Goal: Task Accomplishment & Management: Manage account settings

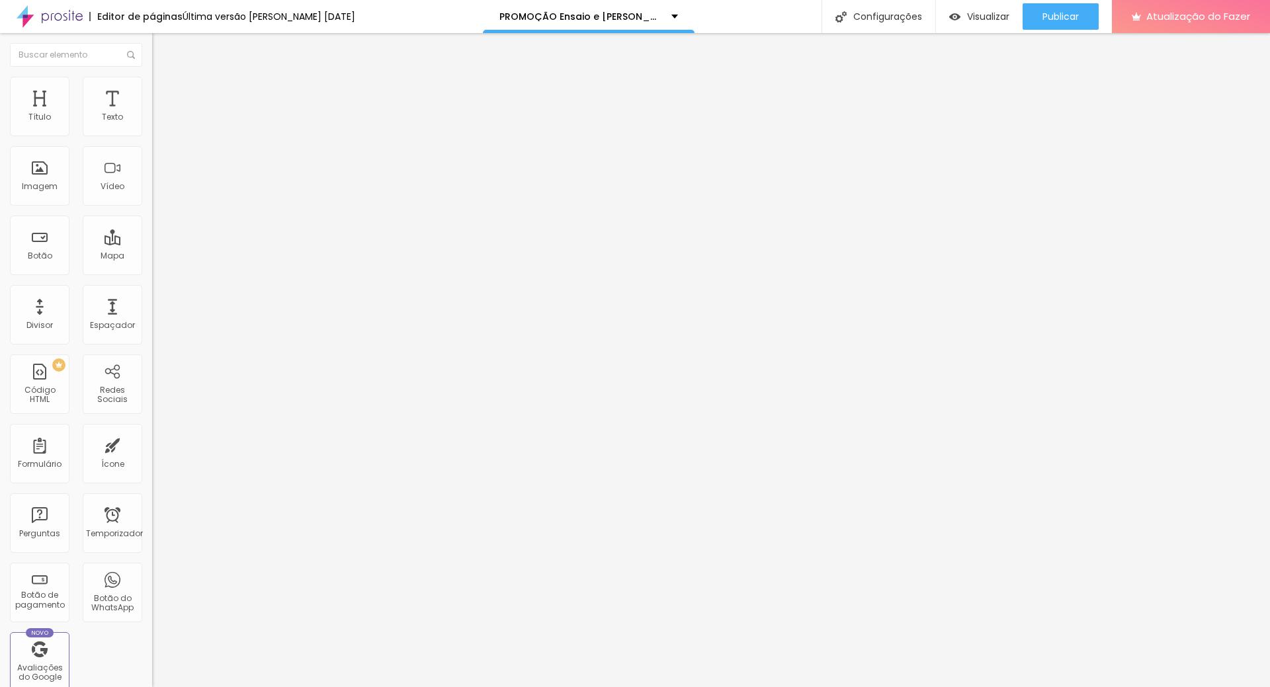
click at [160, 114] on font "Trocar imagem" at bounding box center [192, 108] width 64 height 11
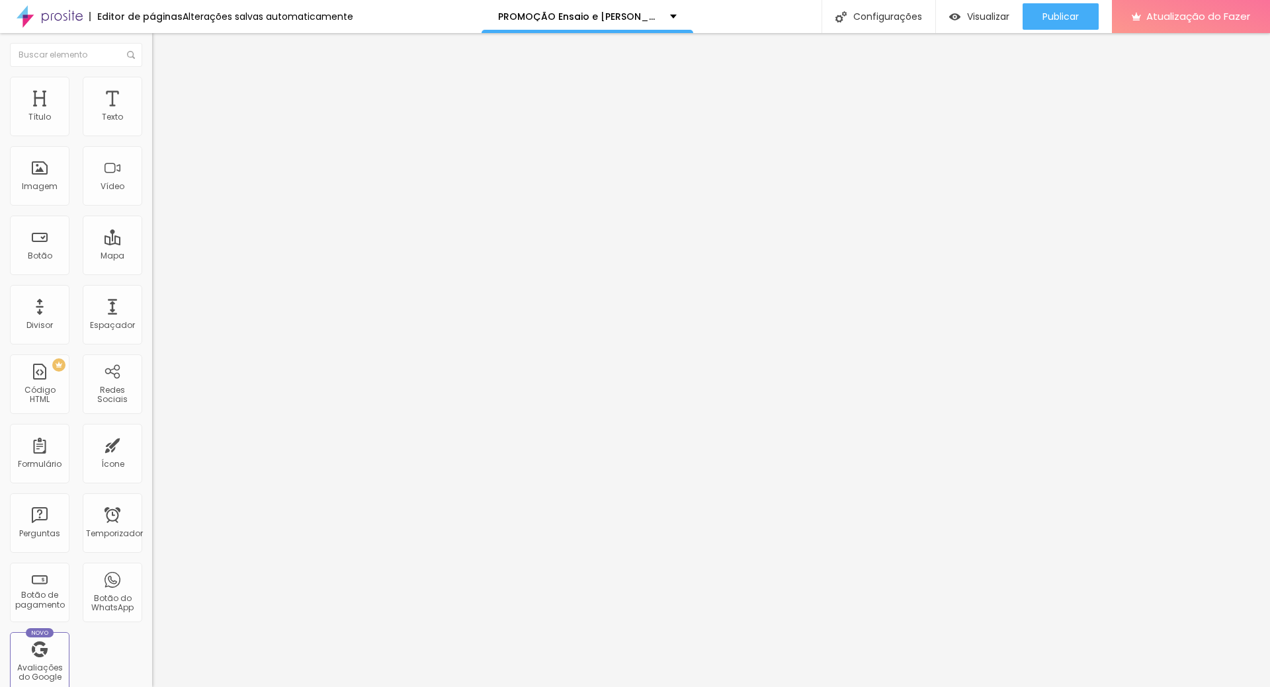
scroll to position [0, 0]
click at [160, 114] on font "Trocar imagem" at bounding box center [192, 108] width 64 height 11
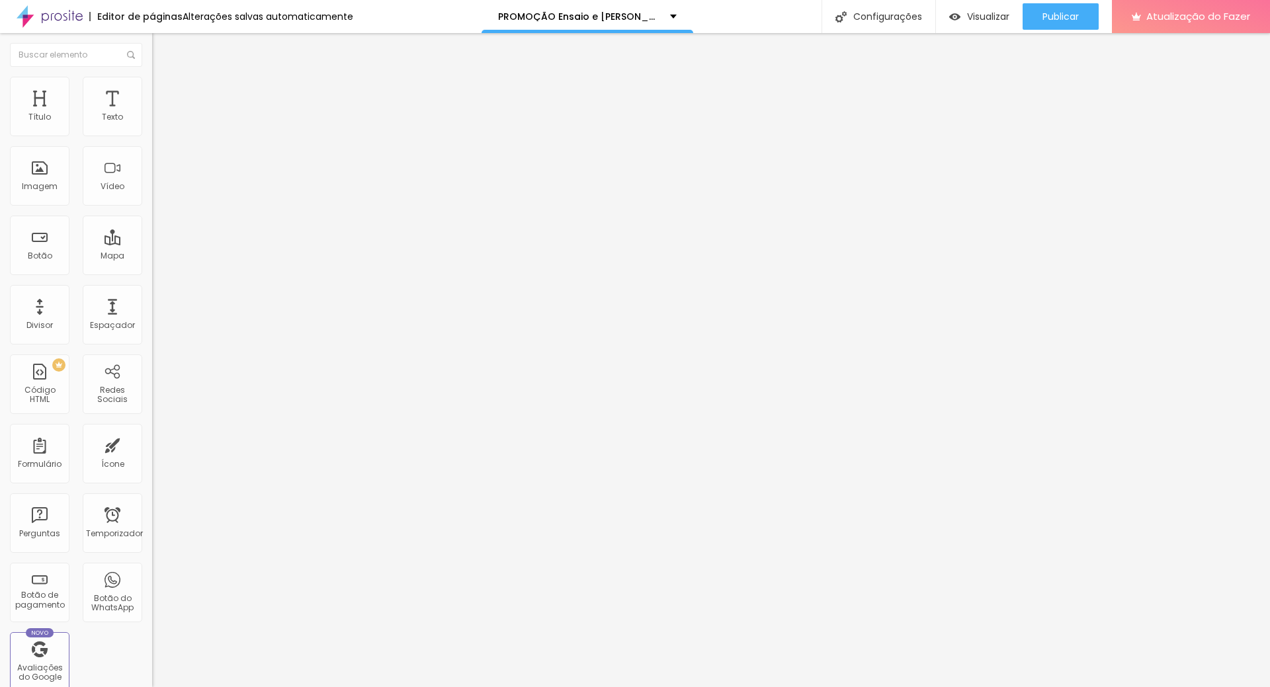
click at [152, 114] on span "Trocar imagem" at bounding box center [188, 108] width 72 height 11
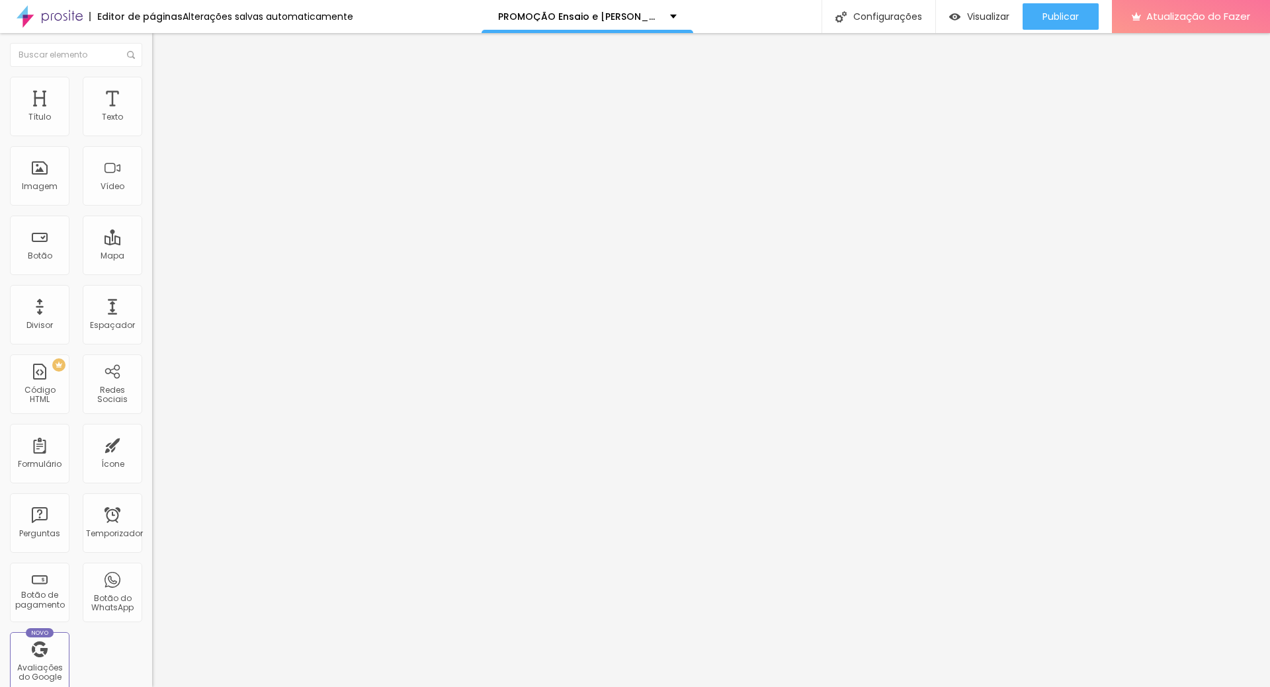
click at [160, 114] on font "Trocar imagem" at bounding box center [192, 108] width 64 height 11
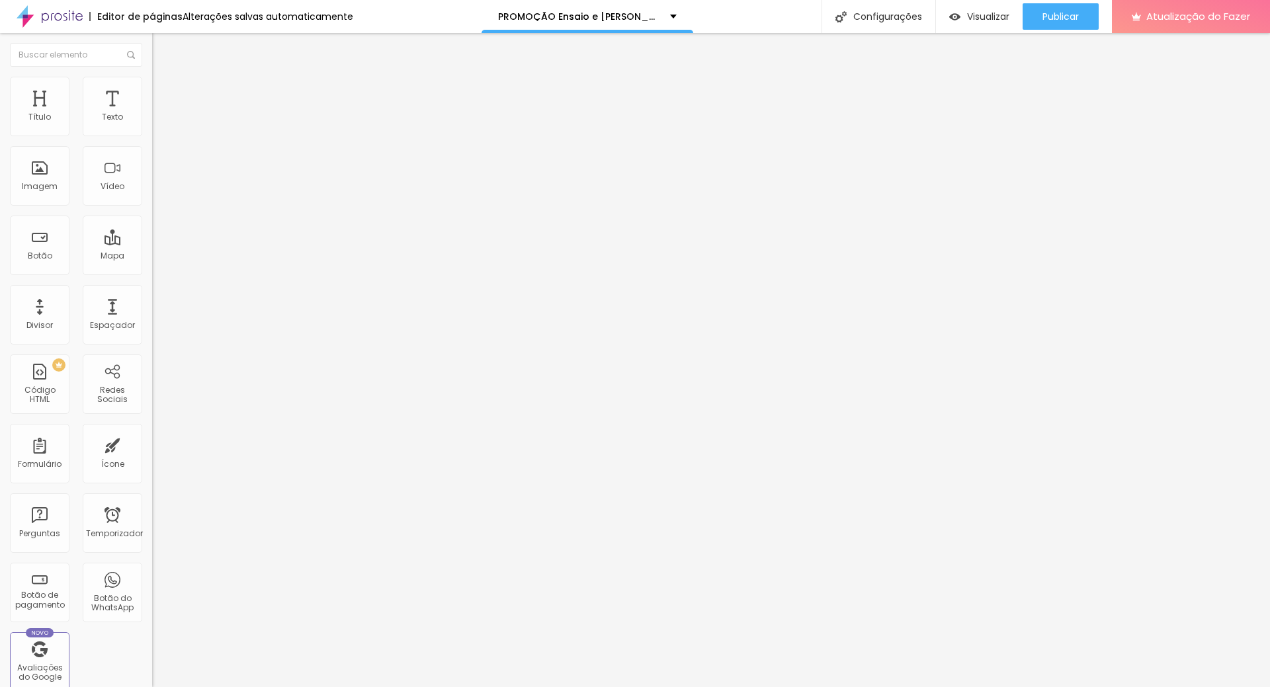
click at [160, 114] on font "Trocar imagem" at bounding box center [192, 108] width 64 height 11
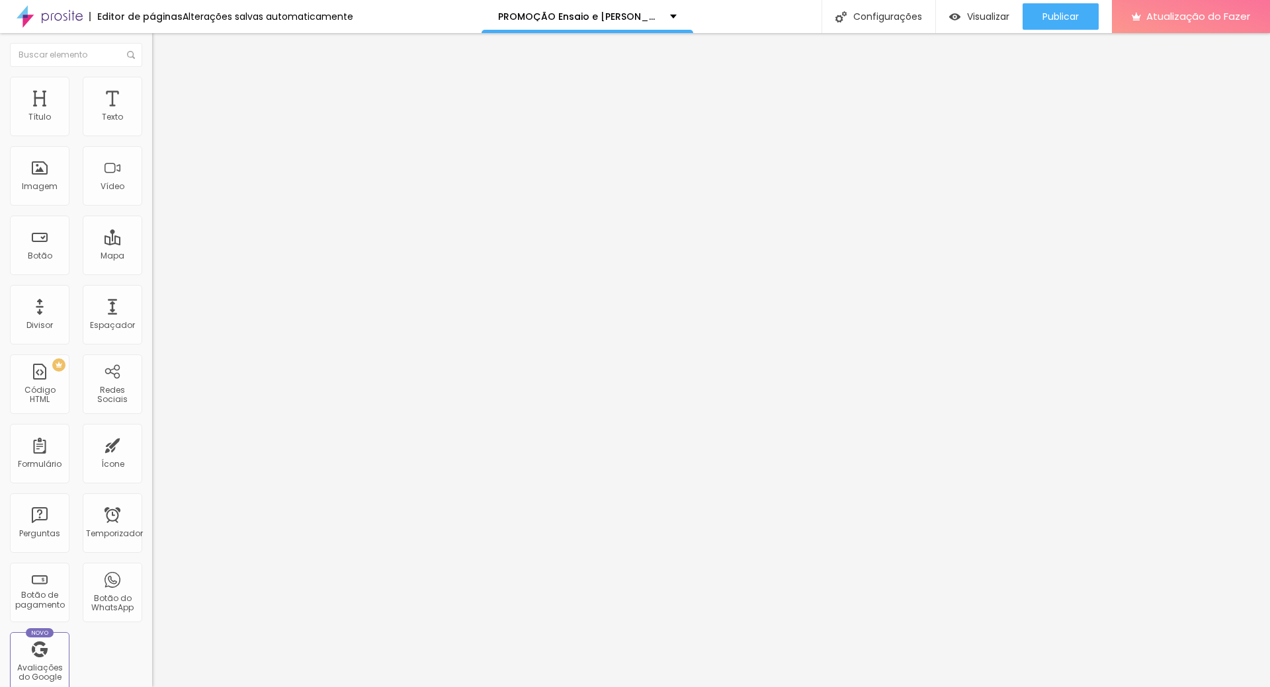
click at [160, 114] on font "Trocar imagem" at bounding box center [192, 108] width 64 height 11
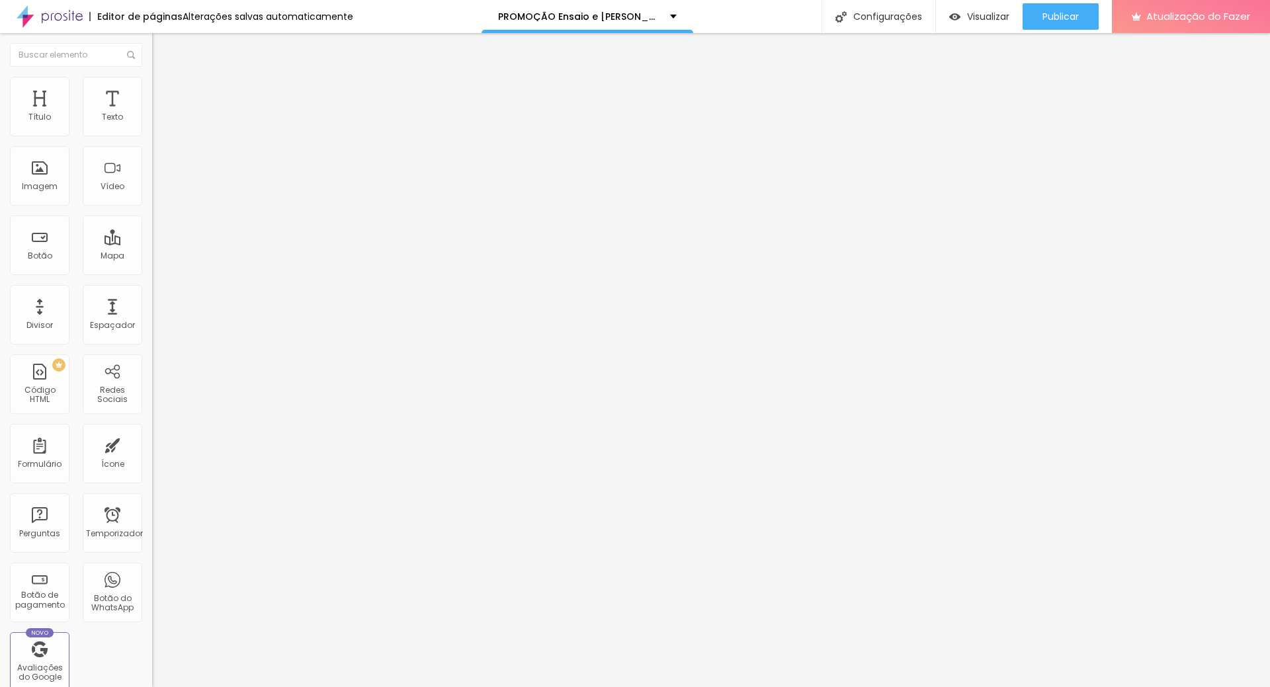
click at [160, 114] on font "Trocar imagem" at bounding box center [192, 108] width 64 height 11
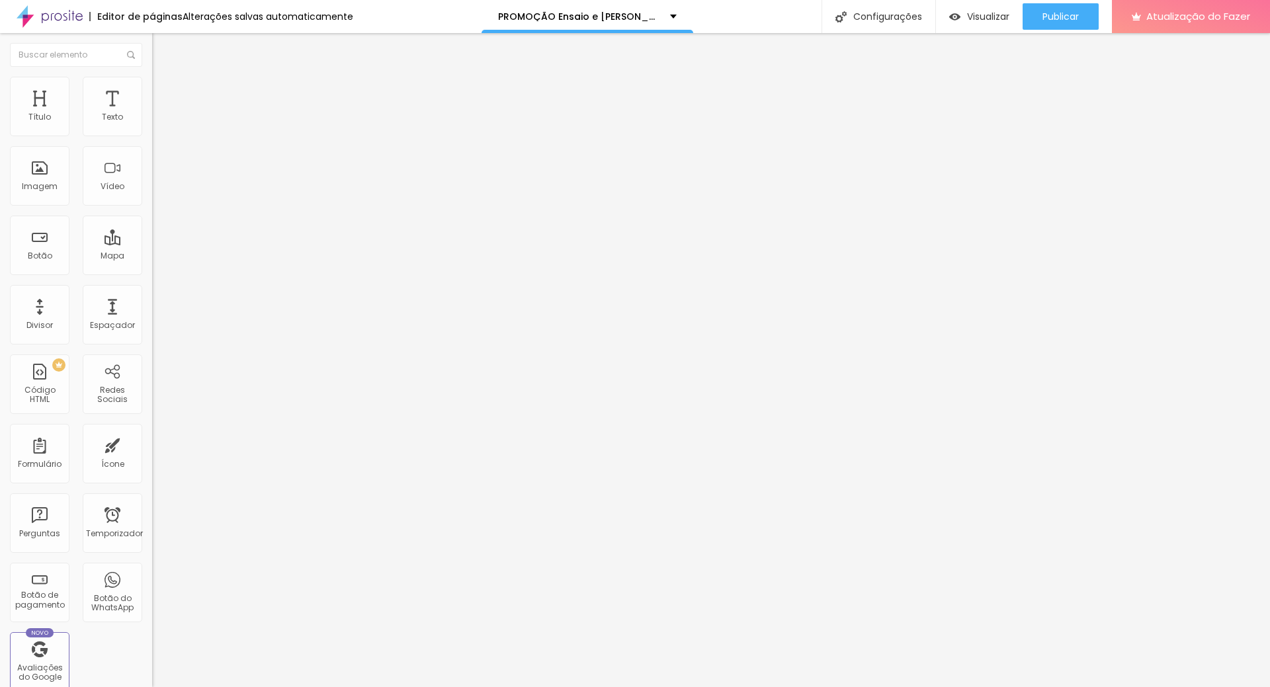
click at [1066, 14] on font "Publicar" at bounding box center [1060, 16] width 36 height 13
click at [152, 87] on li "Estilo" at bounding box center [228, 83] width 152 height 13
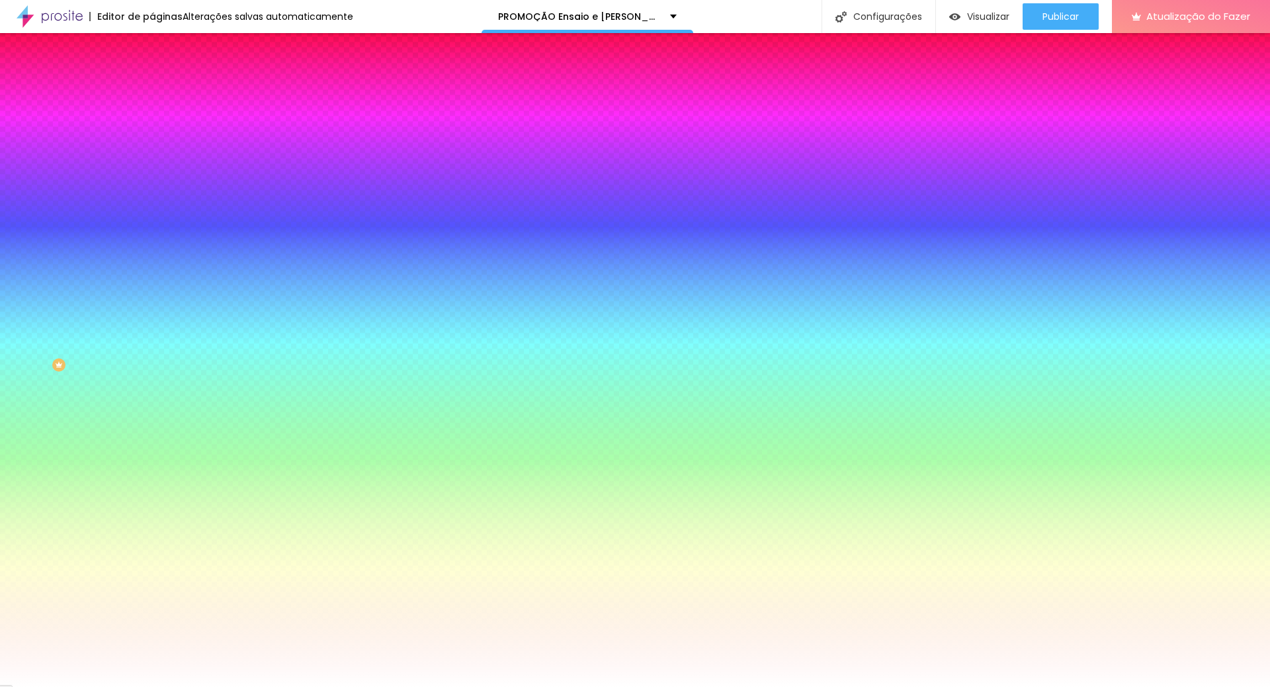
click at [160, 122] on font "Trocar imagem" at bounding box center [192, 115] width 64 height 11
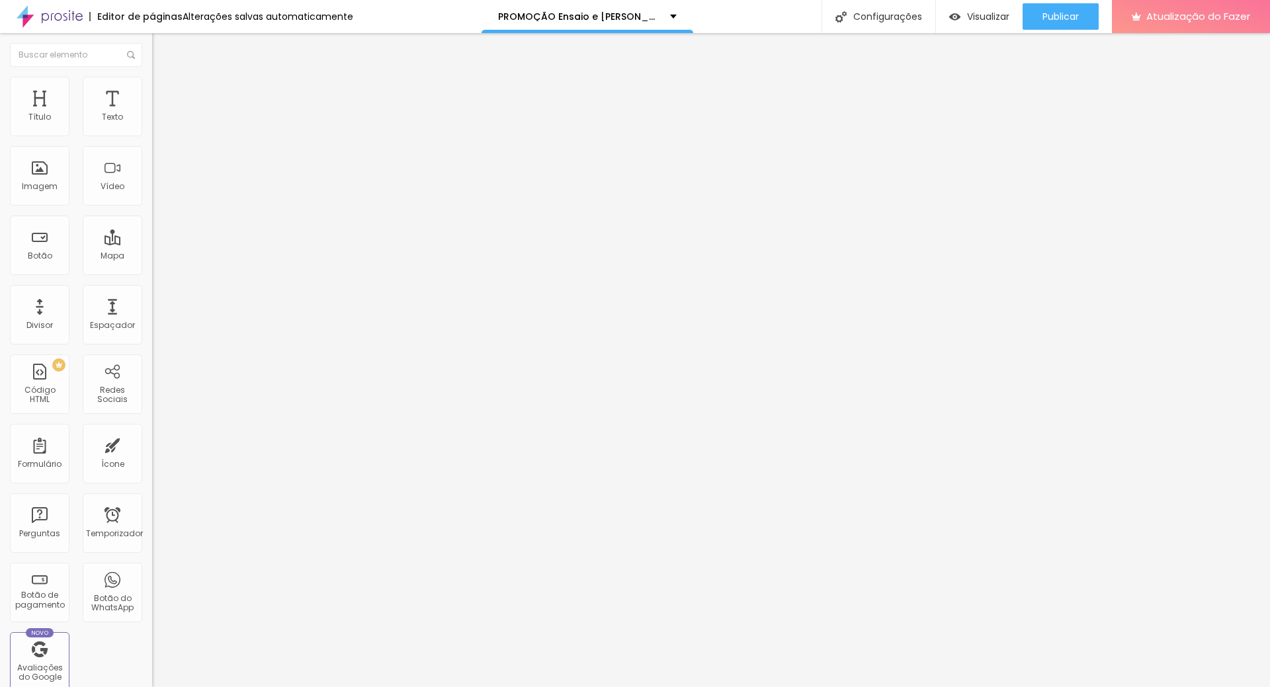
click at [164, 89] on font "Estilo" at bounding box center [174, 85] width 21 height 11
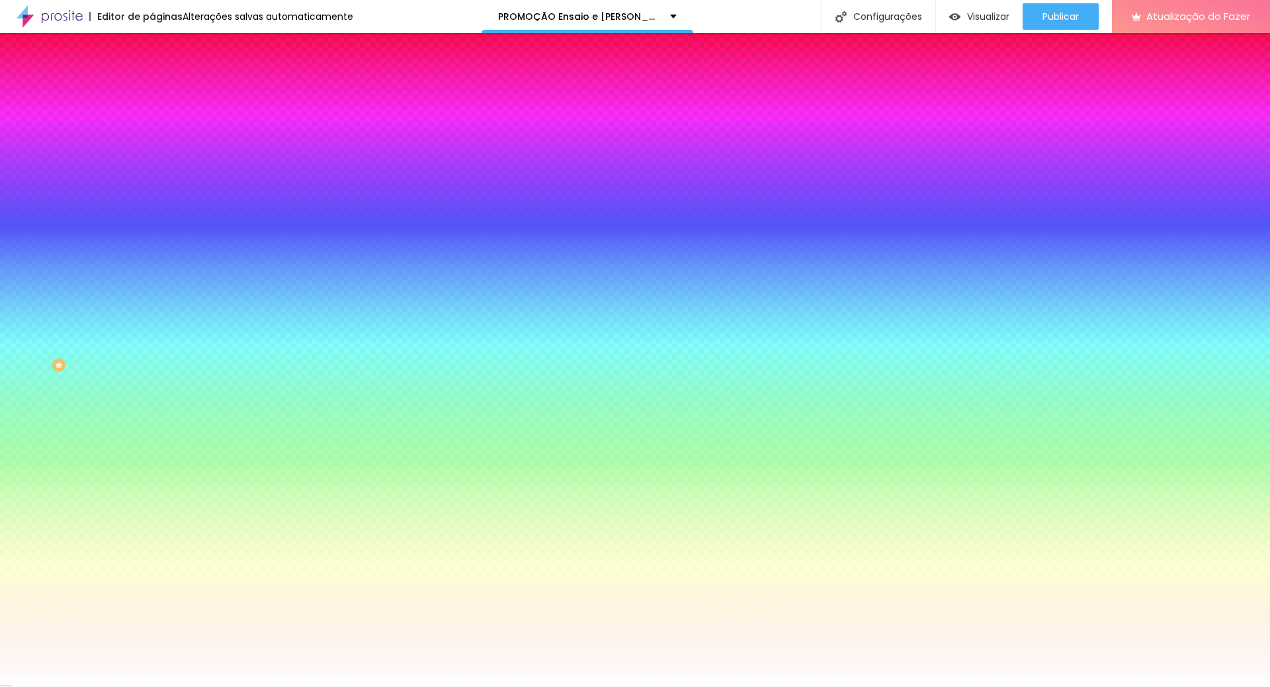
click at [160, 122] on font "Trocar imagem" at bounding box center [192, 115] width 64 height 11
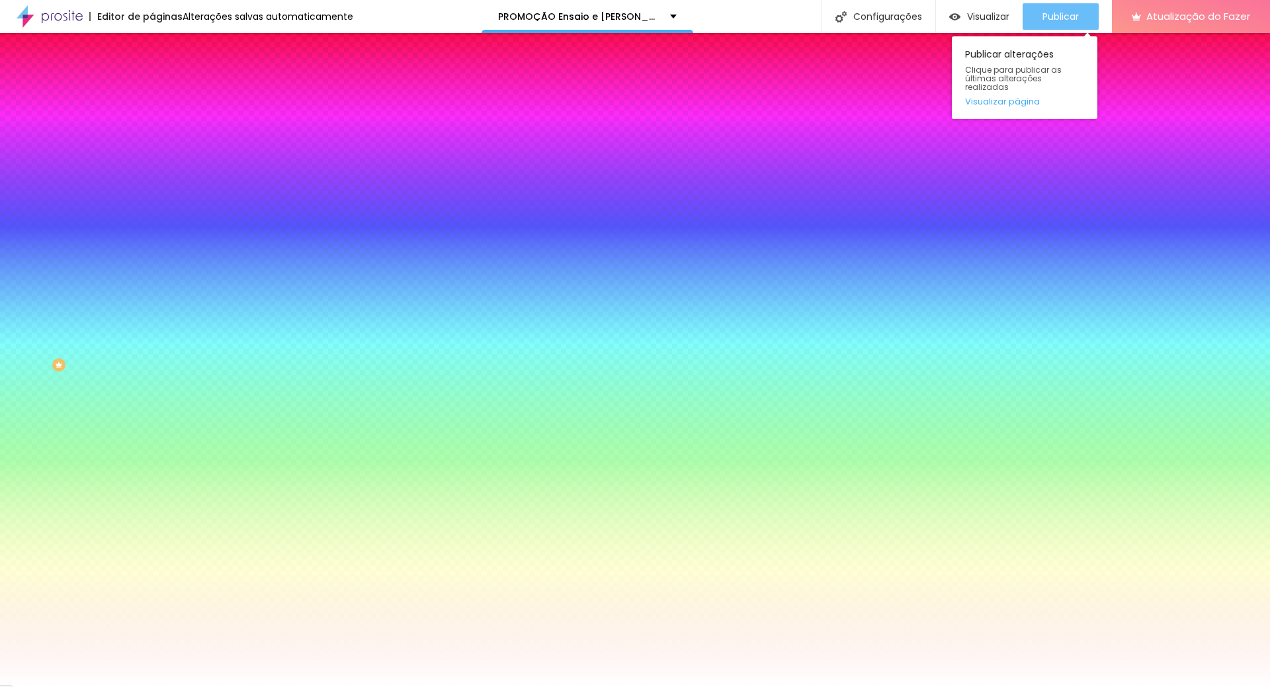
click at [1060, 19] on font "Publicar" at bounding box center [1060, 16] width 36 height 13
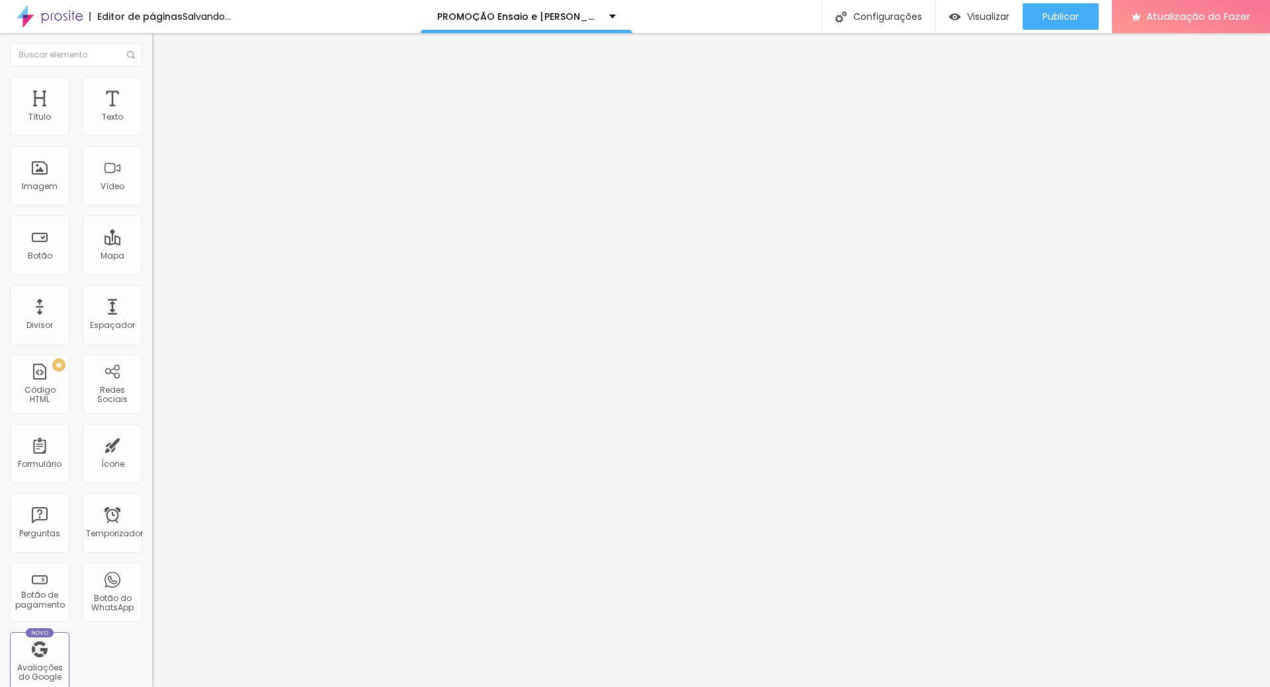
click at [164, 91] on font "Estilo" at bounding box center [174, 85] width 21 height 11
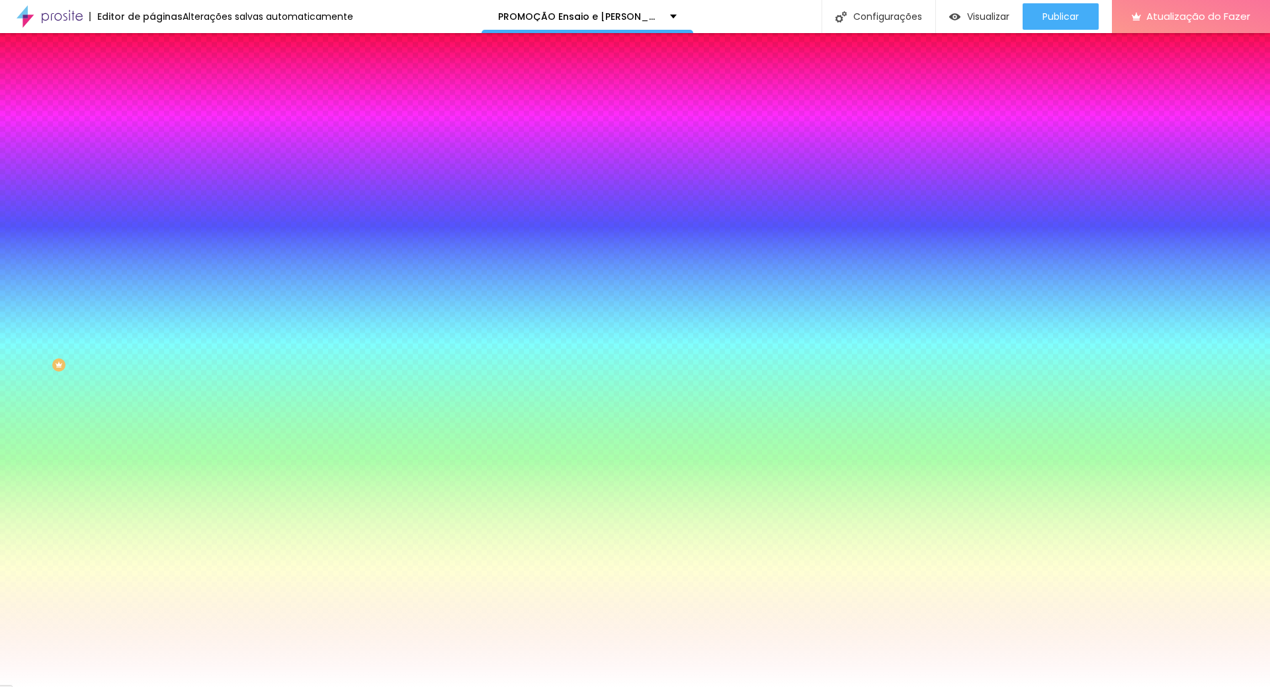
click at [160, 122] on font "Trocar imagem" at bounding box center [192, 115] width 64 height 11
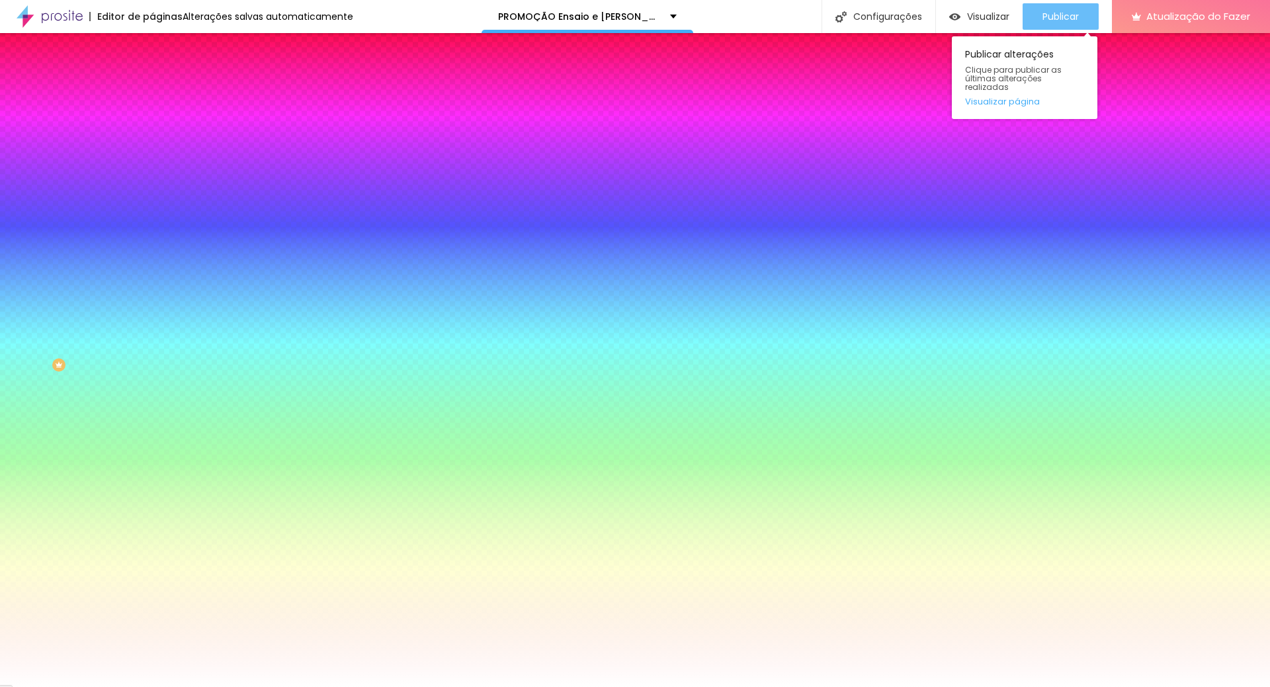
click at [1058, 16] on font "Publicar" at bounding box center [1060, 16] width 36 height 13
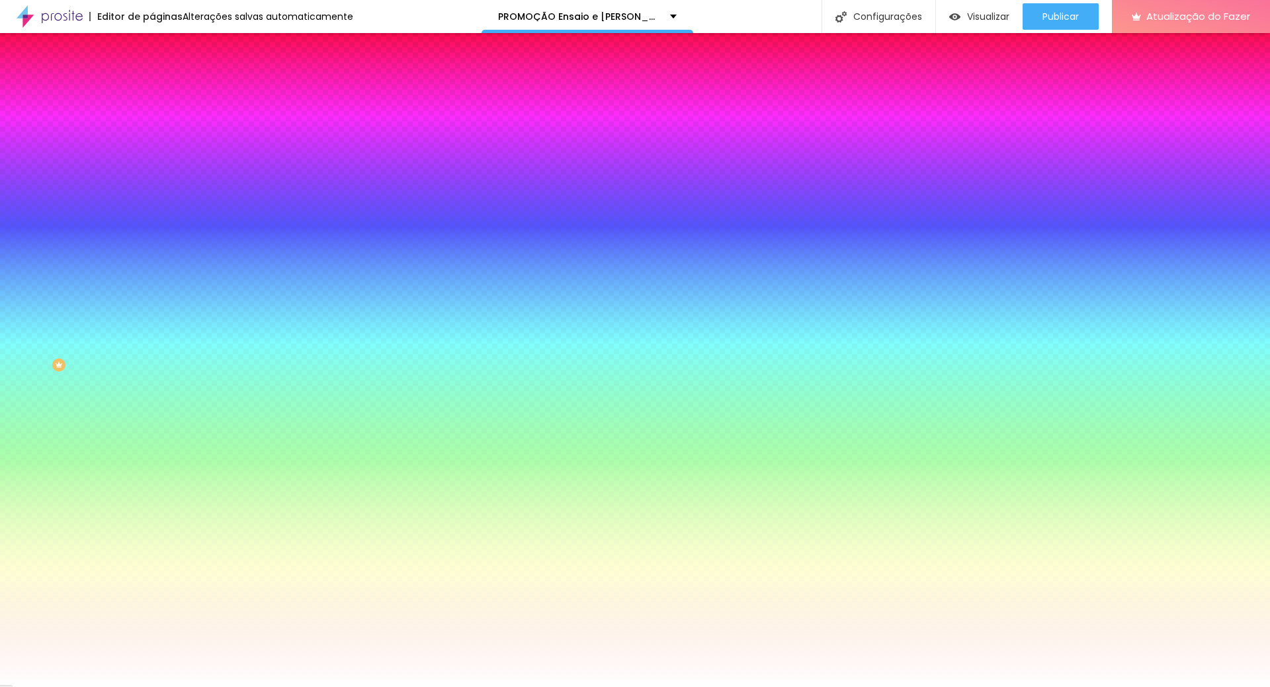
click at [160, 122] on font "Trocar imagem" at bounding box center [192, 115] width 64 height 11
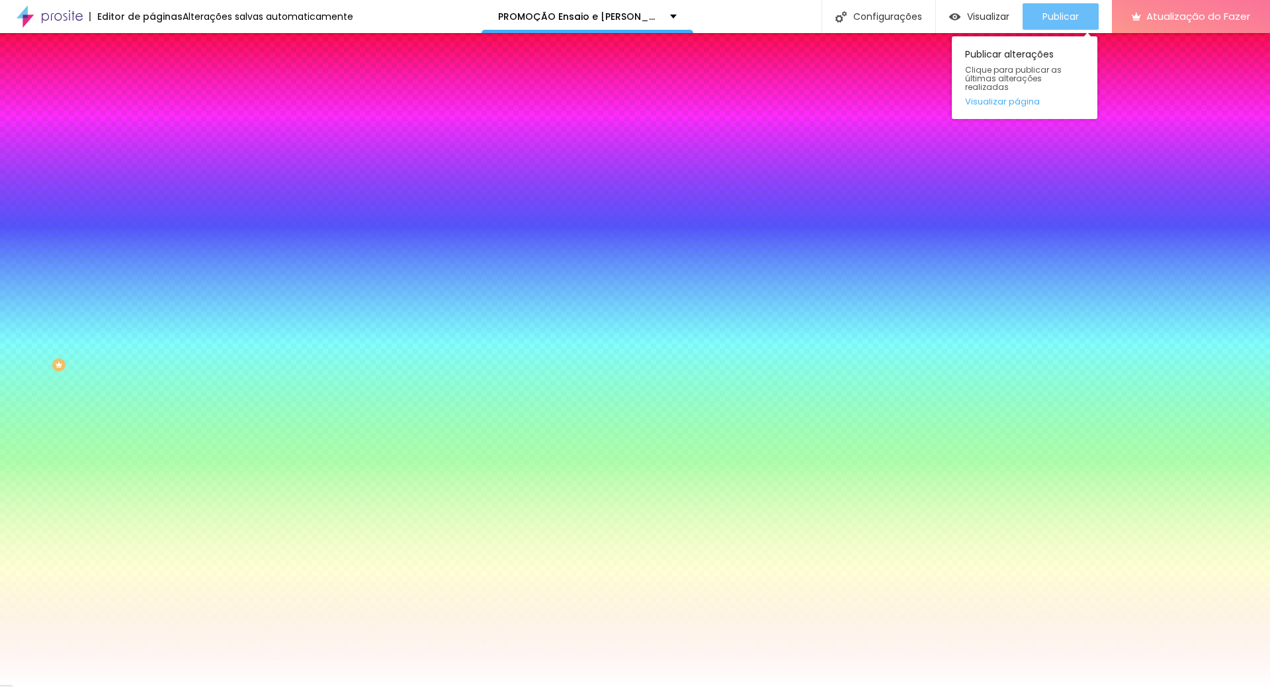
click at [1048, 21] on font "Publicar" at bounding box center [1060, 16] width 36 height 13
click at [1059, 10] on font "Publicar" at bounding box center [1060, 16] width 36 height 13
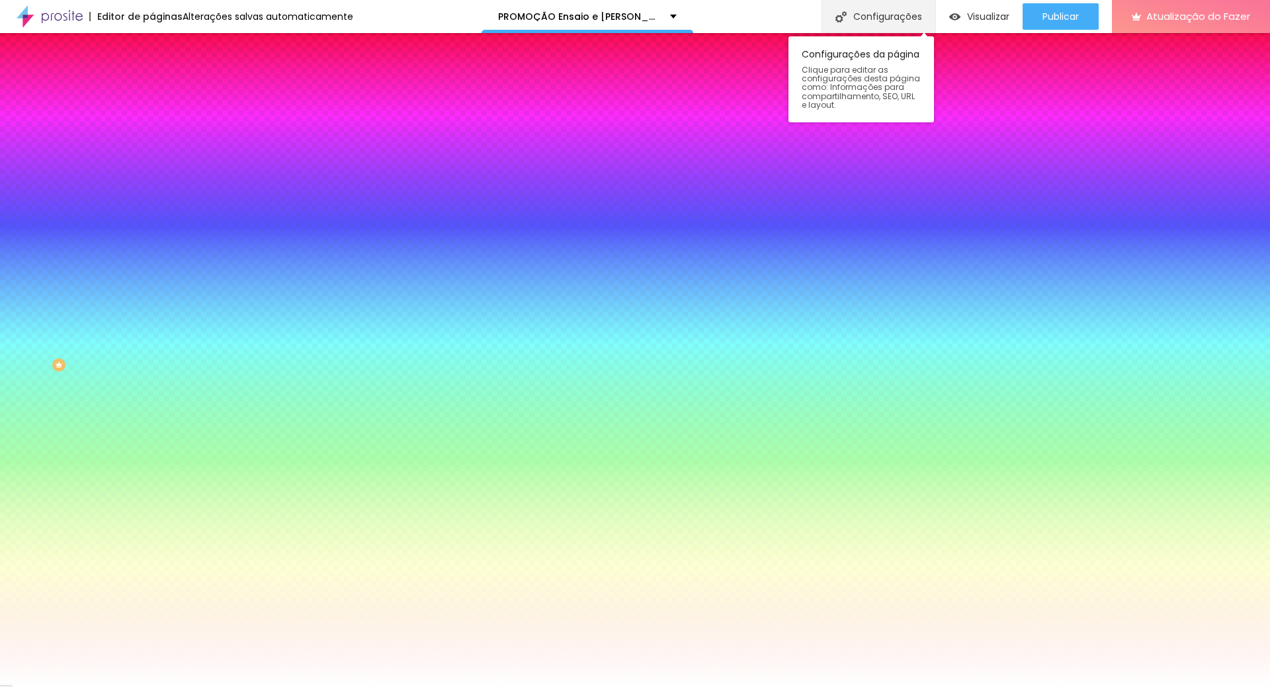
click at [880, 19] on font "Configurações" at bounding box center [887, 16] width 69 height 13
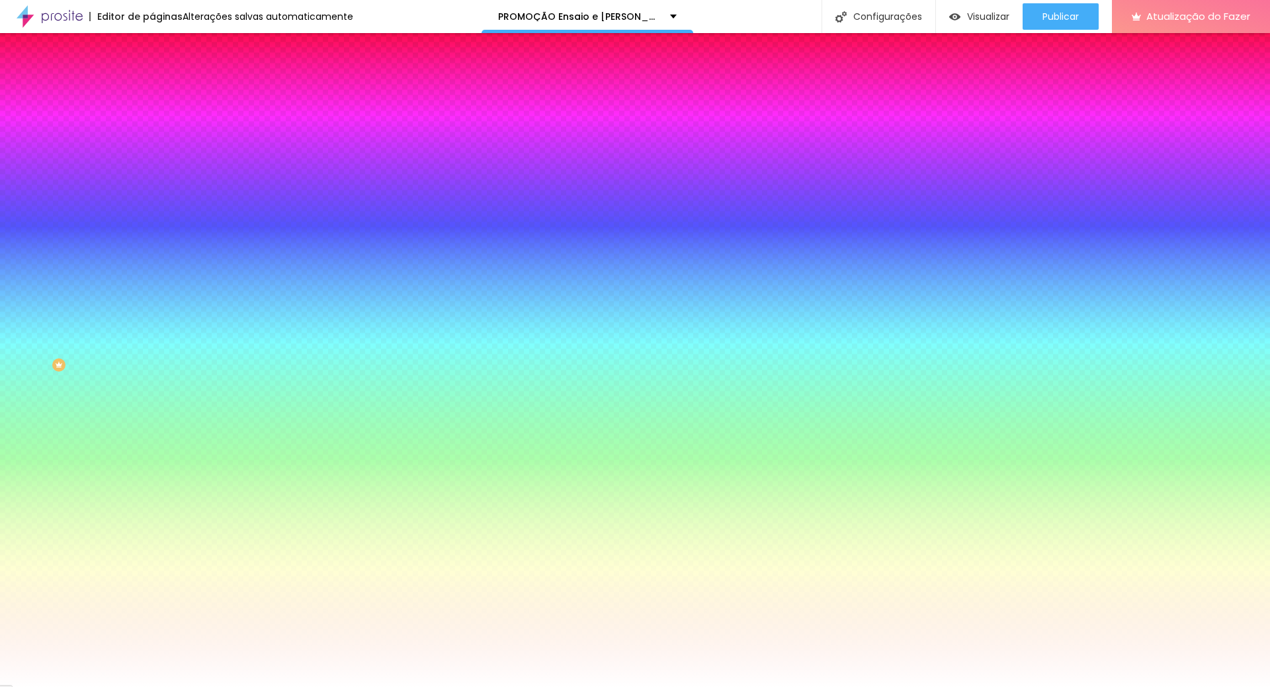
drag, startPoint x: 406, startPoint y: 478, endPoint x: 452, endPoint y: 476, distance: 46.3
drag, startPoint x: 808, startPoint y: 440, endPoint x: 829, endPoint y: 440, distance: 20.5
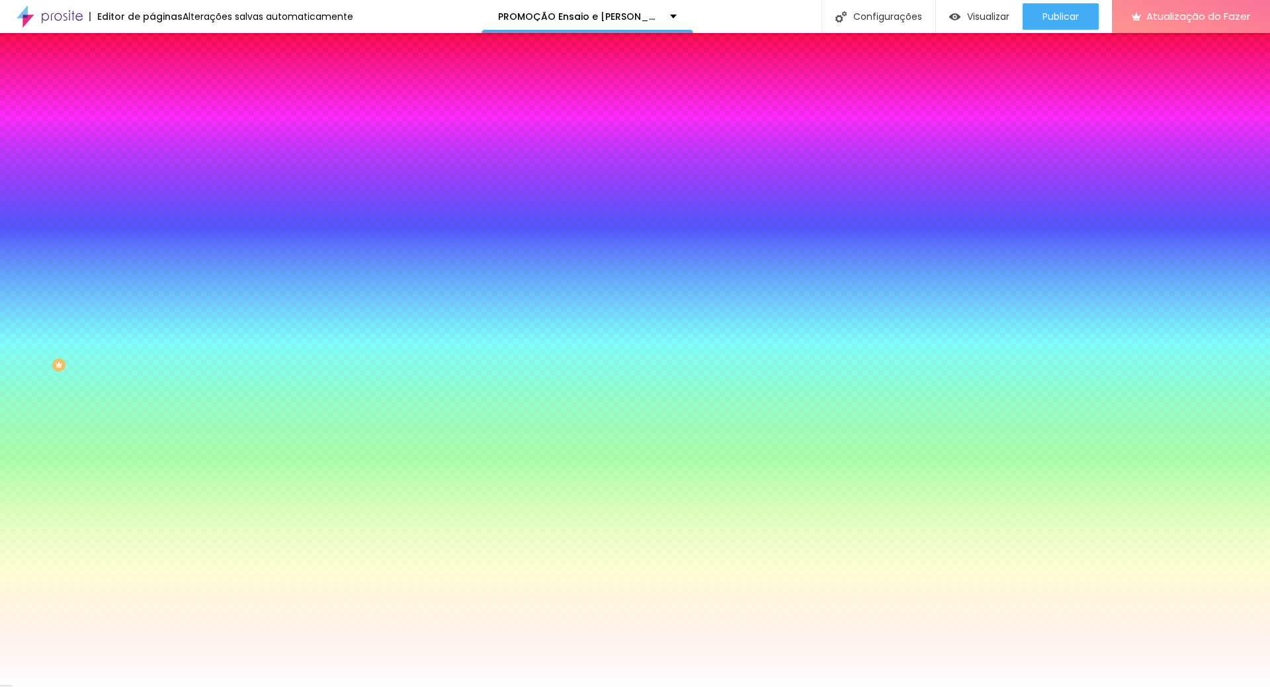
drag, startPoint x: 828, startPoint y: 442, endPoint x: 898, endPoint y: 453, distance: 70.9
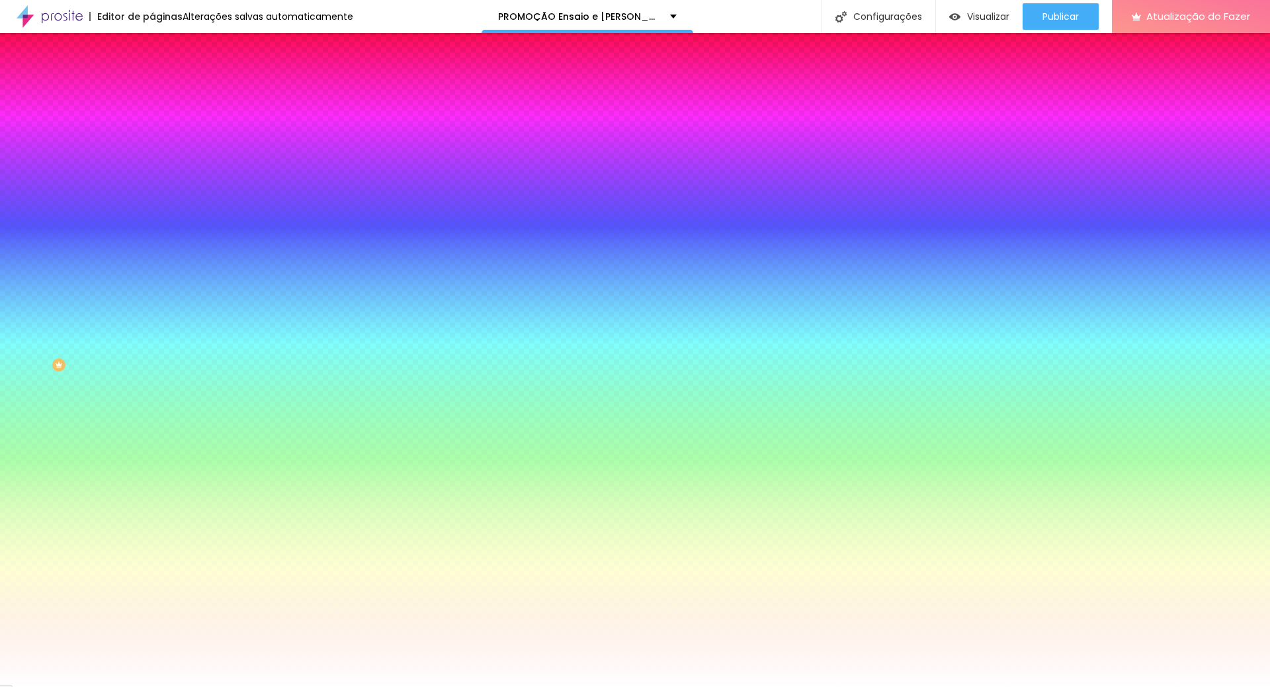
type input "EROS CUERPO - Promoção Ensaio Sensual e Book Feminino Casual Boudoir"
drag, startPoint x: 669, startPoint y: 481, endPoint x: 460, endPoint y: 486, distance: 209.1
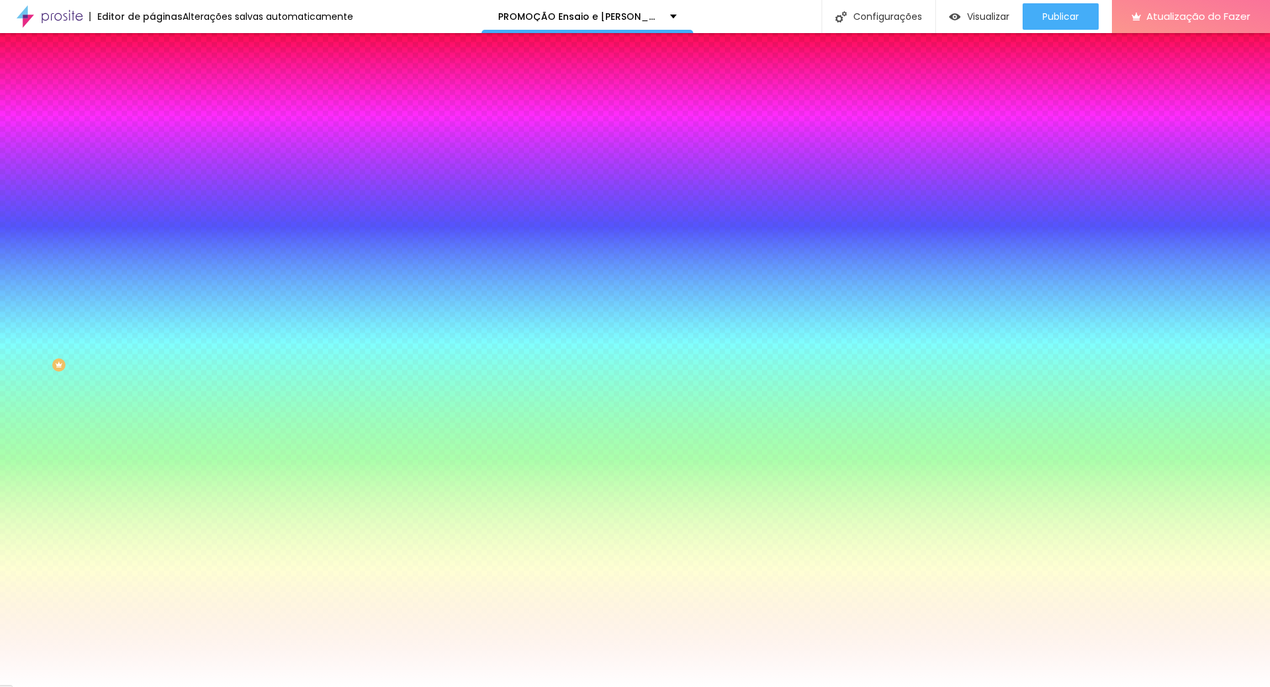
drag, startPoint x: 624, startPoint y: 484, endPoint x: 733, endPoint y: 495, distance: 109.6
type textarea "Eros Cuerpo Fotografia"
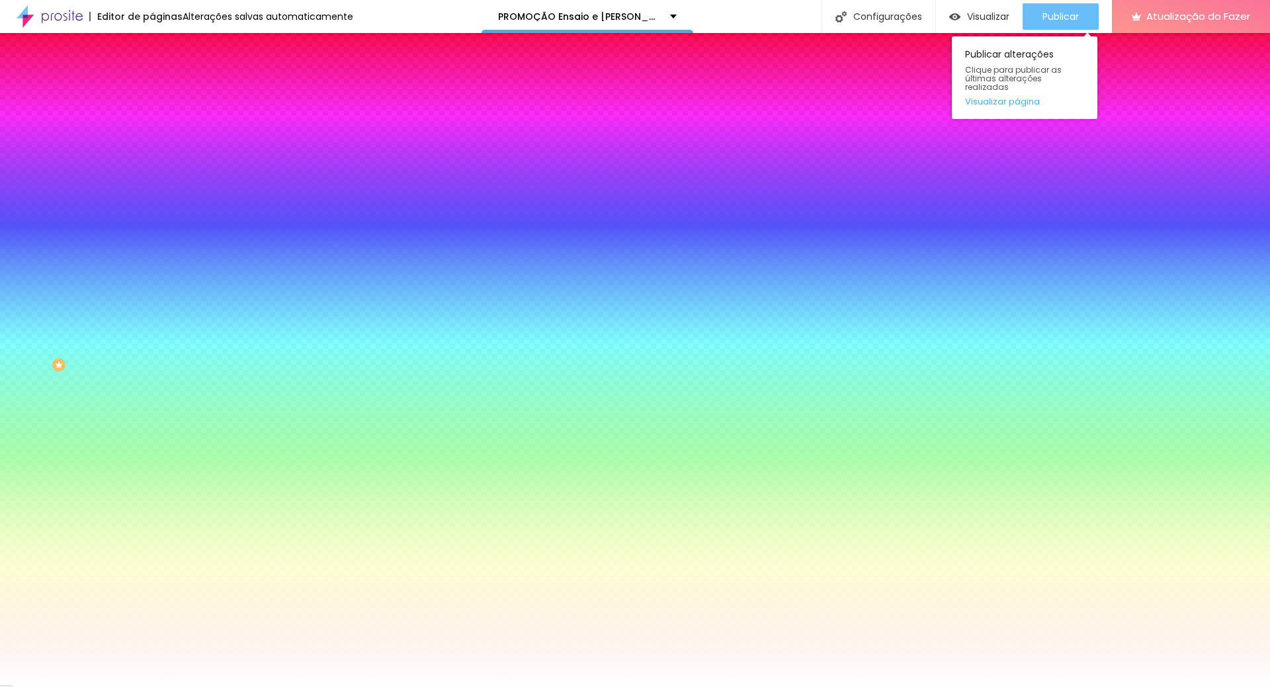
click at [1056, 10] on font "Publicar" at bounding box center [1060, 16] width 36 height 13
click at [1071, 7] on div "Publicar" at bounding box center [1060, 16] width 36 height 26
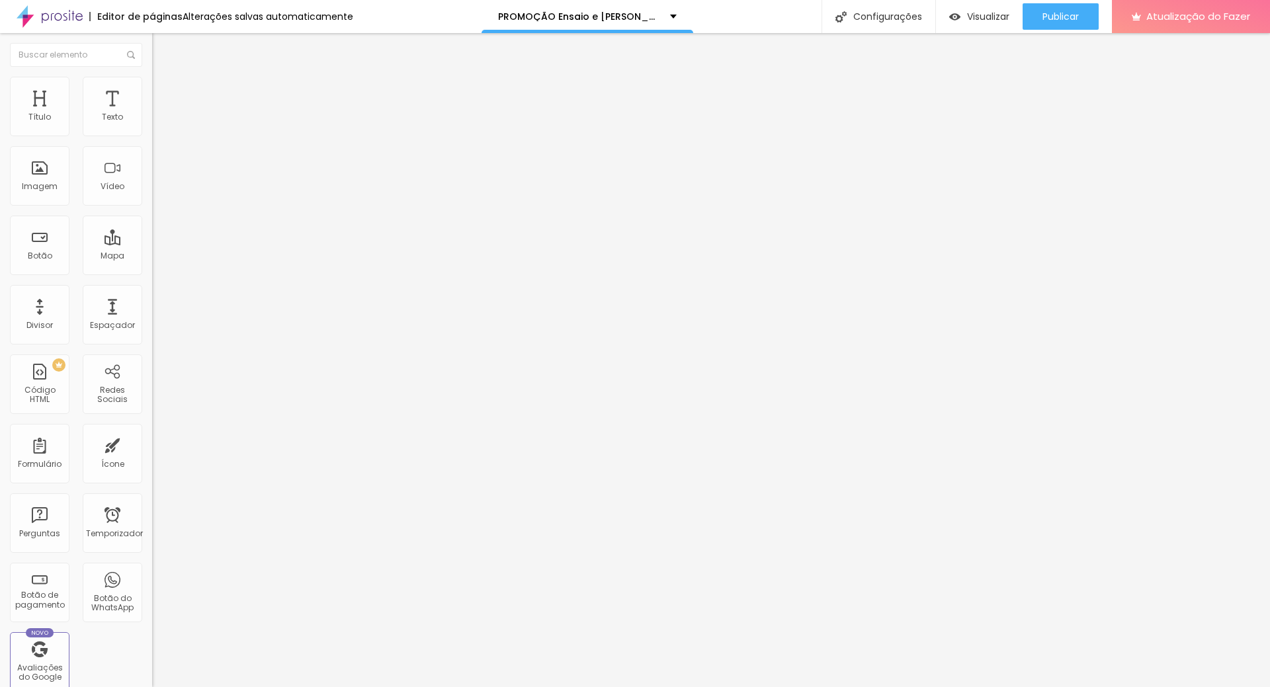
click at [152, 77] on img at bounding box center [158, 83] width 12 height 12
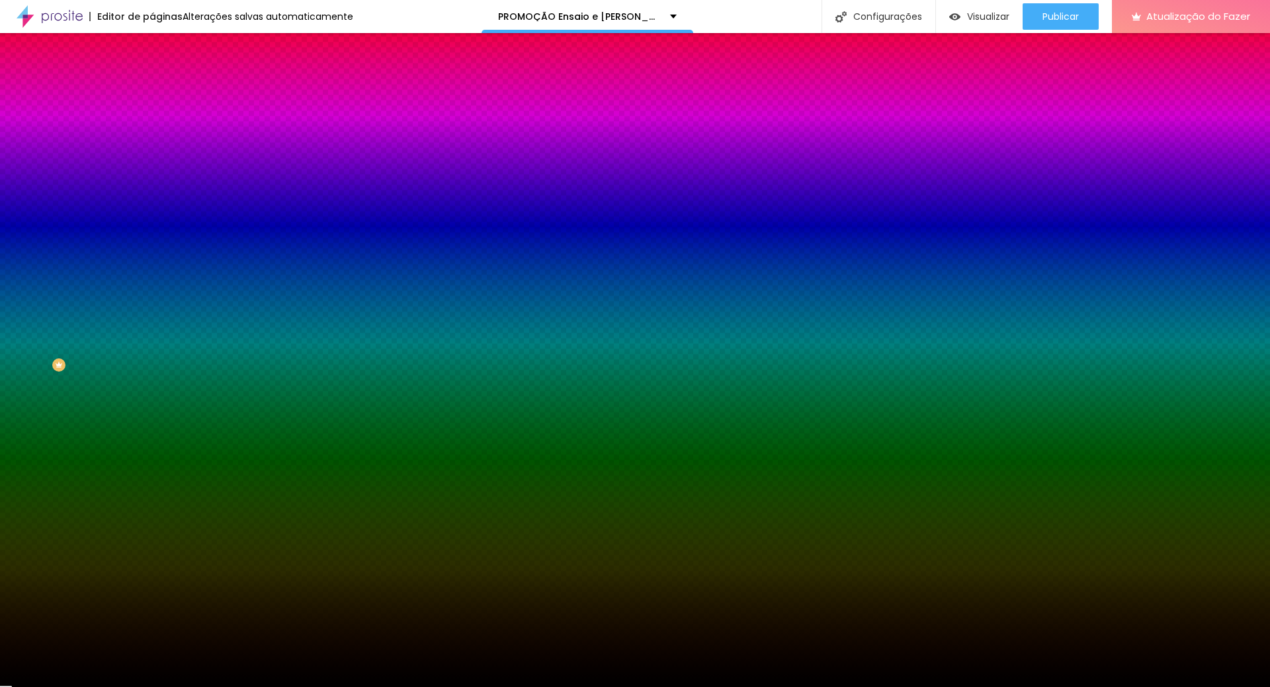
click at [160, 122] on font "Adicionar imagem" at bounding box center [198, 115] width 77 height 11
click at [152, 193] on div "#000000" at bounding box center [228, 186] width 152 height 13
click at [152, 193] on input "#000000" at bounding box center [231, 186] width 159 height 13
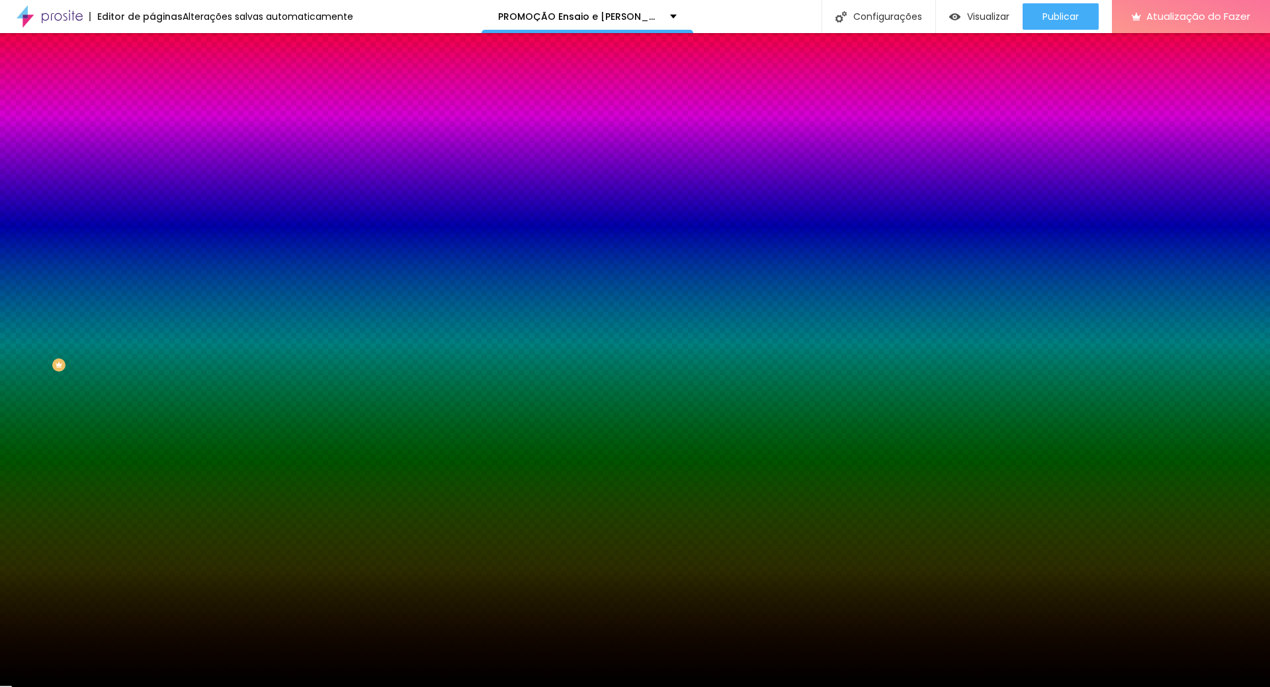
click at [152, 180] on div at bounding box center [228, 180] width 152 height 0
drag, startPoint x: 129, startPoint y: 304, endPoint x: 134, endPoint y: 315, distance: 12.8
click at [134, 315] on div at bounding box center [635, 343] width 1270 height 687
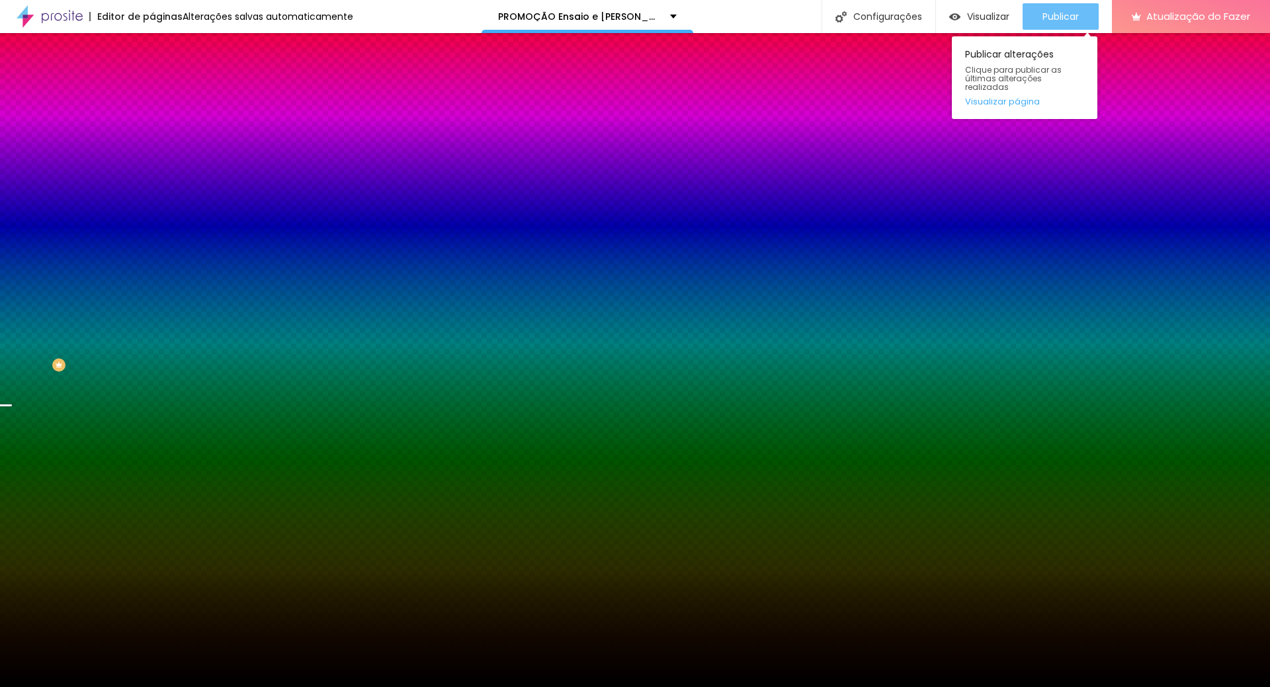
click at [1056, 10] on font "Publicar" at bounding box center [1060, 16] width 36 height 13
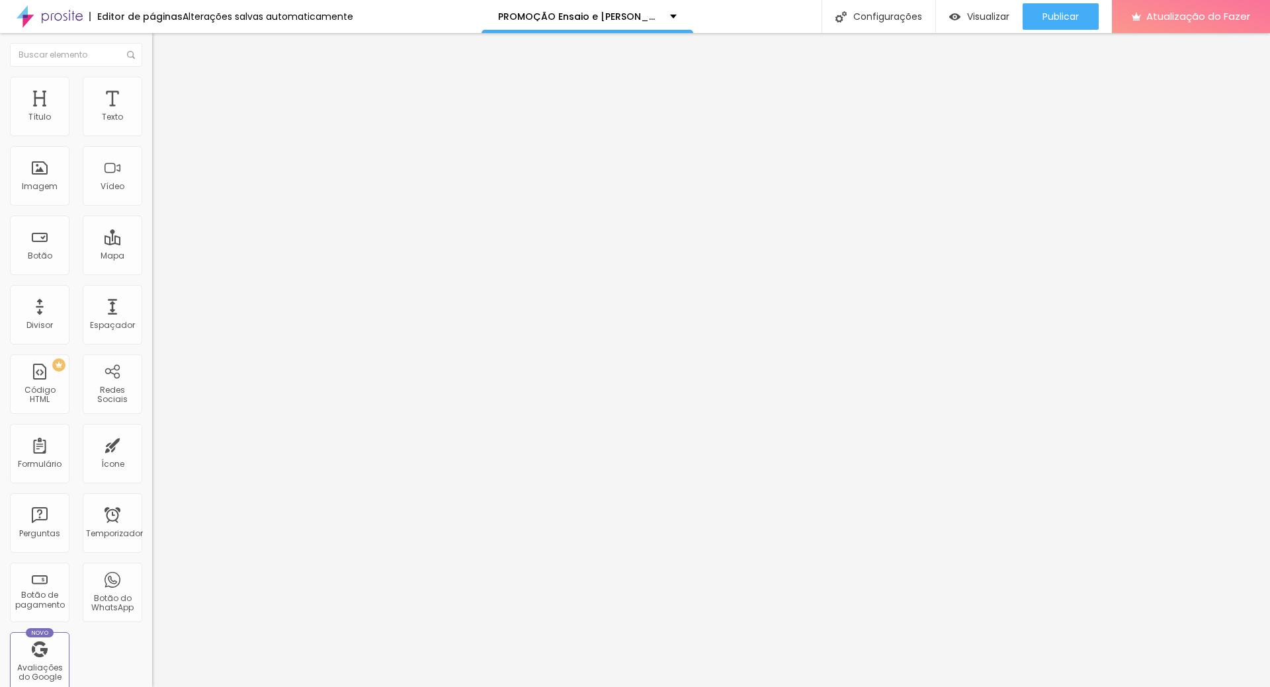
click at [164, 91] on font "Estilo" at bounding box center [174, 85] width 21 height 11
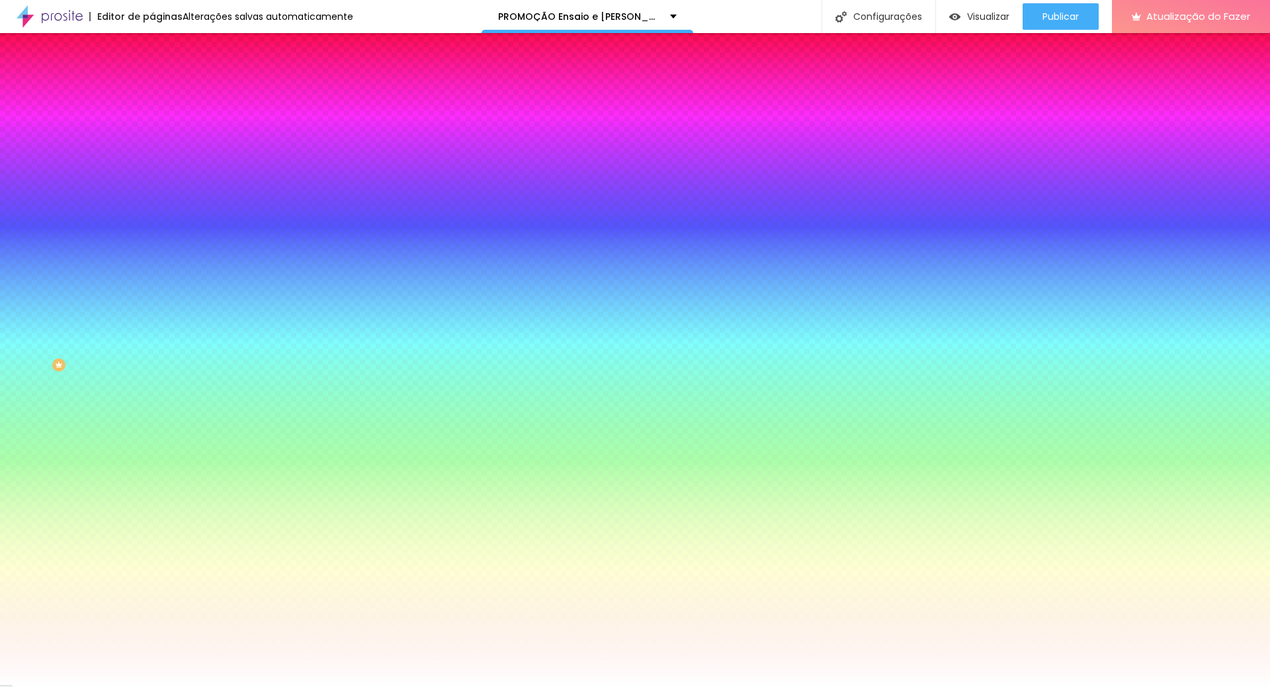
click at [160, 122] on font "Trocar imagem" at bounding box center [192, 115] width 64 height 11
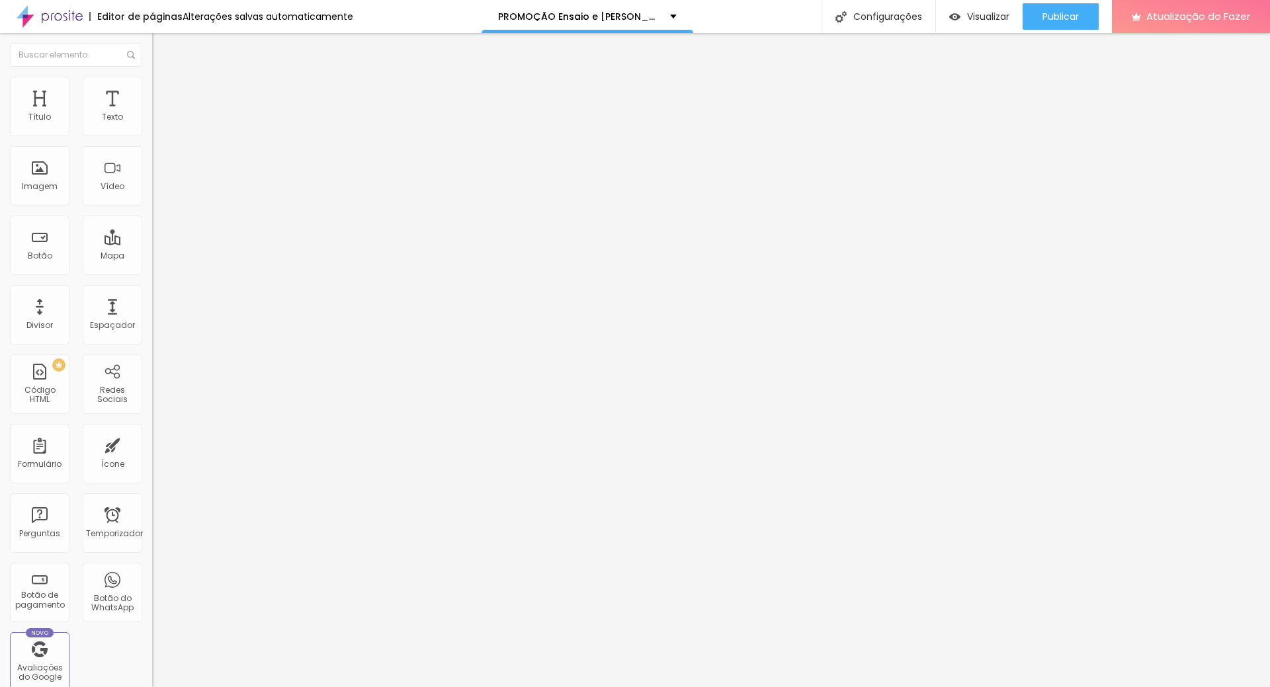
click at [160, 114] on font "Trocar imagem" at bounding box center [192, 108] width 64 height 11
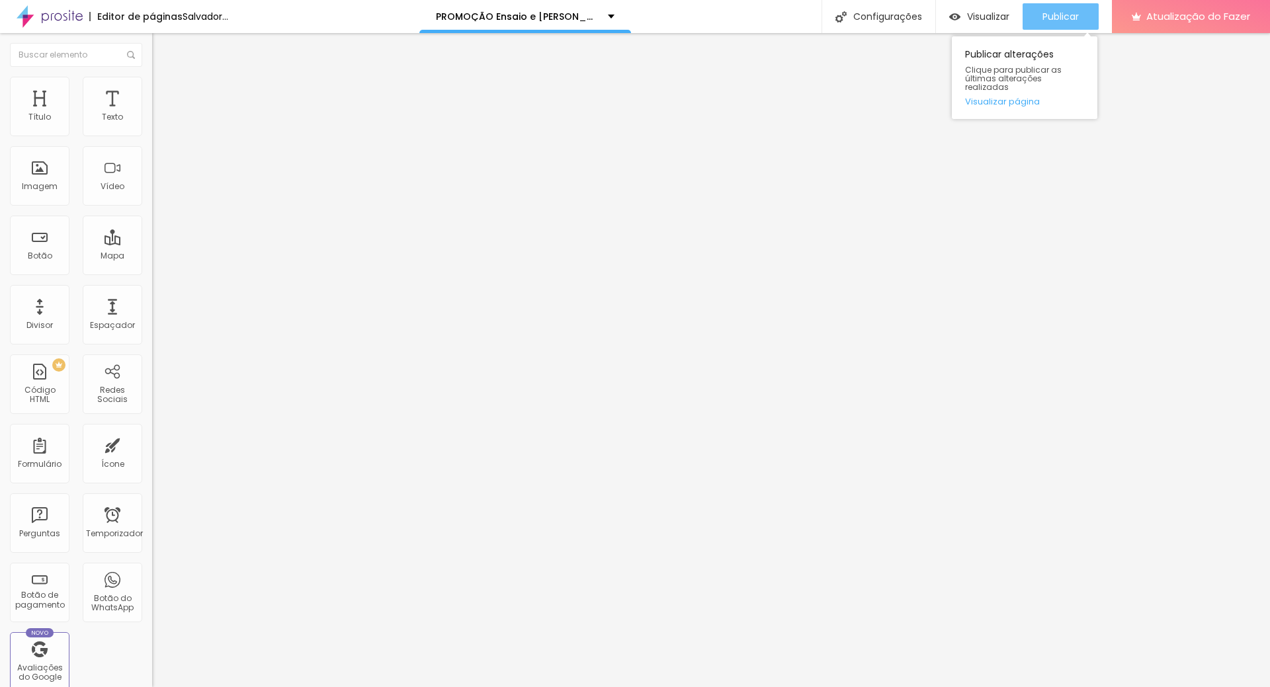
click at [1058, 21] on font "Publicar" at bounding box center [1060, 16] width 36 height 13
click at [1049, 10] on font "Publicar" at bounding box center [1060, 16] width 36 height 13
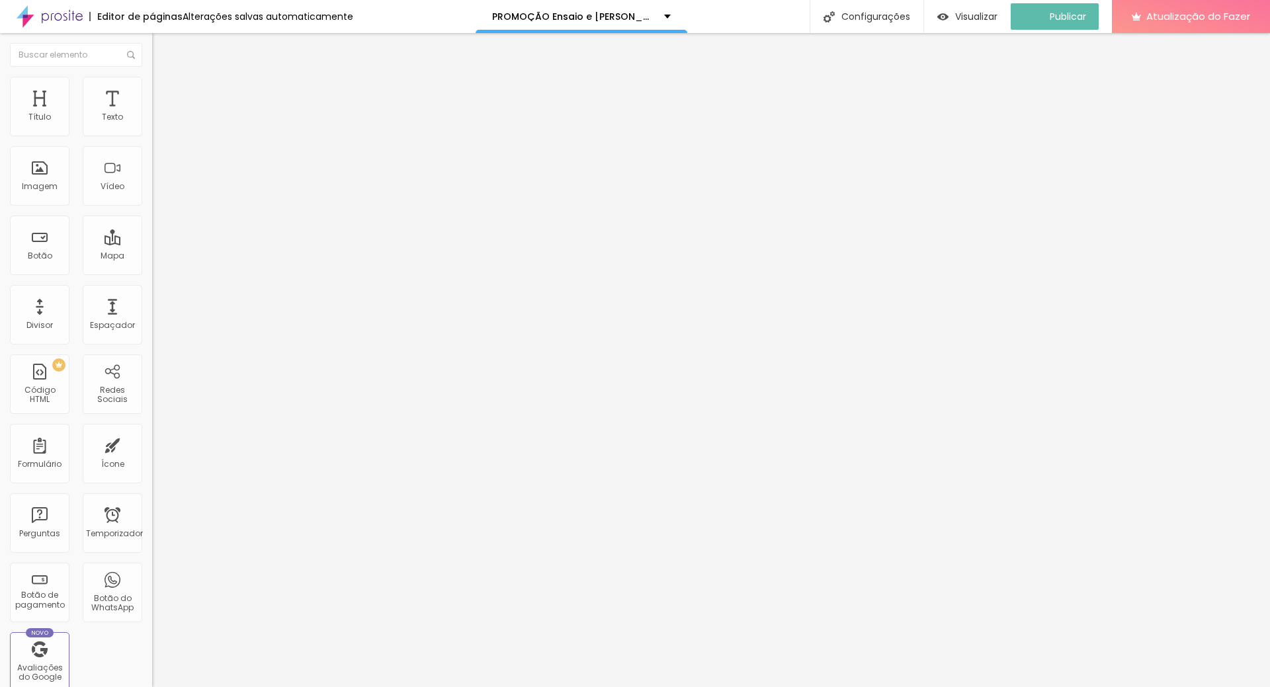
click at [160, 114] on font "Trocar imagem" at bounding box center [192, 108] width 64 height 11
click at [164, 91] on font "Estilo" at bounding box center [174, 85] width 21 height 11
drag, startPoint x: 51, startPoint y: 86, endPoint x: 64, endPoint y: 88, distance: 13.4
click at [152, 88] on ul "Conteúdo Estilo Avançado" at bounding box center [228, 83] width 152 height 40
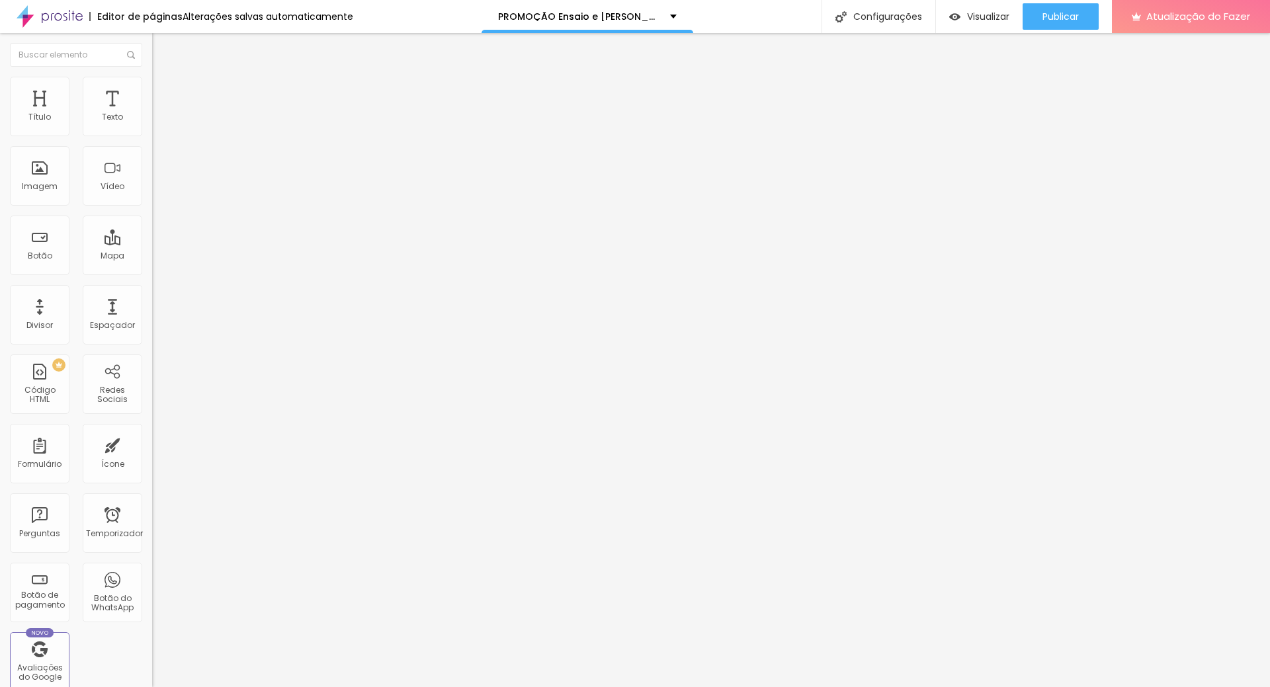
click at [164, 89] on font "Estilo" at bounding box center [174, 85] width 21 height 11
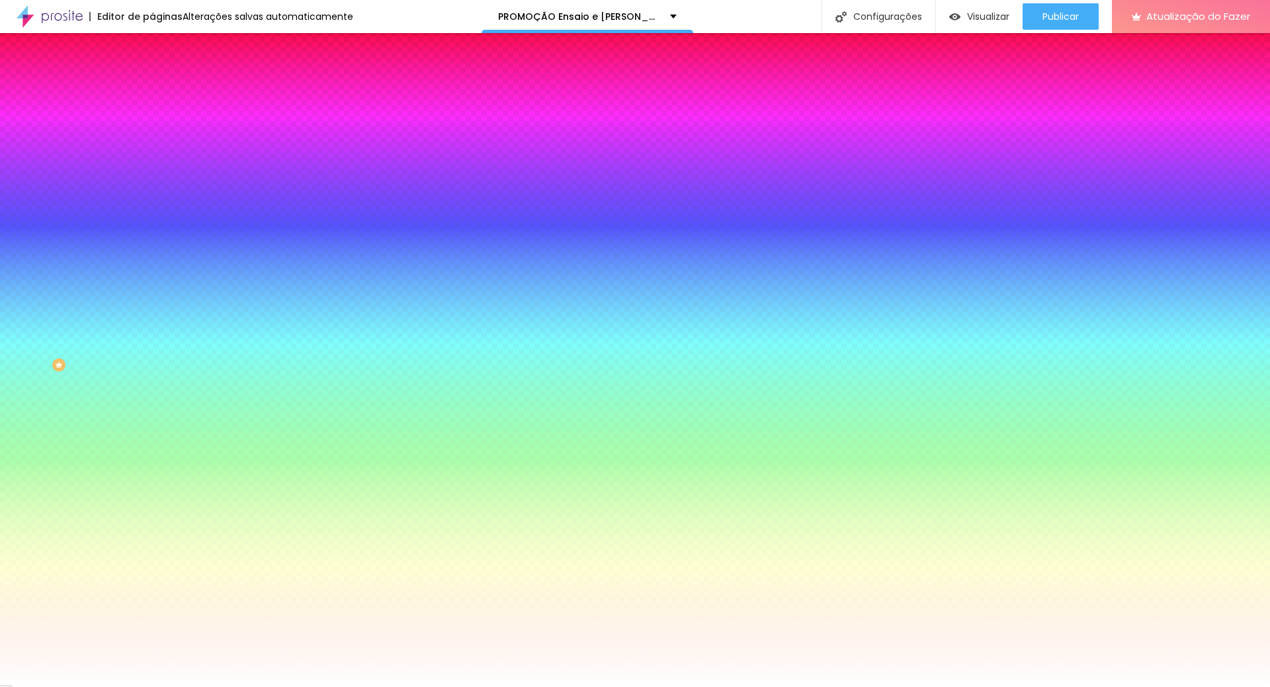
click at [152, 180] on div at bounding box center [228, 180] width 152 height 0
drag, startPoint x: 128, startPoint y: 290, endPoint x: 134, endPoint y: 313, distance: 23.3
click at [134, 313] on div at bounding box center [635, 343] width 1270 height 687
click at [135, 287] on div at bounding box center [635, 343] width 1270 height 687
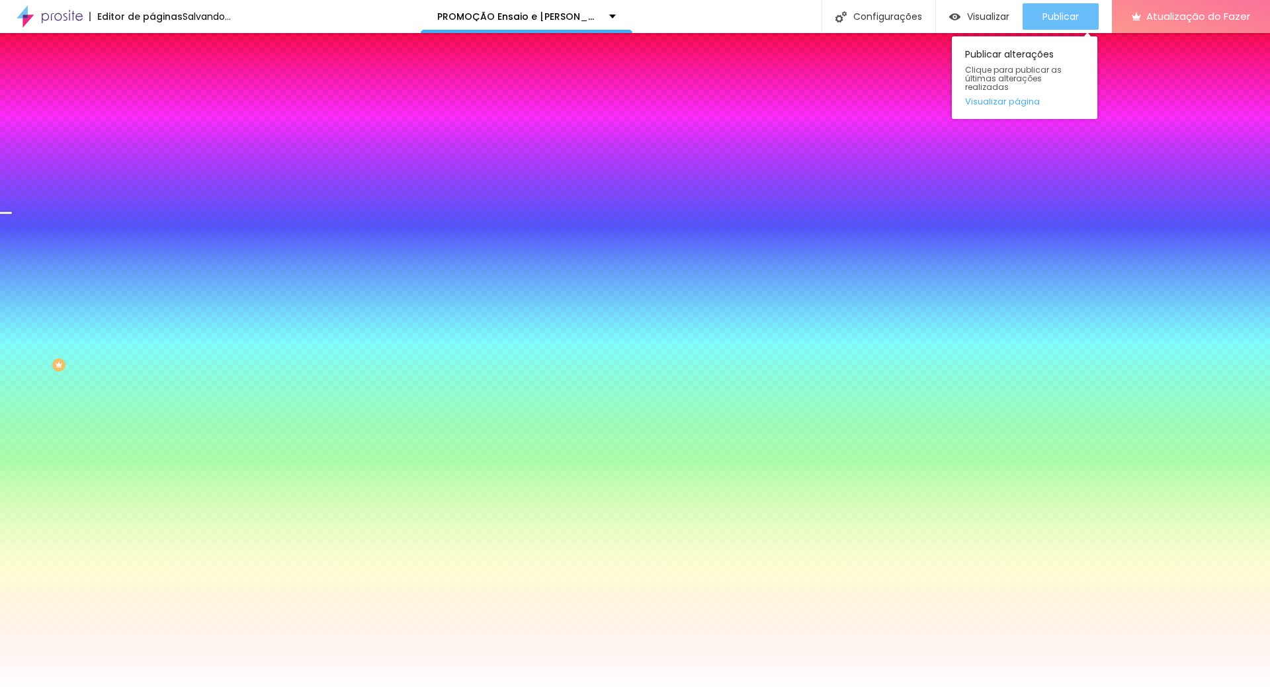
click at [1051, 23] on div "Publicar" at bounding box center [1060, 16] width 36 height 26
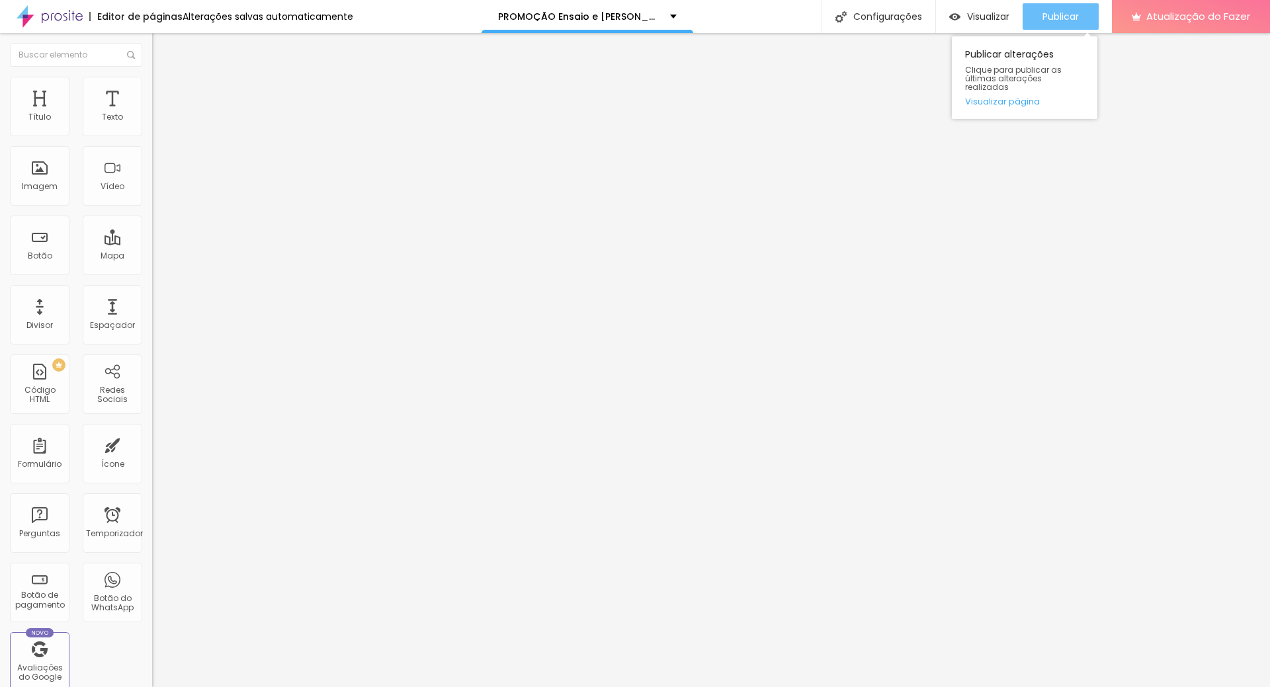
click at [1060, 28] on div "Publicar" at bounding box center [1060, 16] width 36 height 26
click at [1033, 13] on button "Publicar" at bounding box center [1061, 16] width 76 height 26
click at [1038, 22] on button "Publicar" at bounding box center [1061, 16] width 76 height 26
click at [152, 87] on li "Estilo" at bounding box center [228, 83] width 152 height 13
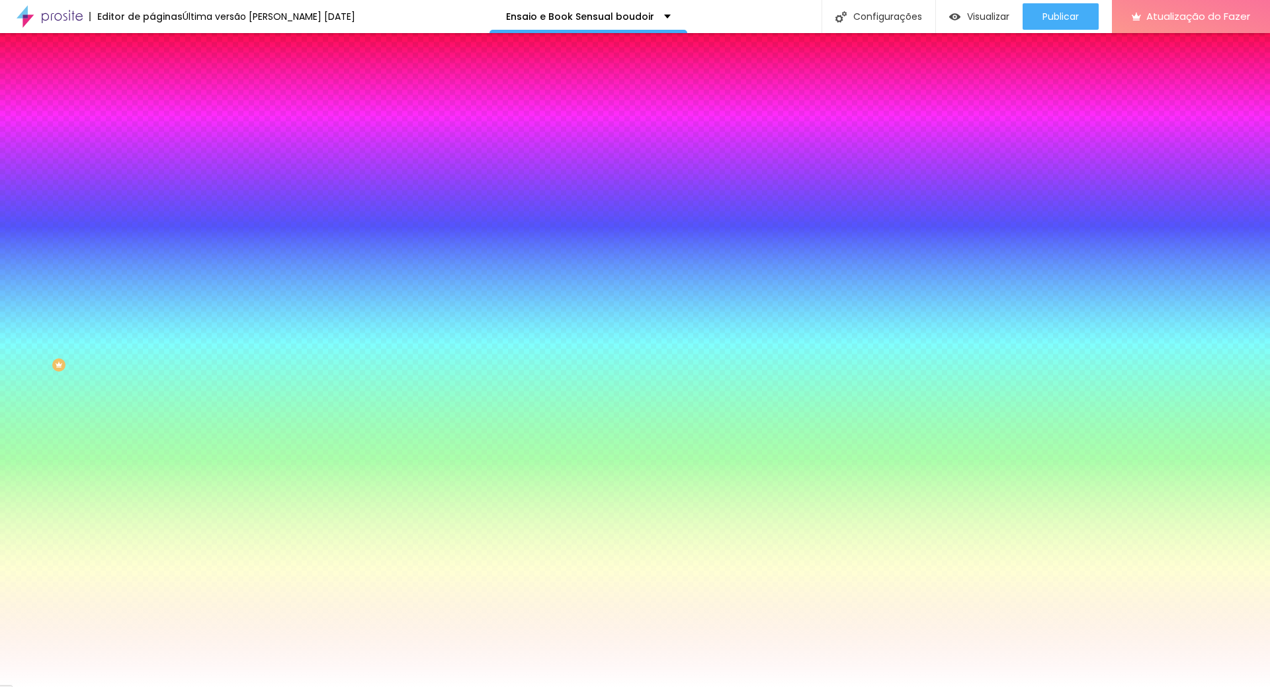
click at [160, 122] on font "Trocar imagem" at bounding box center [192, 115] width 64 height 11
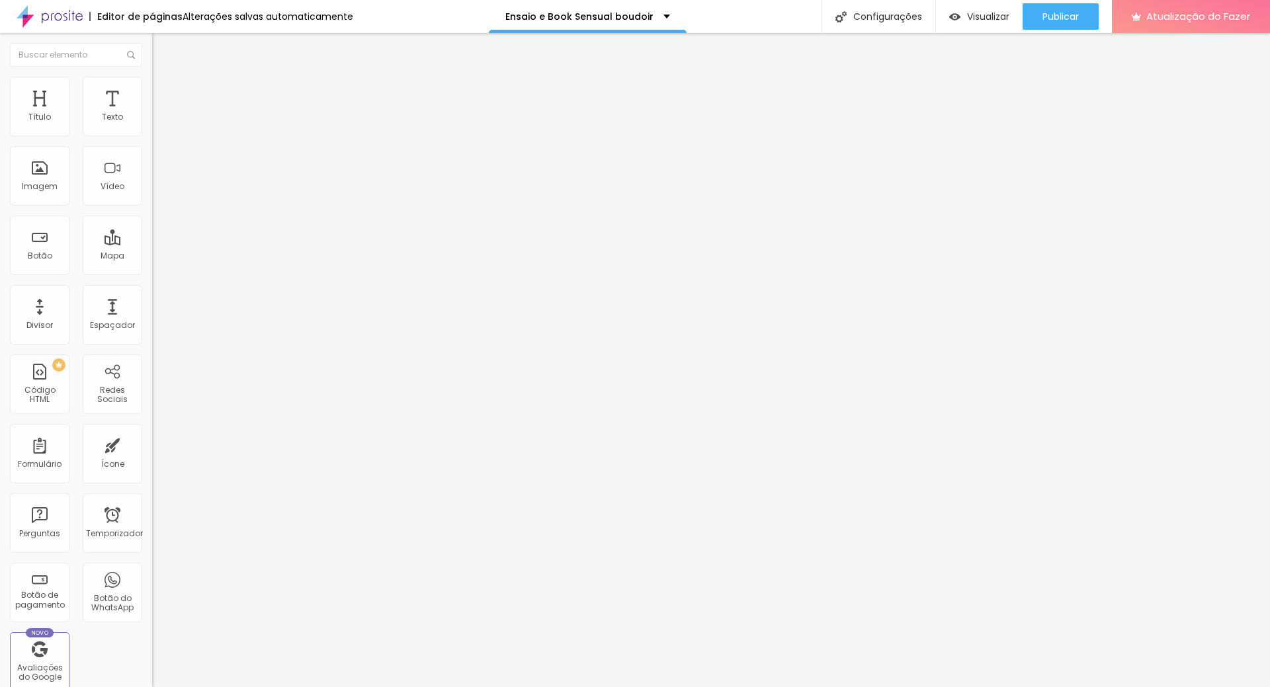
click at [164, 91] on font "Estilo" at bounding box center [174, 85] width 21 height 11
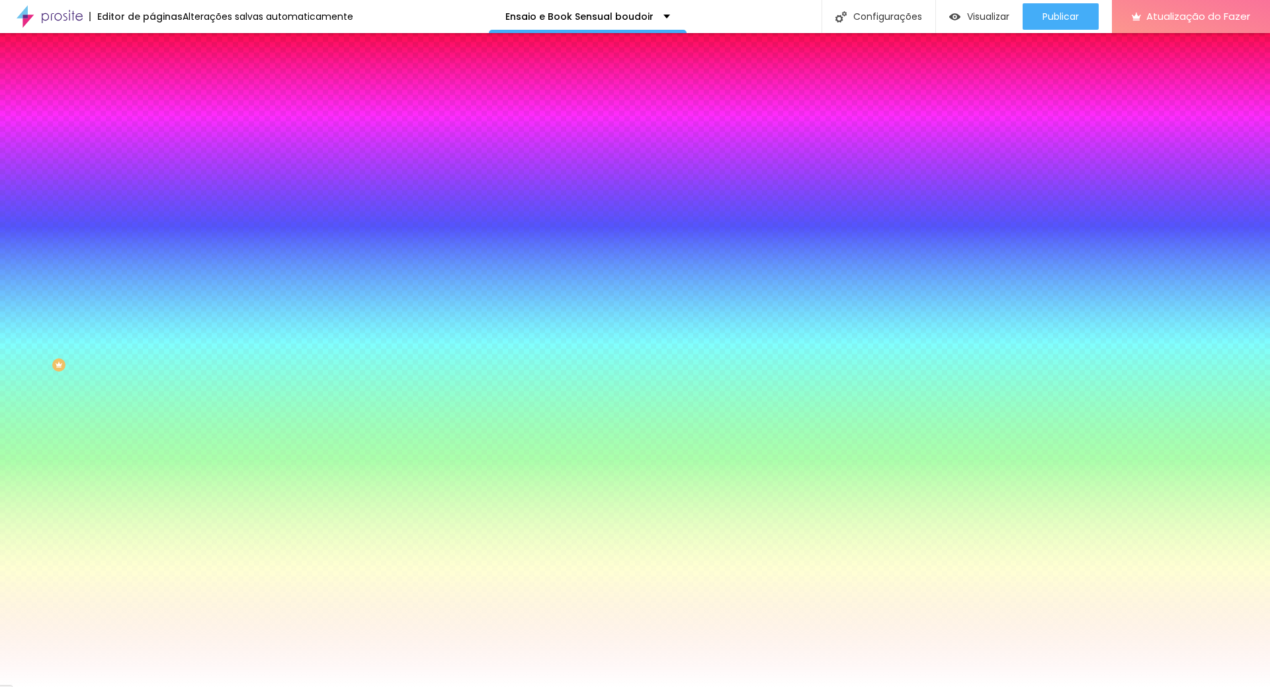
click at [160, 122] on font "Trocar imagem" at bounding box center [192, 115] width 64 height 11
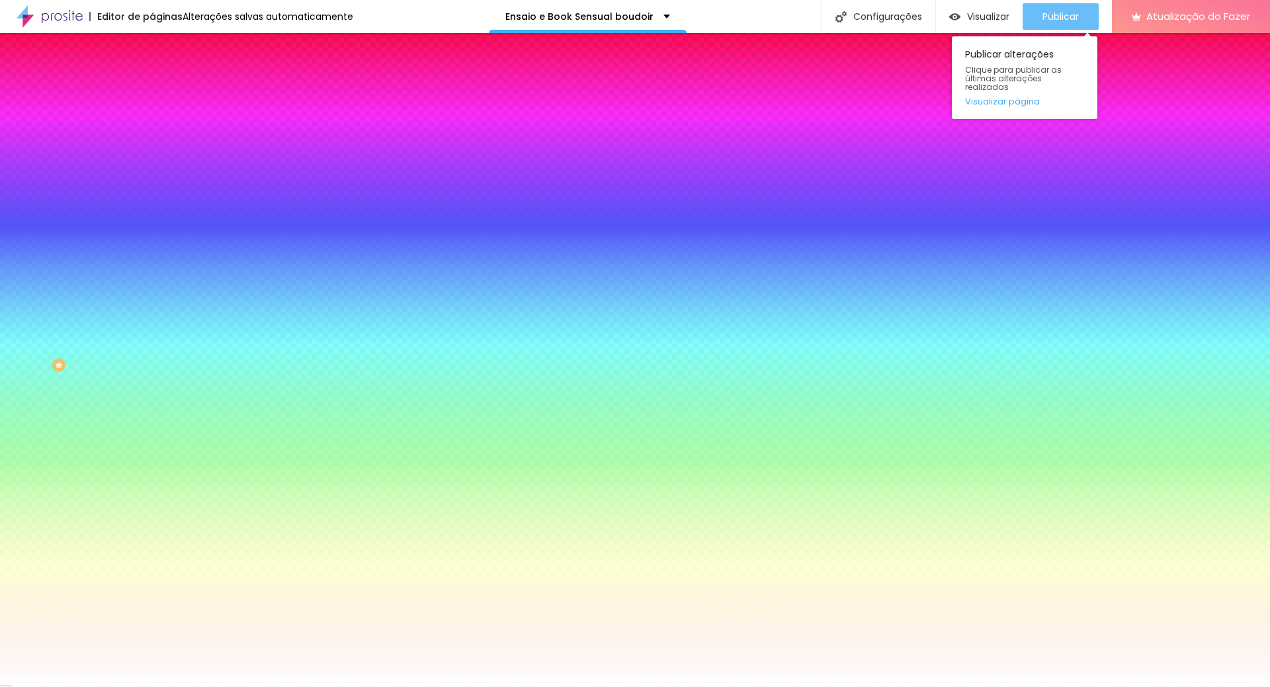
click at [1073, 11] on font "Publicar" at bounding box center [1060, 16] width 36 height 13
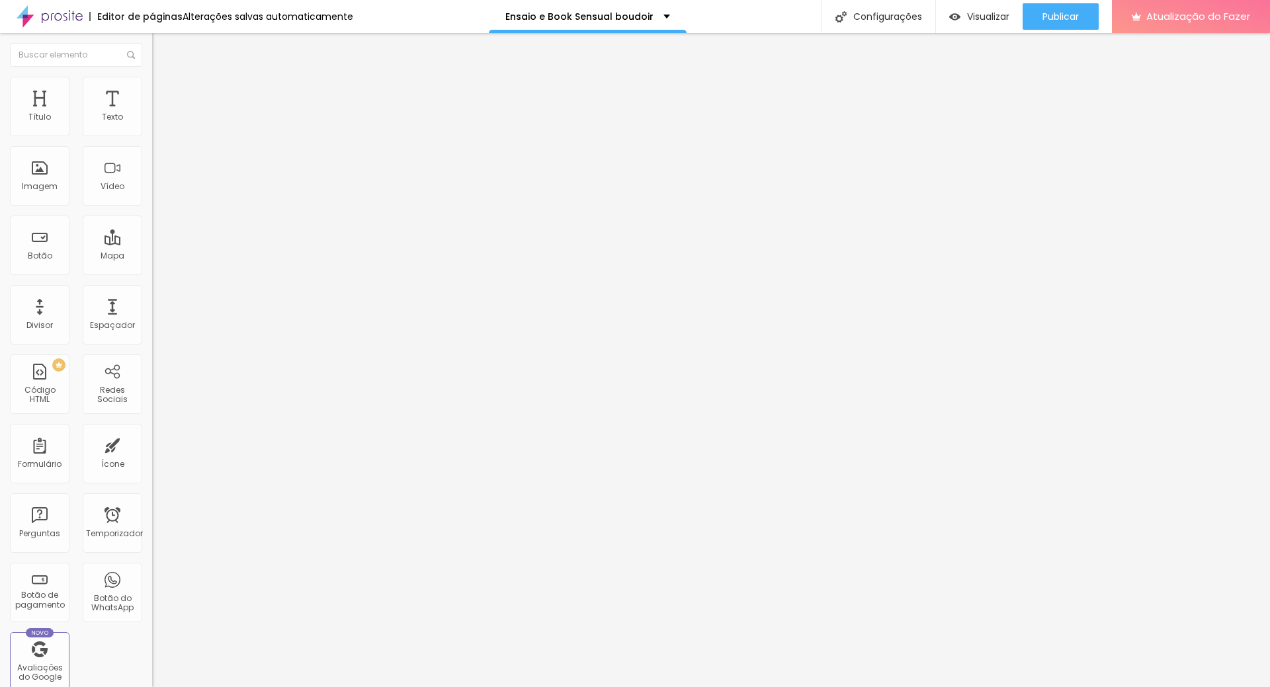
click at [164, 91] on font "Estilo" at bounding box center [174, 85] width 21 height 11
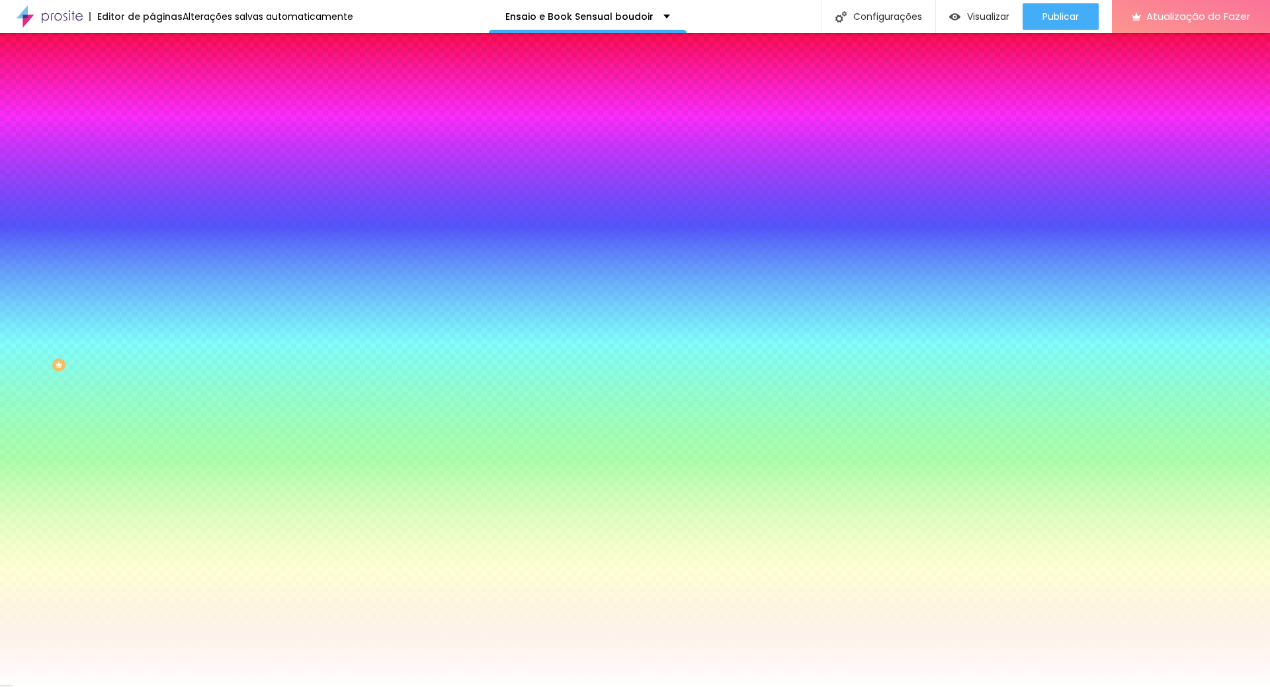
click at [160, 122] on font "Trocar imagem" at bounding box center [192, 115] width 64 height 11
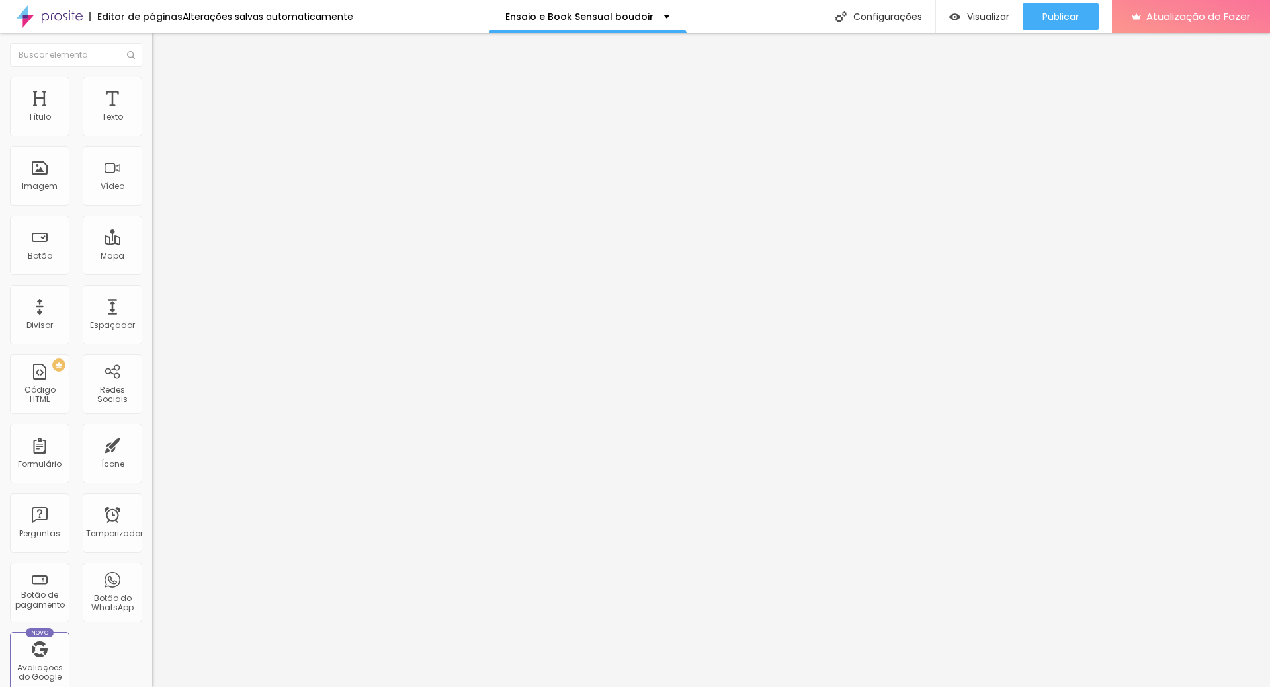
click at [160, 114] on font "Trocar imagem" at bounding box center [192, 108] width 64 height 11
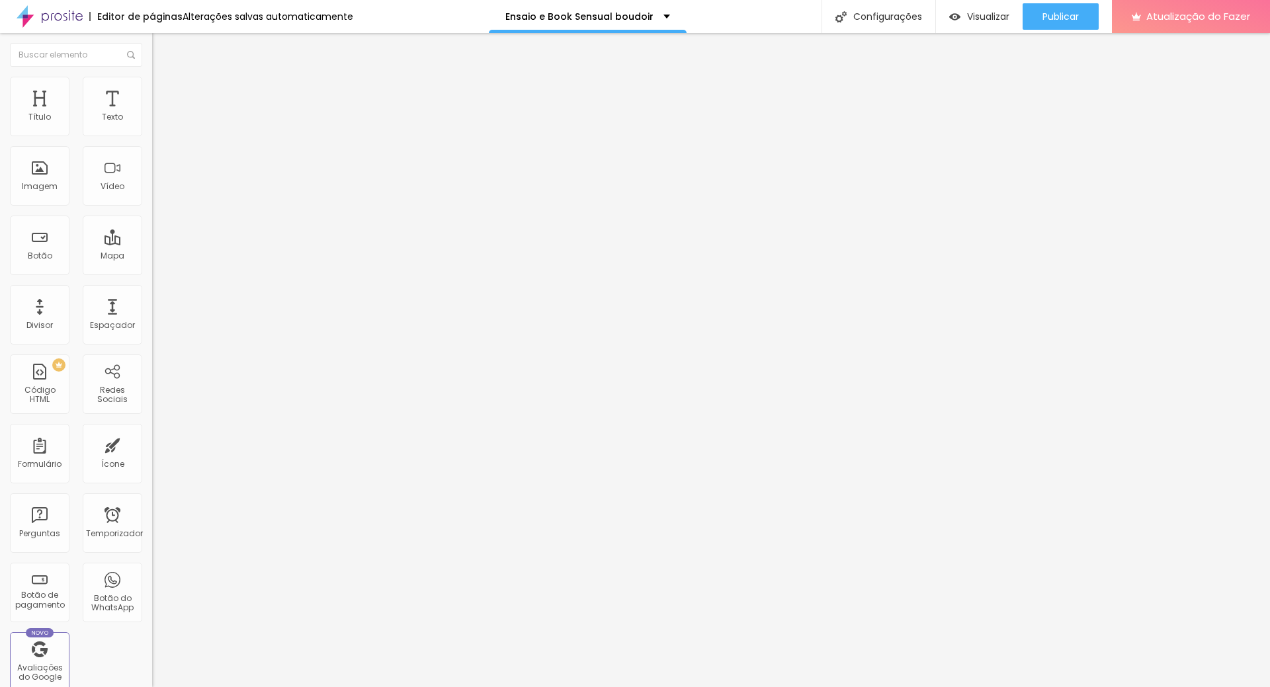
click at [164, 90] on font "Estilo" at bounding box center [174, 85] width 21 height 11
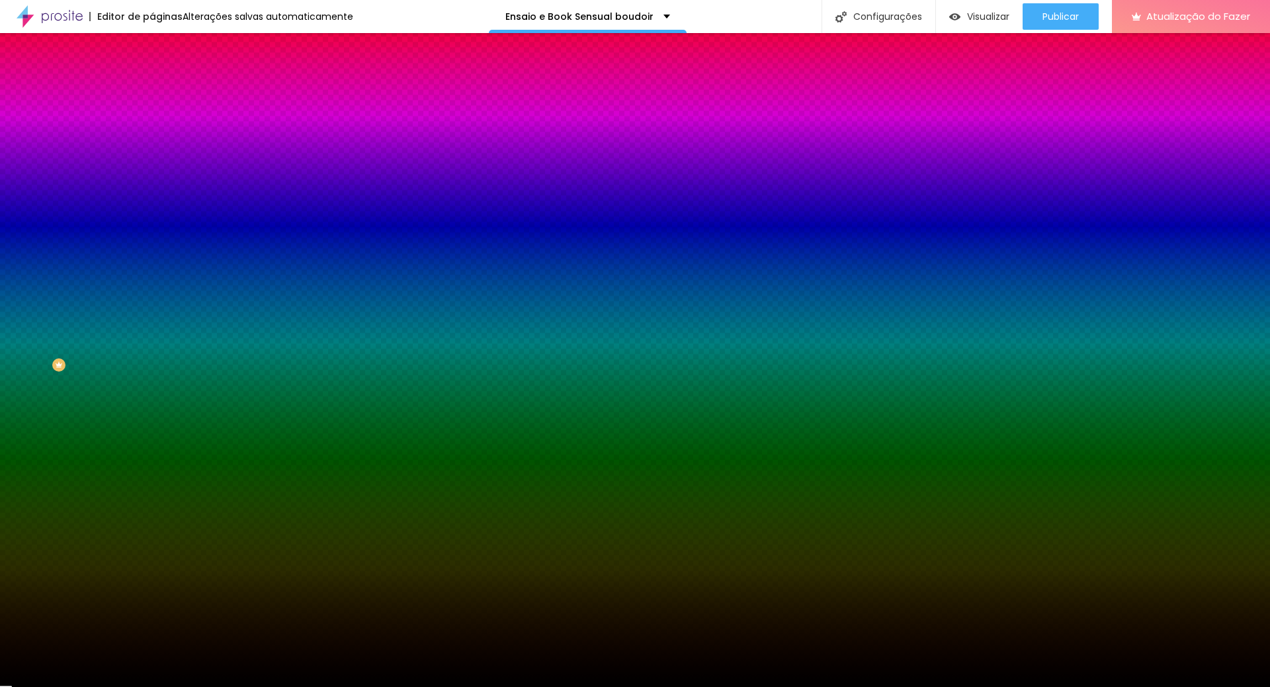
click at [160, 122] on font "Adicionar imagem" at bounding box center [198, 115] width 77 height 11
click at [152, 180] on div at bounding box center [228, 180] width 152 height 0
drag, startPoint x: 137, startPoint y: 275, endPoint x: 141, endPoint y: 324, distance: 49.1
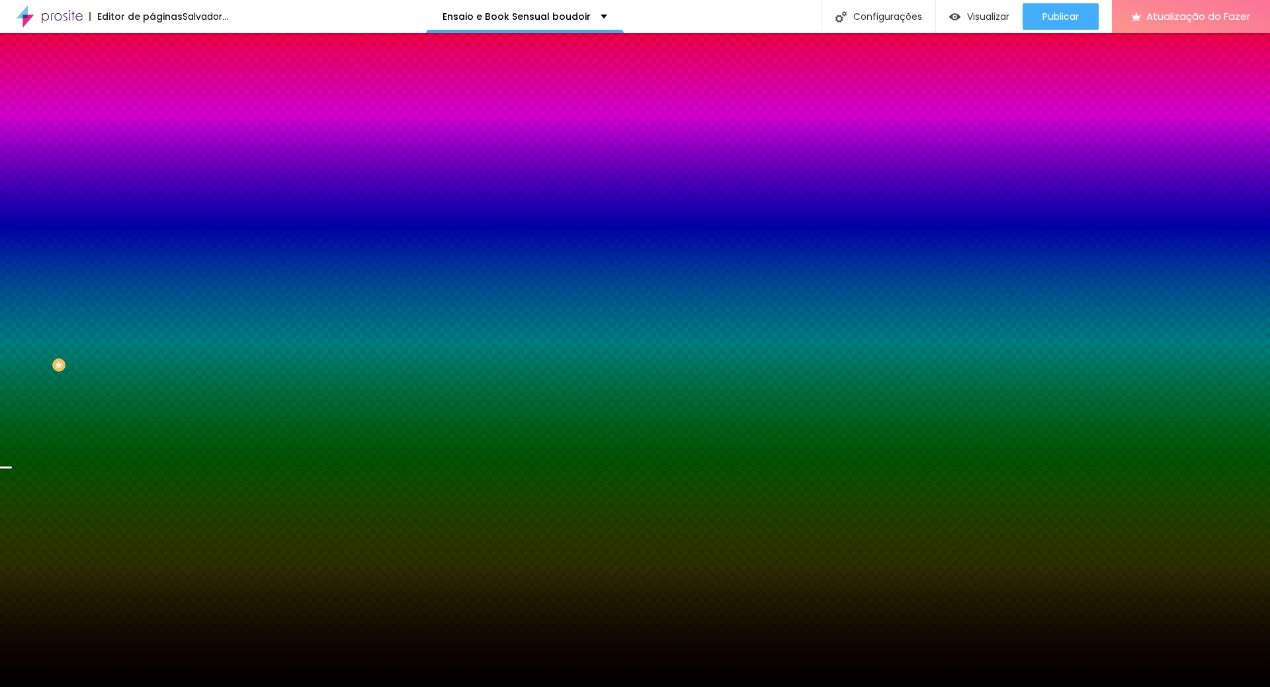
click at [152, 193] on div at bounding box center [228, 193] width 152 height 0
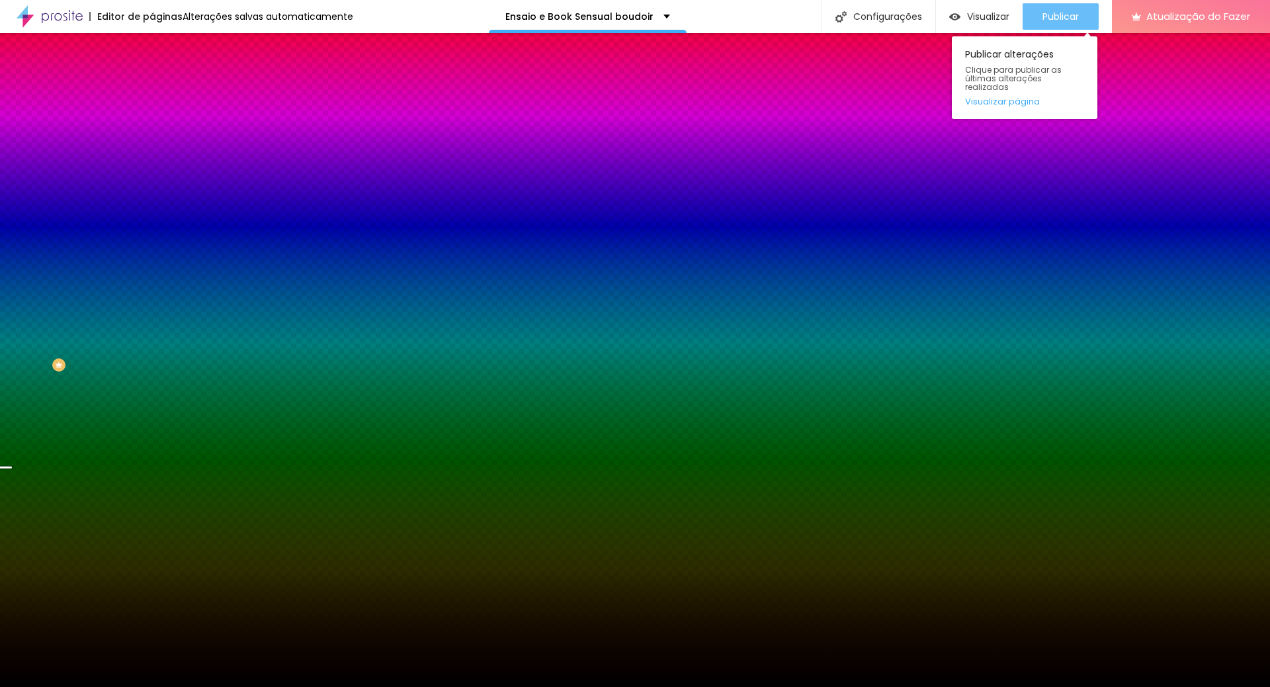
click at [1075, 8] on div "Publicar" at bounding box center [1060, 16] width 36 height 26
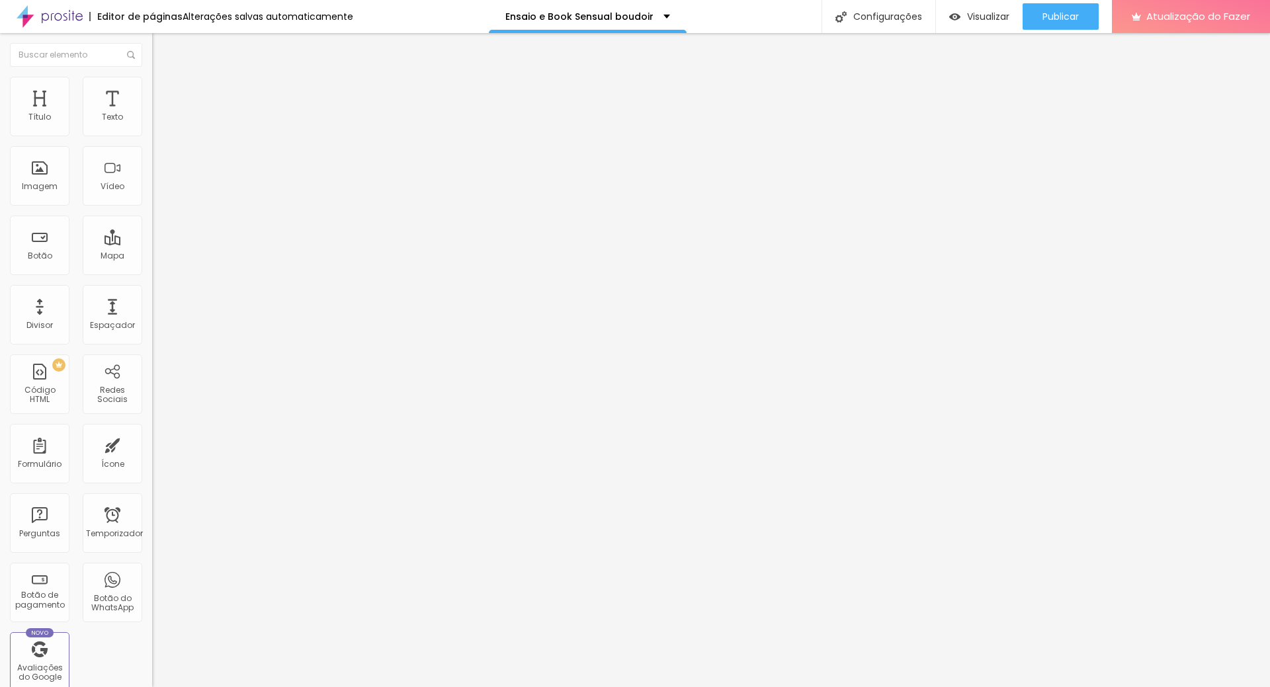
click at [152, 84] on ul "Conteúdo Estilo Avançado" at bounding box center [228, 83] width 152 height 40
click at [164, 89] on font "Estilo" at bounding box center [174, 85] width 21 height 11
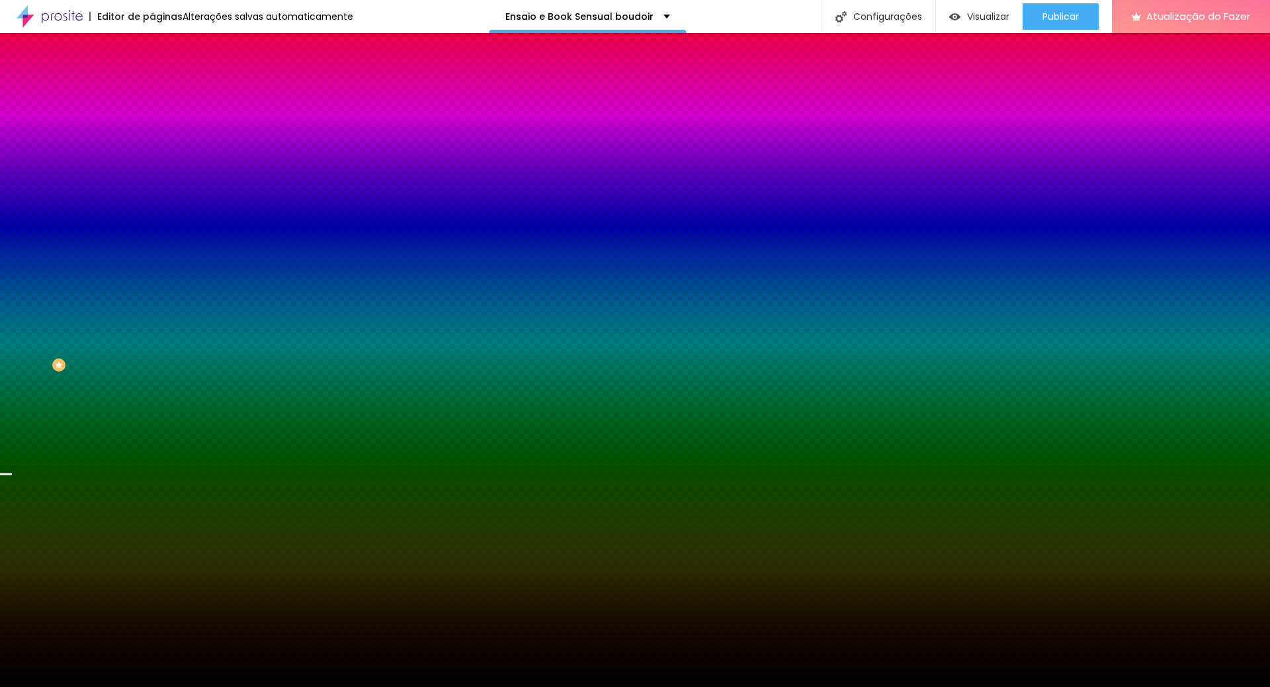
click at [152, 120] on div "Adicionar imagem" at bounding box center [228, 115] width 152 height 9
click at [160, 122] on font "Adicionar imagem" at bounding box center [198, 115] width 77 height 11
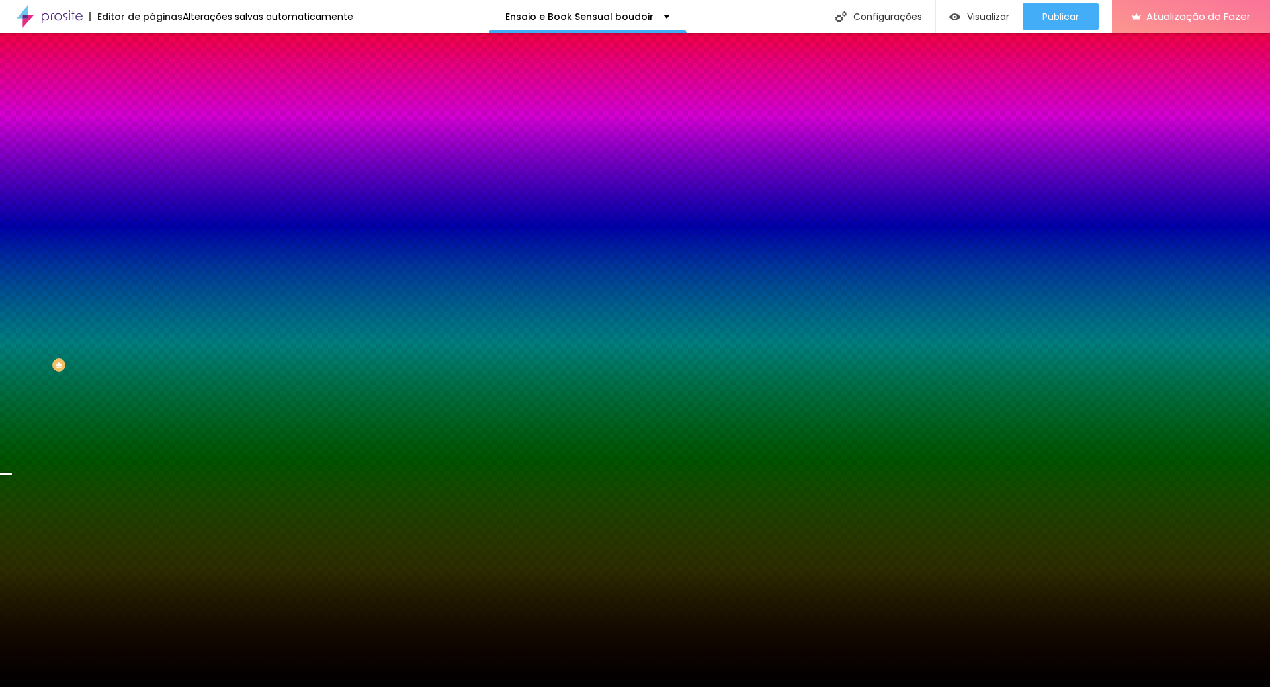
click at [152, 193] on input "#000000" at bounding box center [231, 186] width 159 height 13
click at [152, 180] on div at bounding box center [228, 180] width 152 height 0
drag, startPoint x: 135, startPoint y: 320, endPoint x: 130, endPoint y: 293, distance: 27.6
click at [130, 293] on div at bounding box center [635, 343] width 1270 height 687
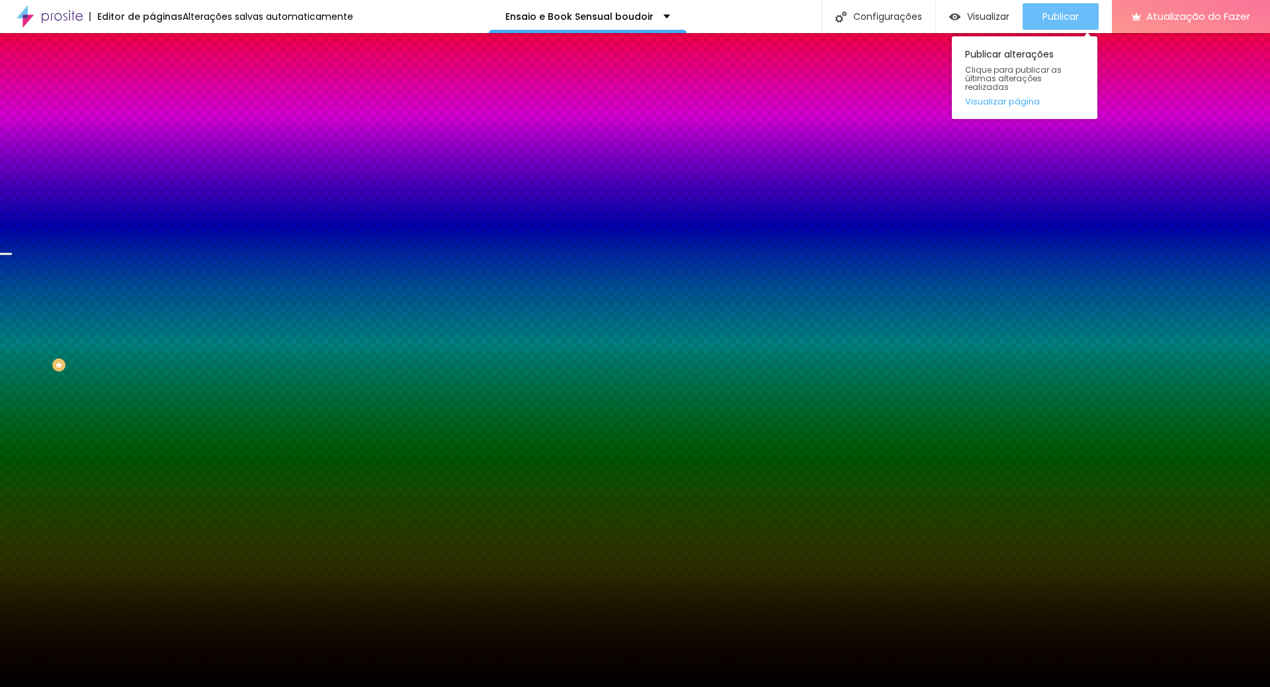
click at [1066, 17] on font "Publicar" at bounding box center [1060, 16] width 36 height 13
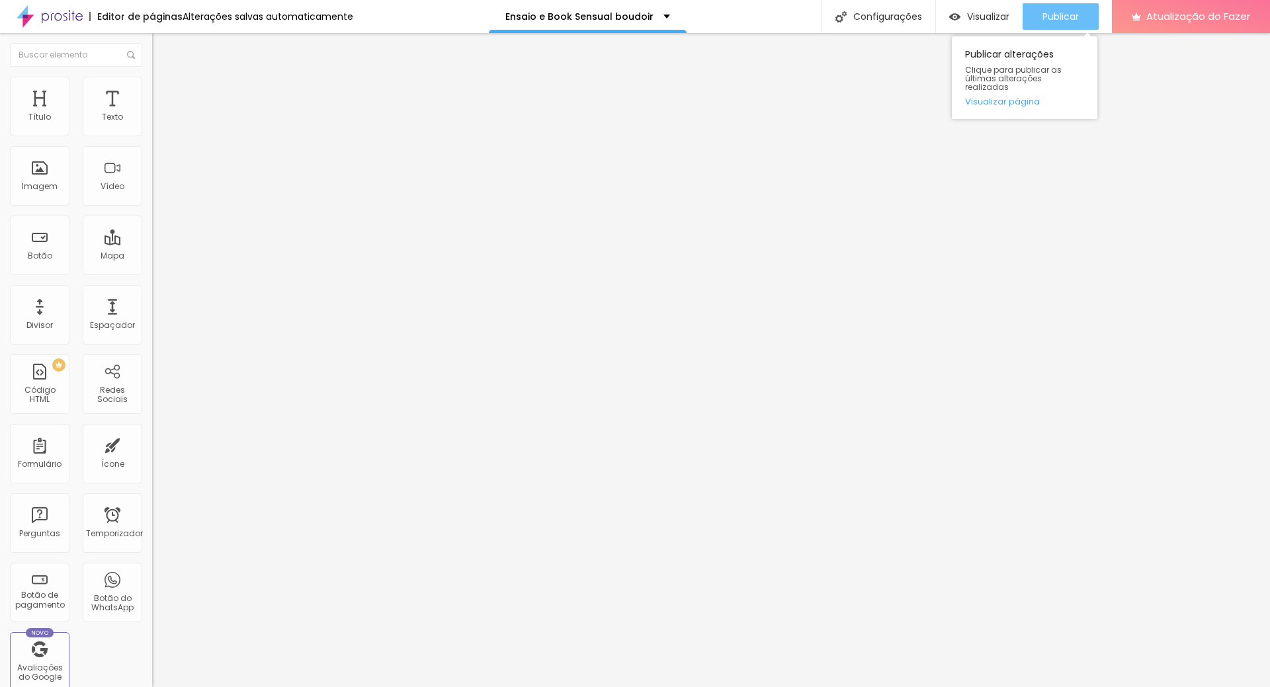
click at [1054, 20] on font "Publicar" at bounding box center [1060, 16] width 36 height 13
click at [1067, 17] on font "Publicar" at bounding box center [1060, 16] width 36 height 13
click at [152, 85] on img at bounding box center [158, 83] width 12 height 12
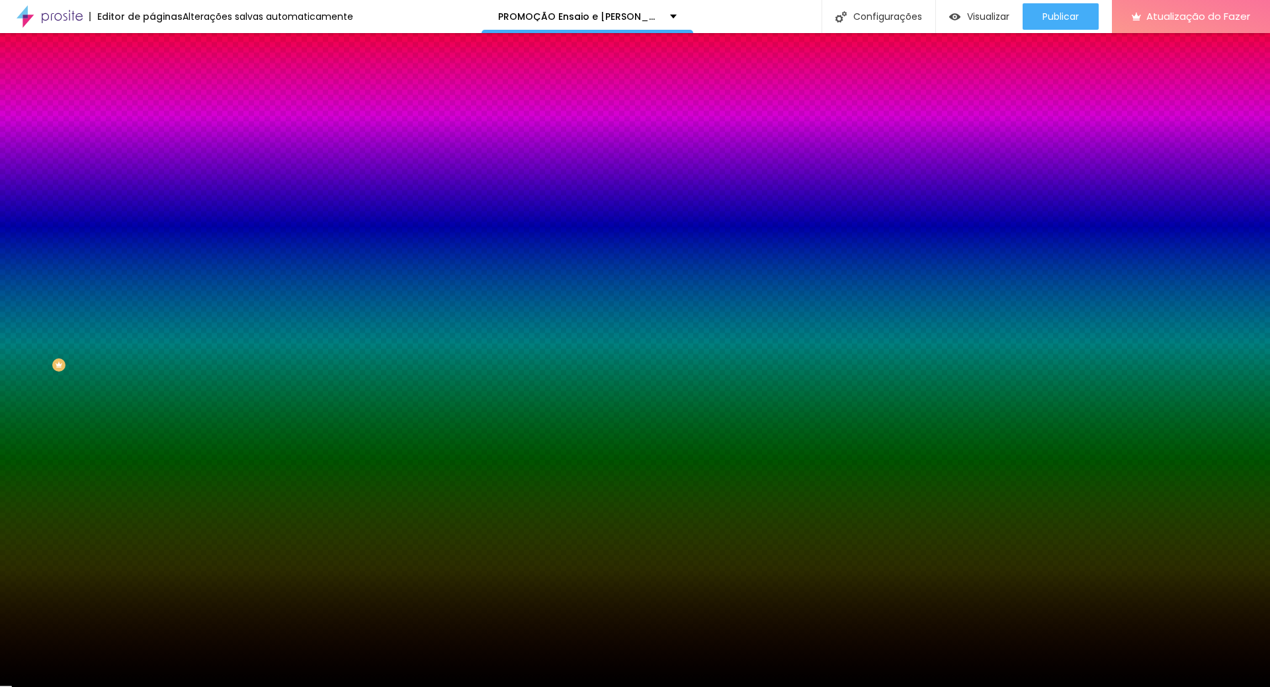
click at [152, 180] on div at bounding box center [228, 180] width 152 height 0
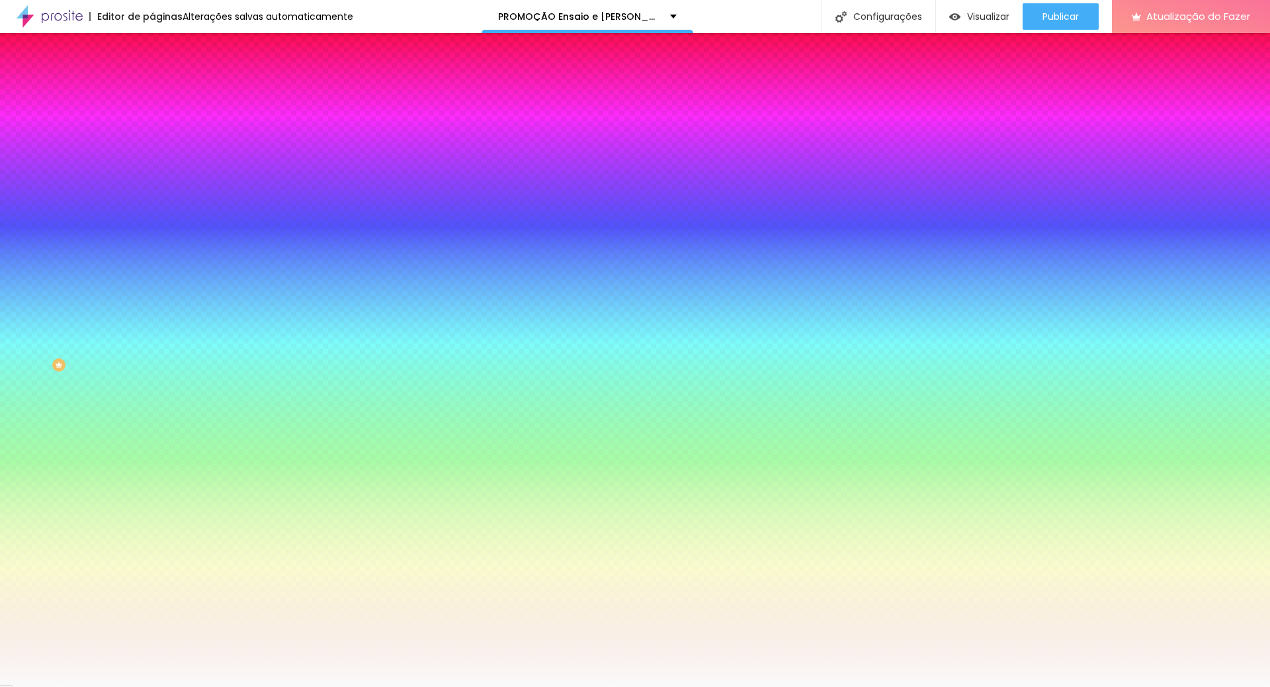
type input "#FAFAFA"
drag, startPoint x: 38, startPoint y: 278, endPoint x: 15, endPoint y: 258, distance: 30.9
click at [152, 258] on div "Imagem de fundo Adicionar imagem Efeito da Imagem Nenhum Nenhum Paralaxe Cor de…" at bounding box center [228, 188] width 152 height 171
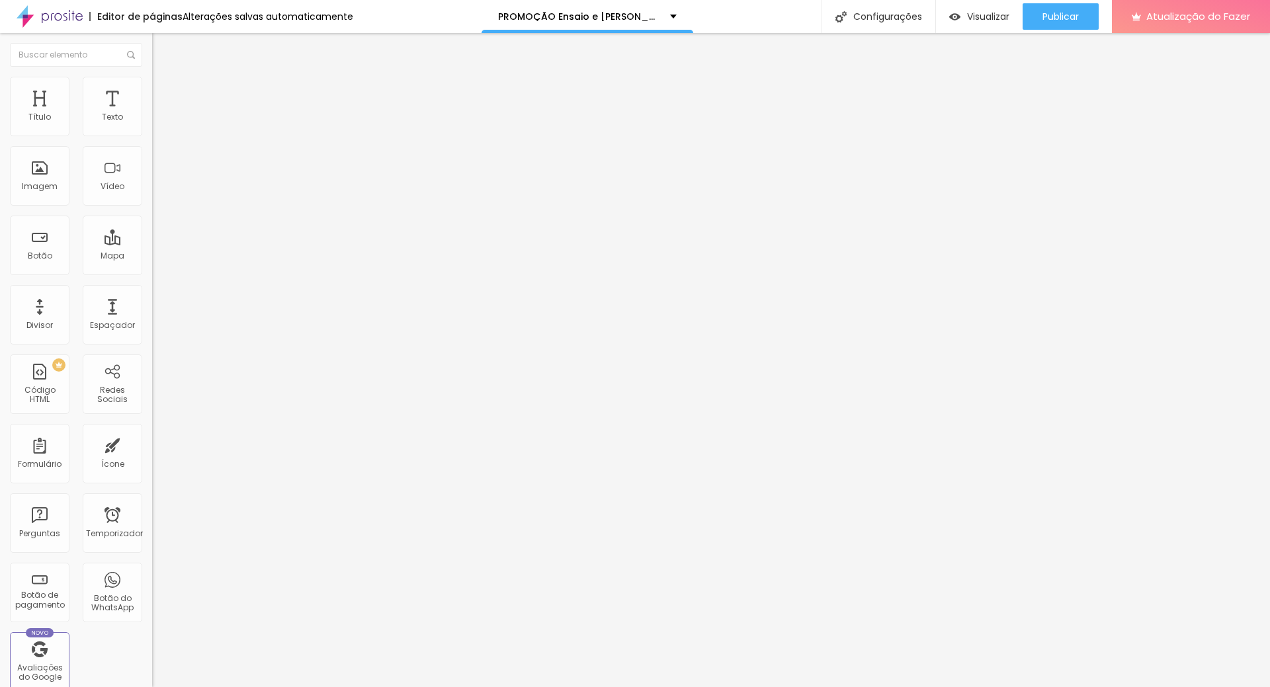
click at [164, 90] on font "Estilo" at bounding box center [174, 85] width 21 height 11
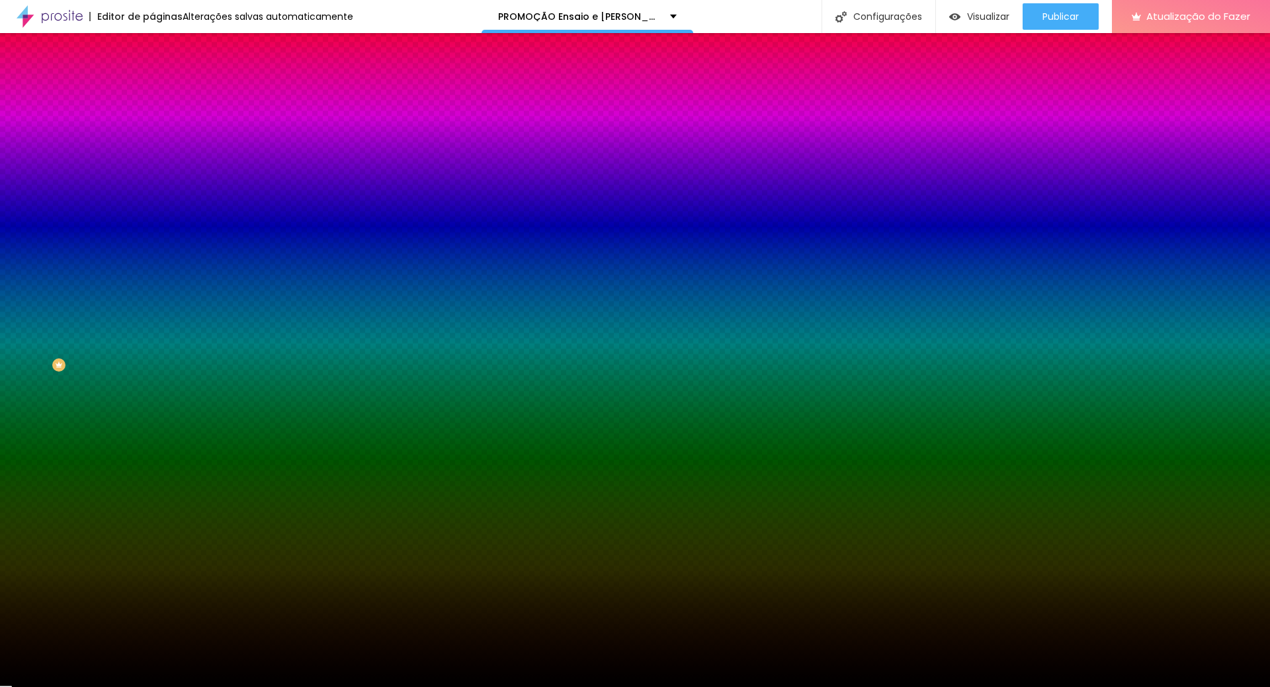
click at [152, 180] on div at bounding box center [228, 180] width 152 height 0
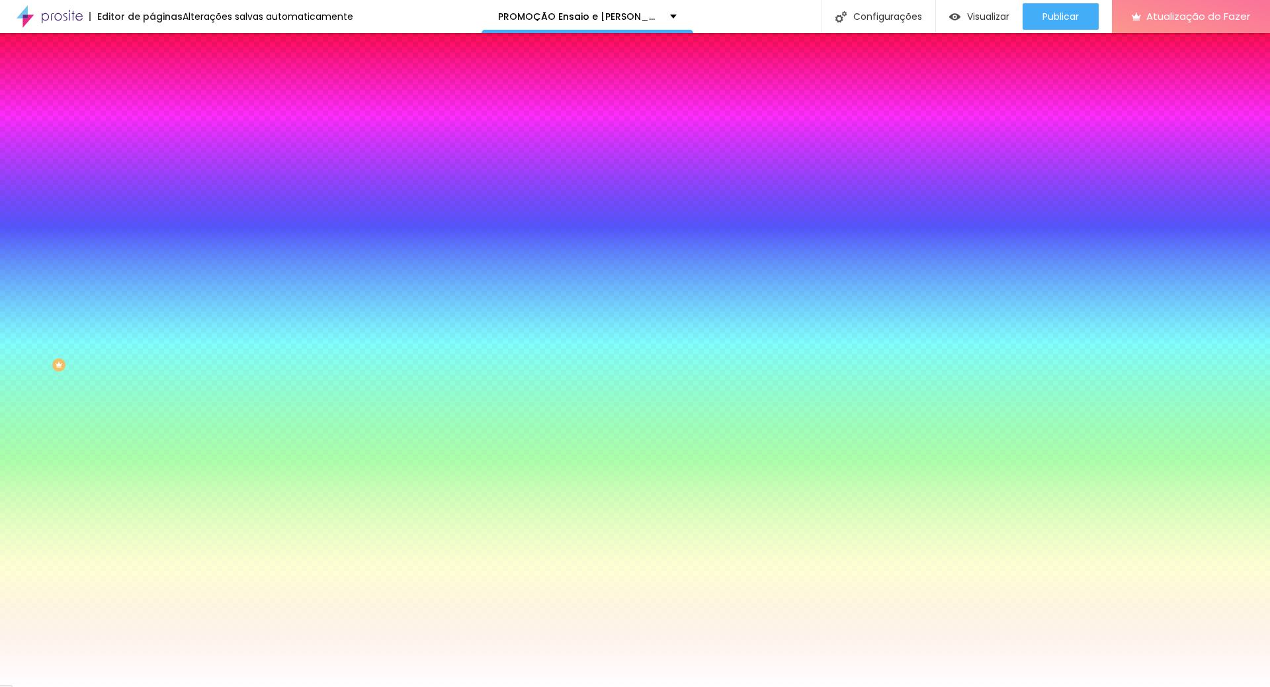
type input "#FFFFFF"
drag, startPoint x: 44, startPoint y: 276, endPoint x: 0, endPoint y: 250, distance: 51.0
click at [152, 250] on div "Imagem de fundo Adicionar imagem Efeito da Imagem Nenhum Nenhum Parallax Cor de…" at bounding box center [228, 188] width 152 height 171
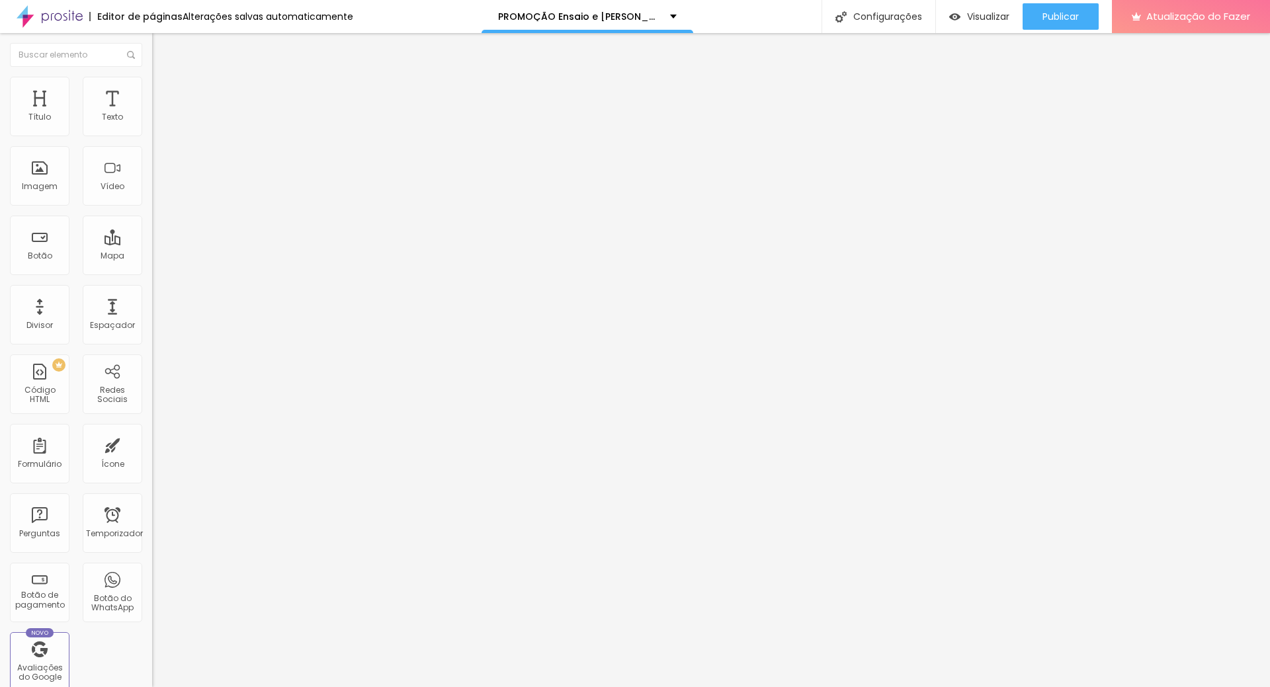
click at [152, 87] on li "Estilo" at bounding box center [228, 83] width 152 height 13
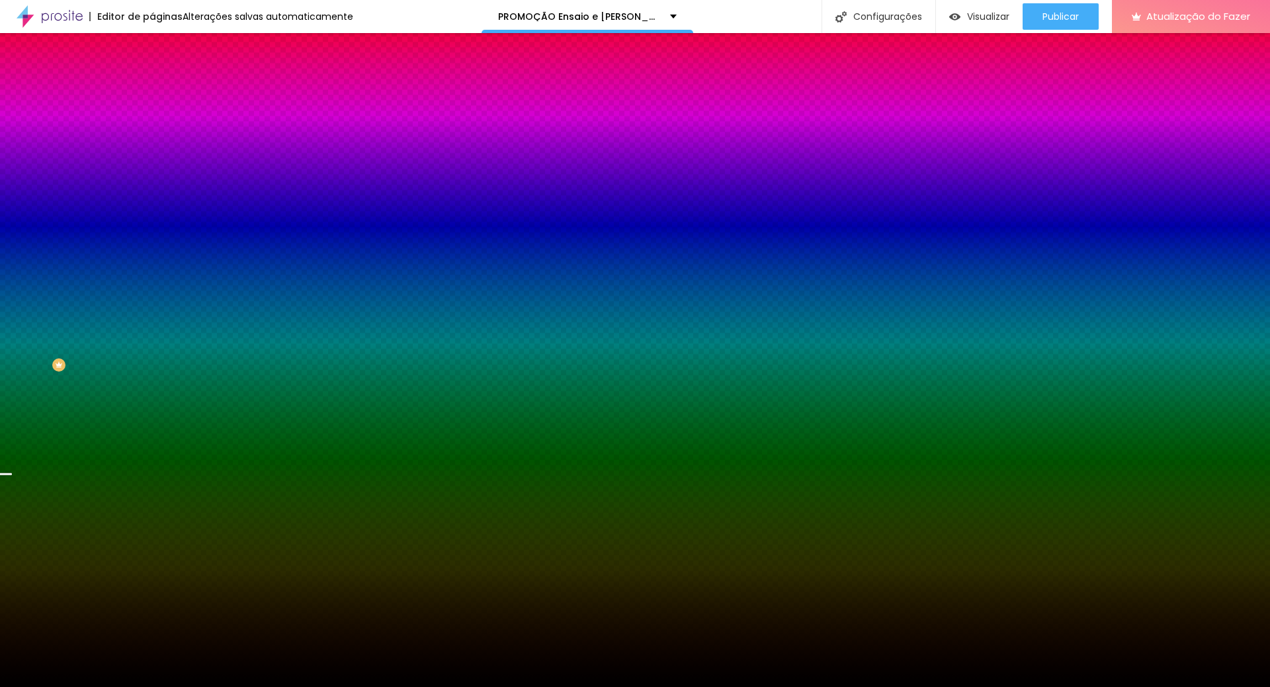
click at [152, 120] on div "Adicionar imagem" at bounding box center [228, 115] width 152 height 9
click at [160, 122] on font "Adicionar imagem" at bounding box center [198, 115] width 77 height 11
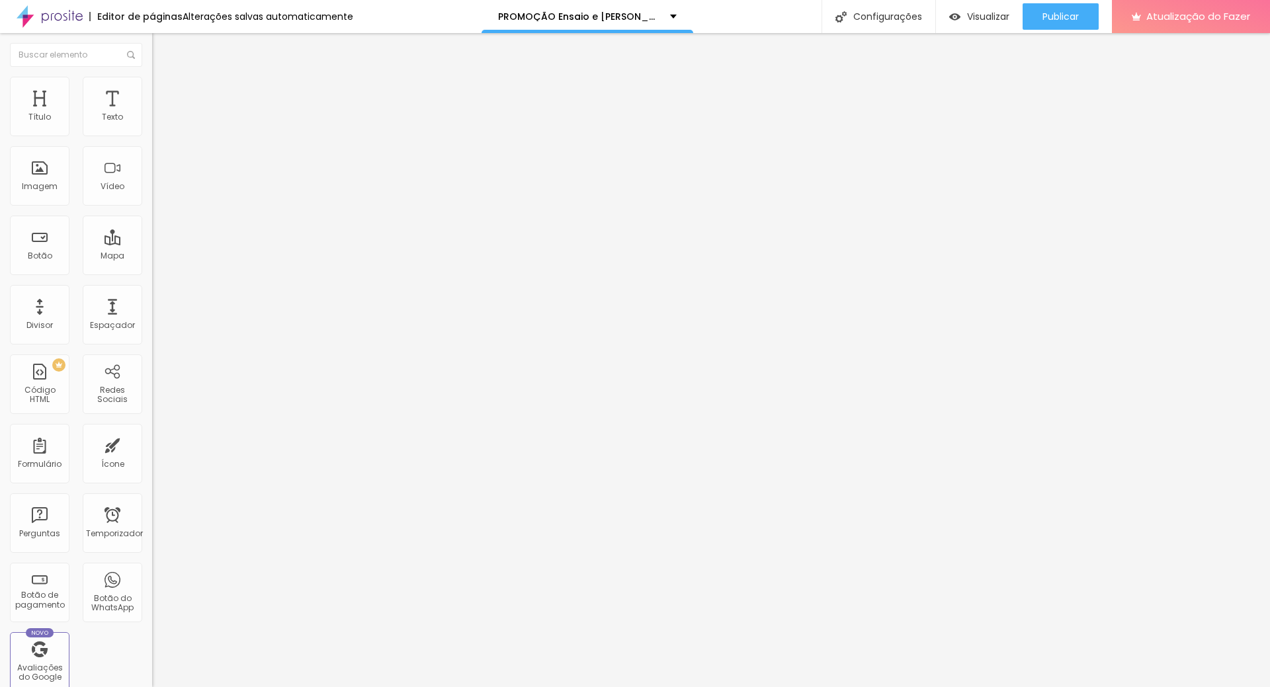
click at [152, 83] on img at bounding box center [158, 83] width 12 height 12
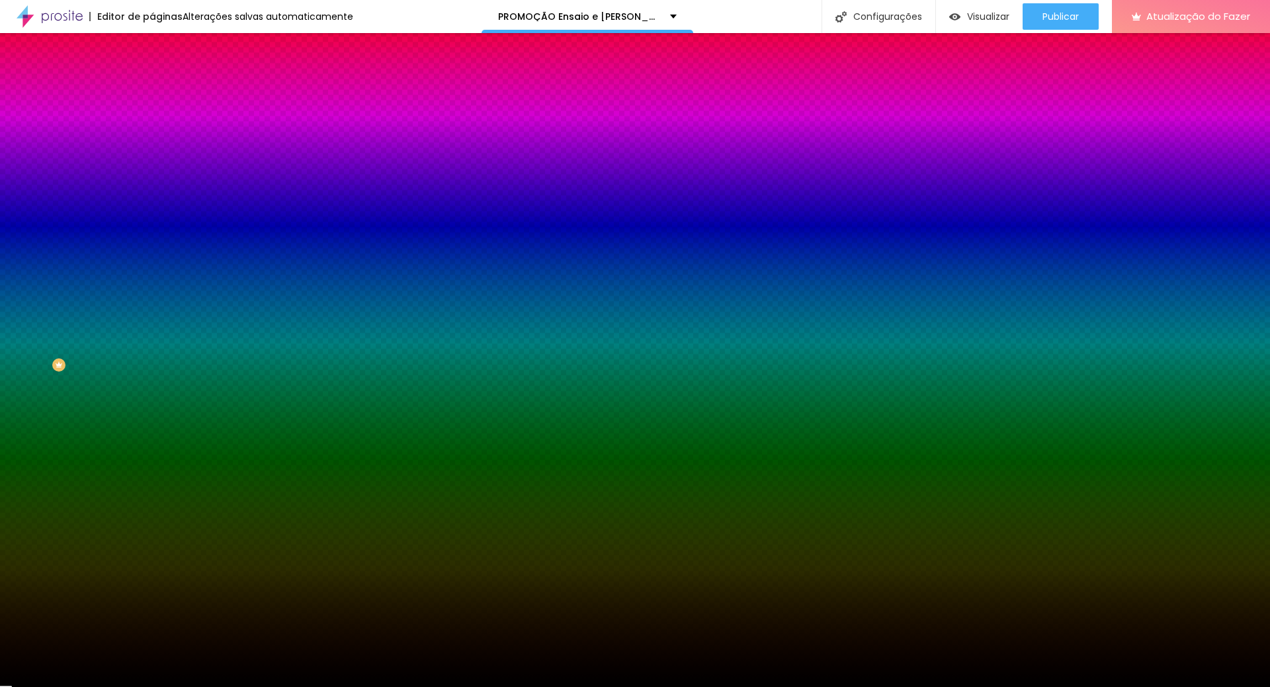
click at [160, 122] on font "Adicionar imagem" at bounding box center [198, 115] width 77 height 11
click at [152, 180] on div at bounding box center [228, 180] width 152 height 0
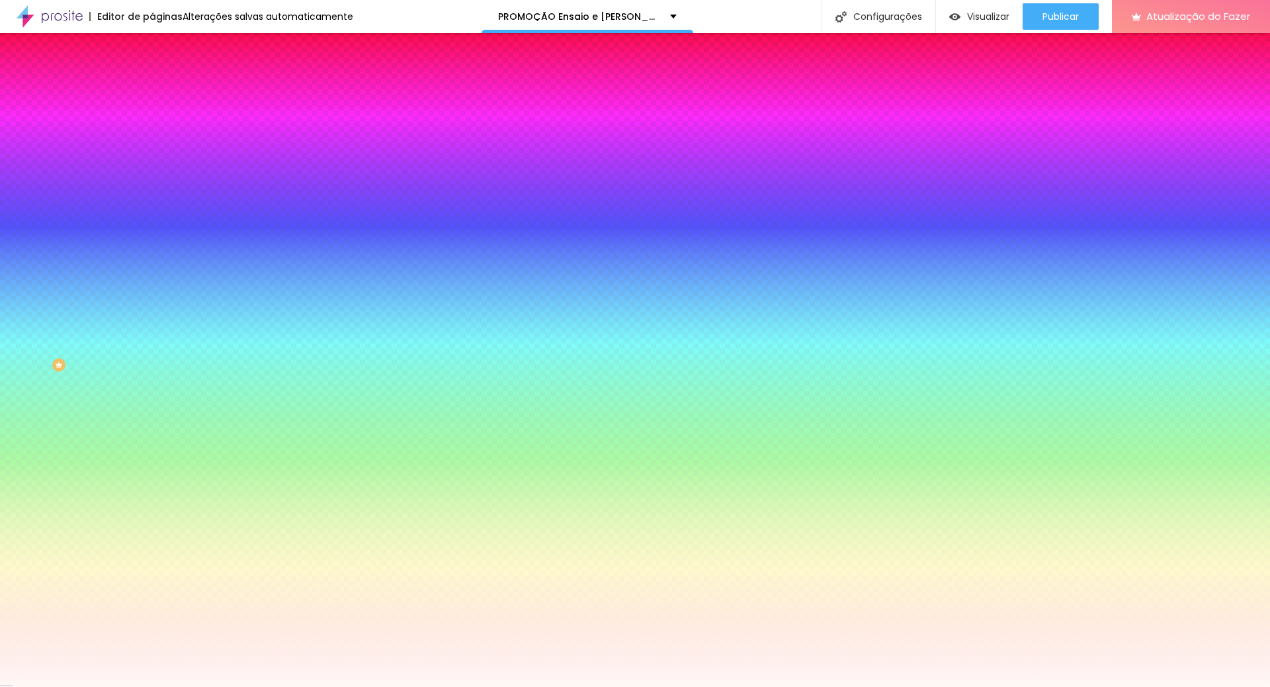
type input "#FFFFFF"
drag, startPoint x: 40, startPoint y: 286, endPoint x: 0, endPoint y: 234, distance: 65.1
click at [152, 234] on div "Imagem de fundo Adicionar imagem Efeito da Imagem Nenhum Nenhum Parallax Cor de…" at bounding box center [228, 188] width 152 height 171
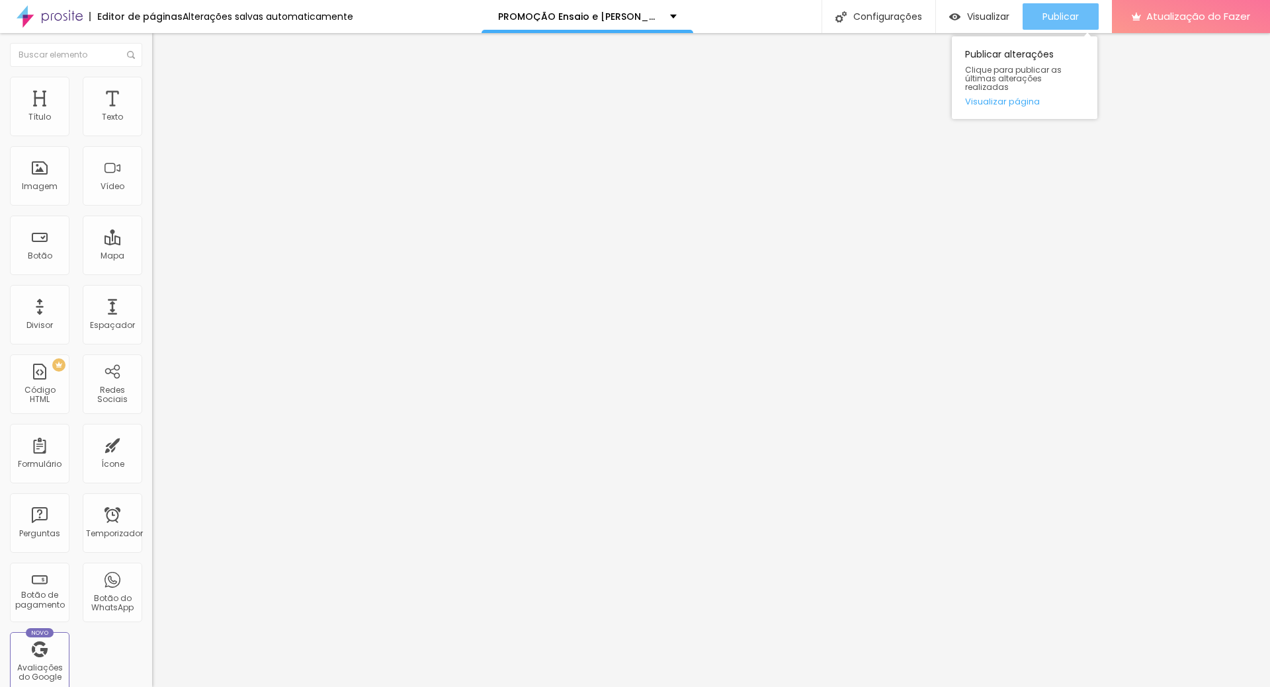
click at [1057, 15] on font "Publicar" at bounding box center [1060, 16] width 36 height 13
click at [969, 16] on font "Visualizar" at bounding box center [988, 16] width 42 height 13
click at [152, 90] on li "Estilo" at bounding box center [228, 83] width 152 height 13
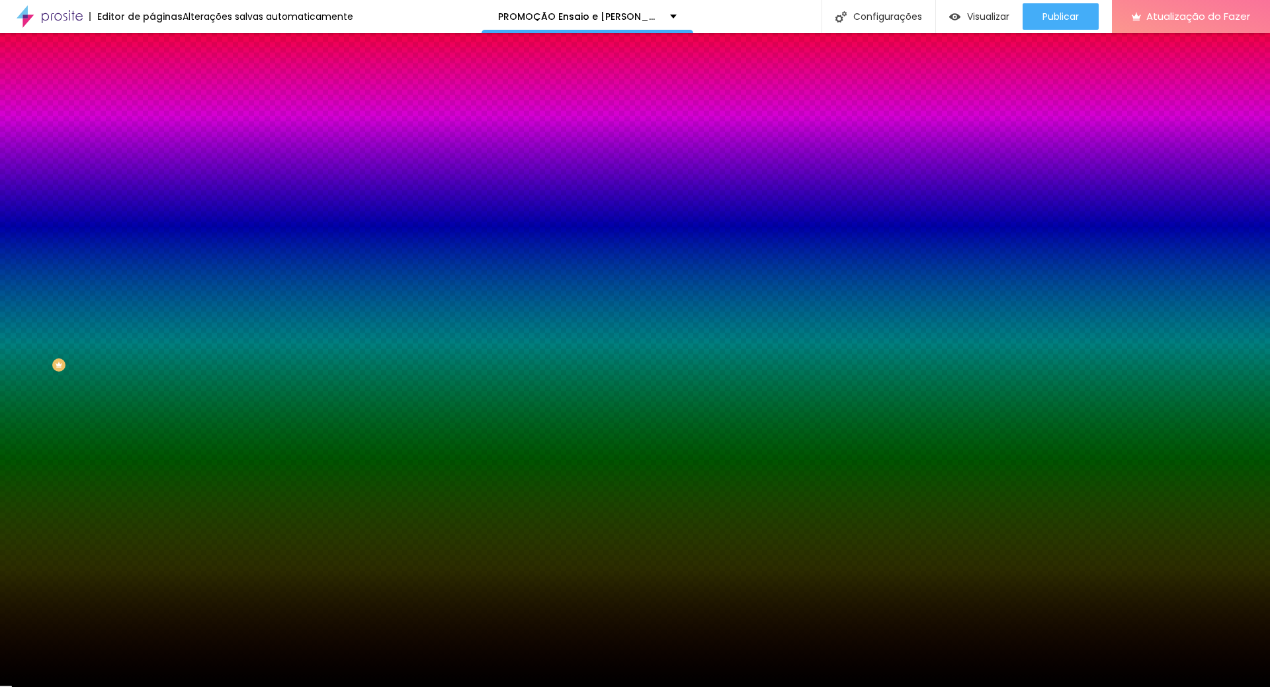
click at [152, 180] on div at bounding box center [228, 180] width 152 height 0
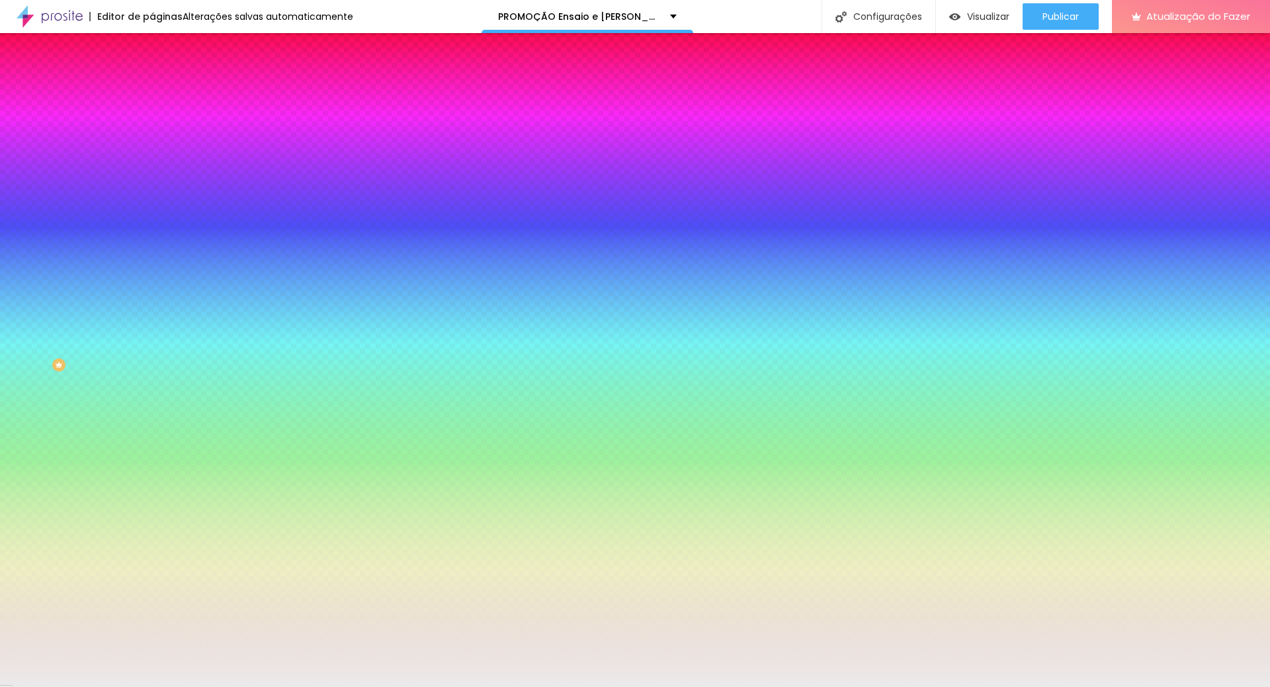
type input "#FFFFFF"
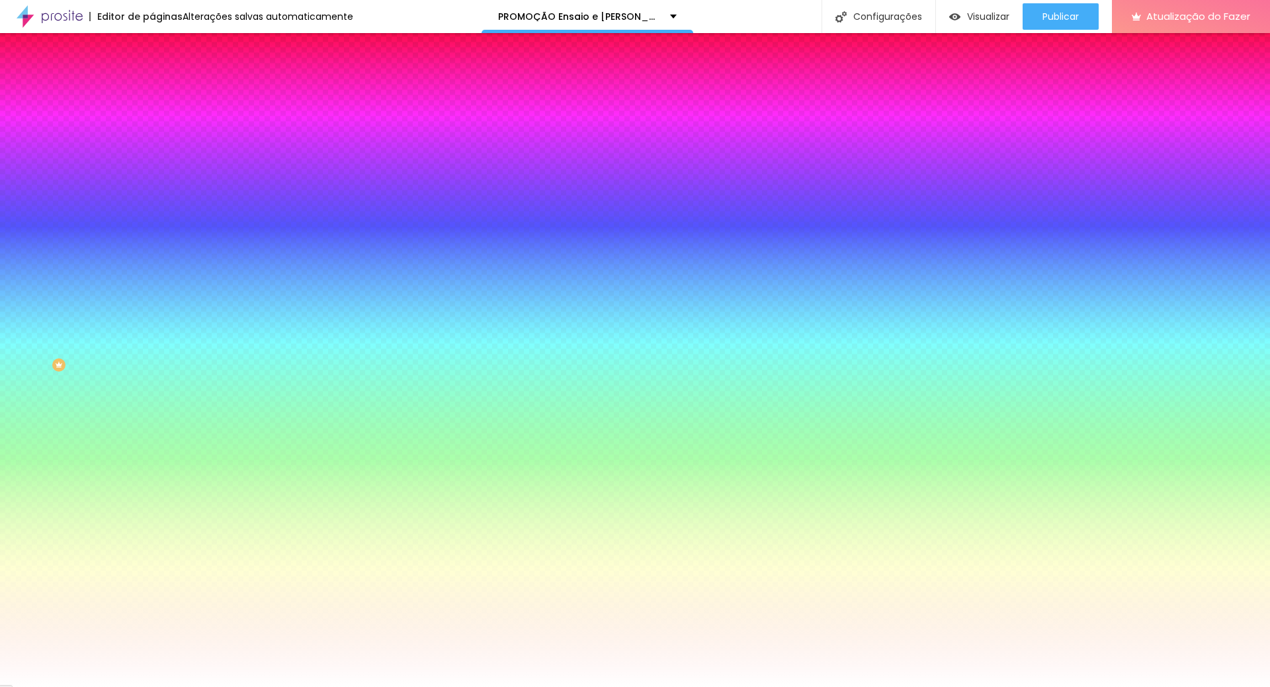
drag, startPoint x: 65, startPoint y: 285, endPoint x: 0, endPoint y: 241, distance: 78.7
click at [152, 241] on div "Imagem de fundo Adicionar imagem Efeito da Imagem Nenhum Nenhum Parallax Cor de…" at bounding box center [228, 188] width 152 height 171
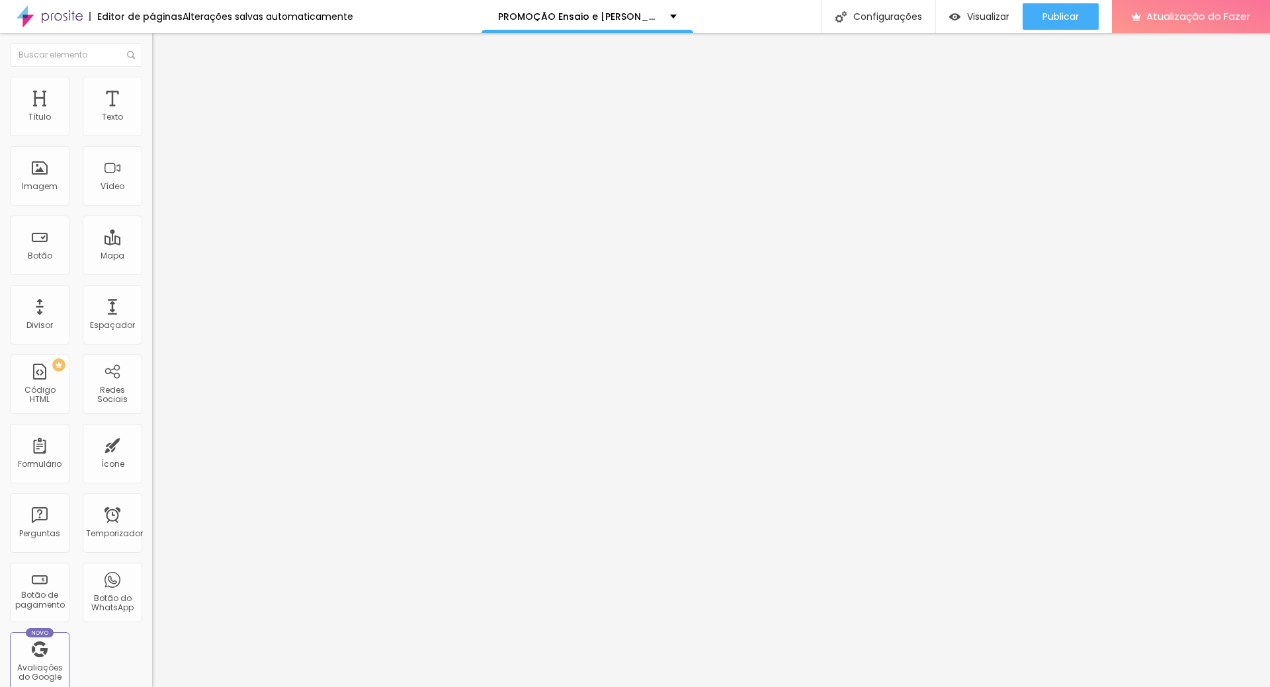
click at [164, 91] on font "Estilo" at bounding box center [174, 85] width 21 height 11
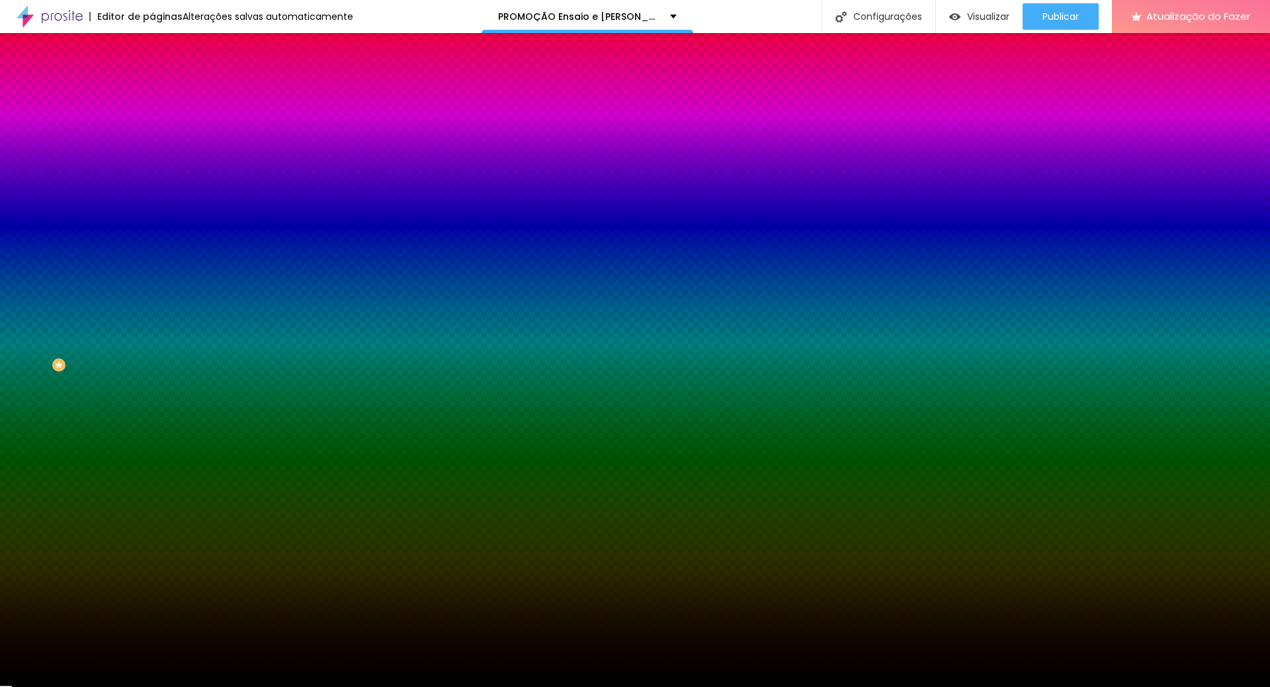
click at [152, 180] on div at bounding box center [228, 180] width 152 height 0
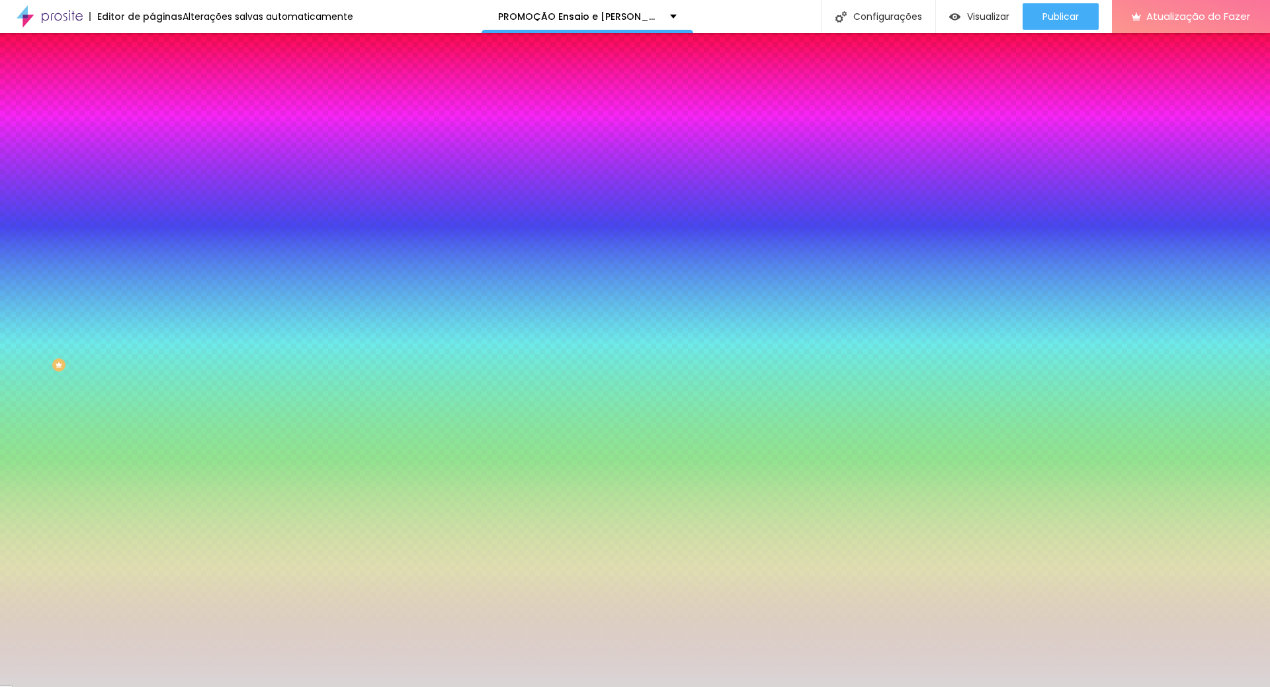
type input "#FFFFFF"
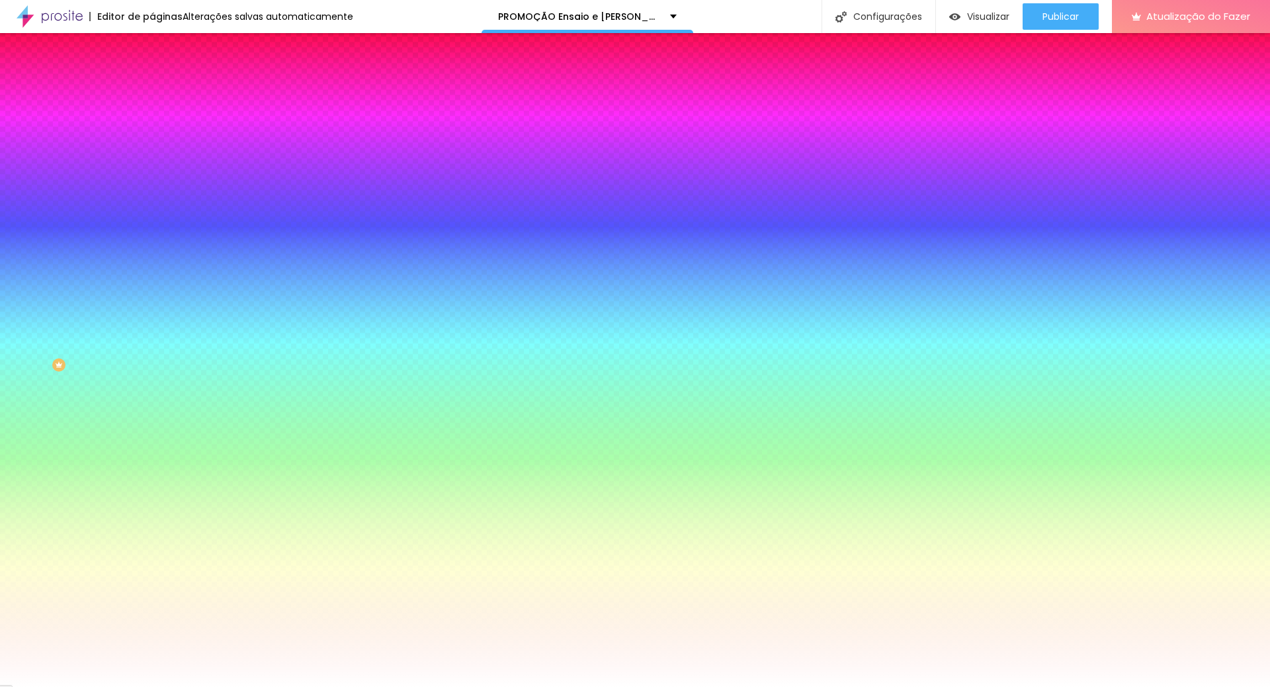
drag, startPoint x: 30, startPoint y: 276, endPoint x: 5, endPoint y: 238, distance: 45.3
click at [152, 238] on div "Imagem de fundo Adicionar imagem Efeito da Imagem Nenhum Nenhum Parallax Cor de…" at bounding box center [228, 188] width 152 height 171
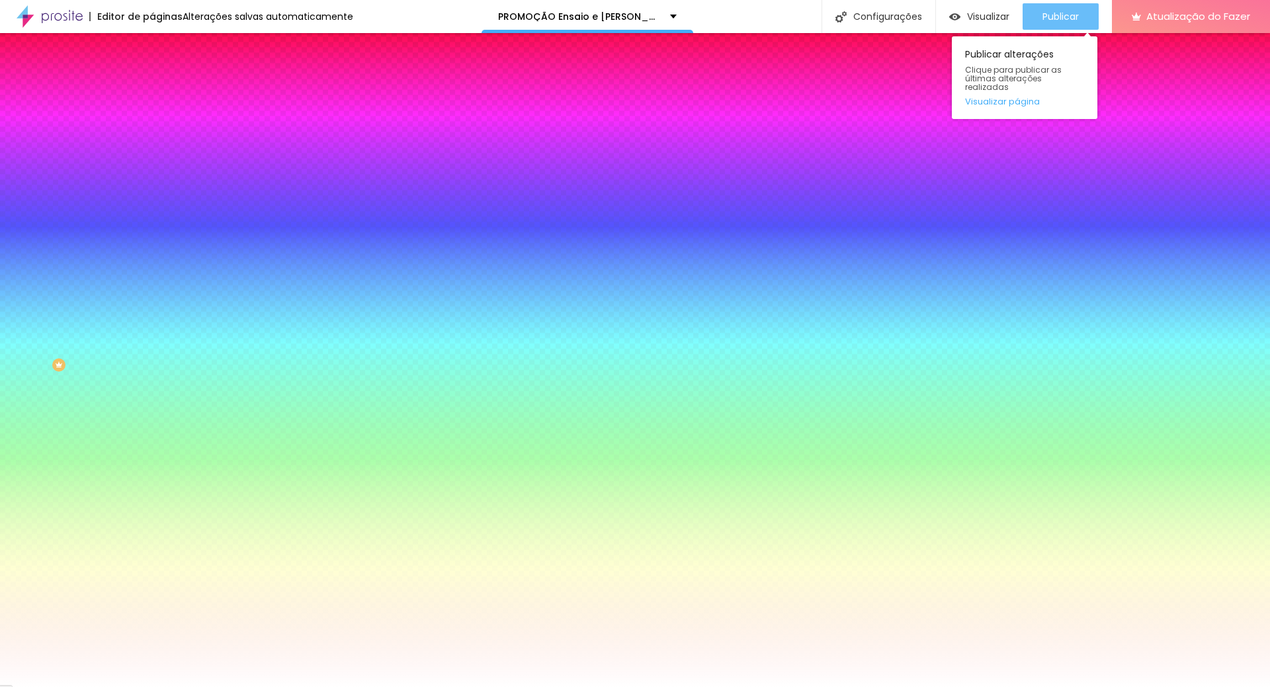
click at [1059, 15] on font "Publicar" at bounding box center [1060, 16] width 36 height 13
drag, startPoint x: 1078, startPoint y: 9, endPoint x: 1062, endPoint y: 0, distance: 18.1
click at [1071, 5] on div "Publicar" at bounding box center [1060, 16] width 36 height 26
click at [1055, 24] on div "Publicar" at bounding box center [1060, 16] width 36 height 26
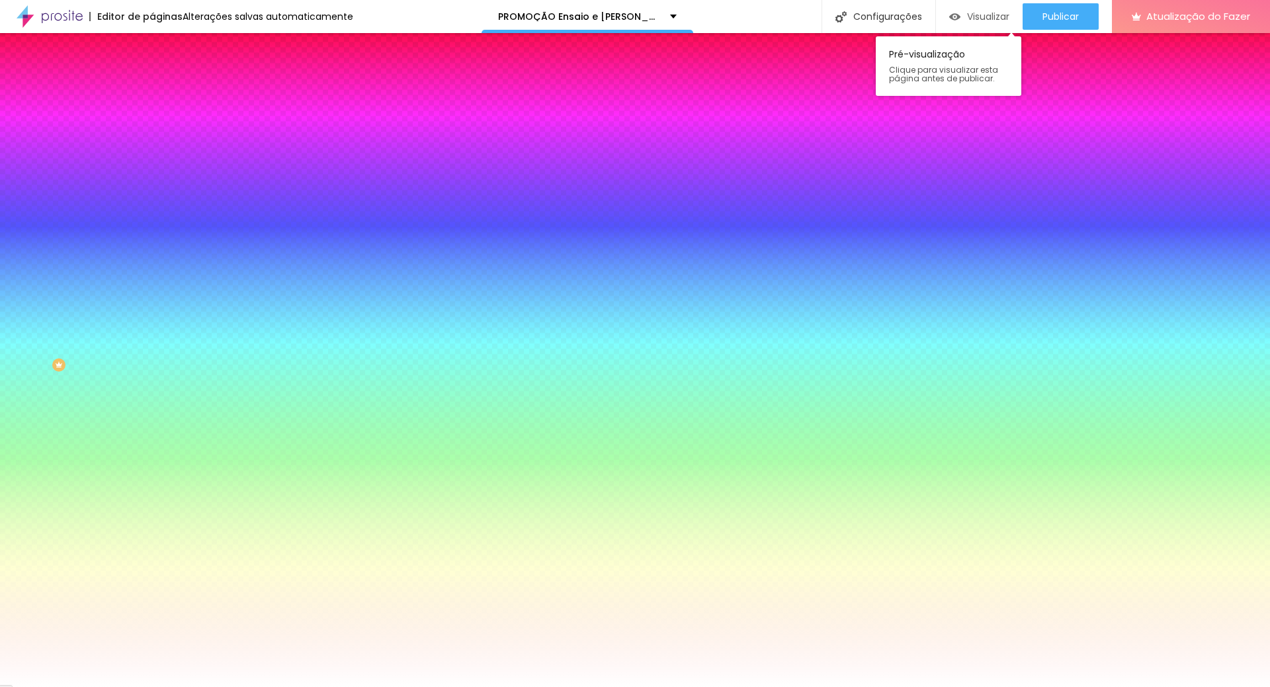
click at [972, 10] on font "Visualizar" at bounding box center [988, 16] width 42 height 13
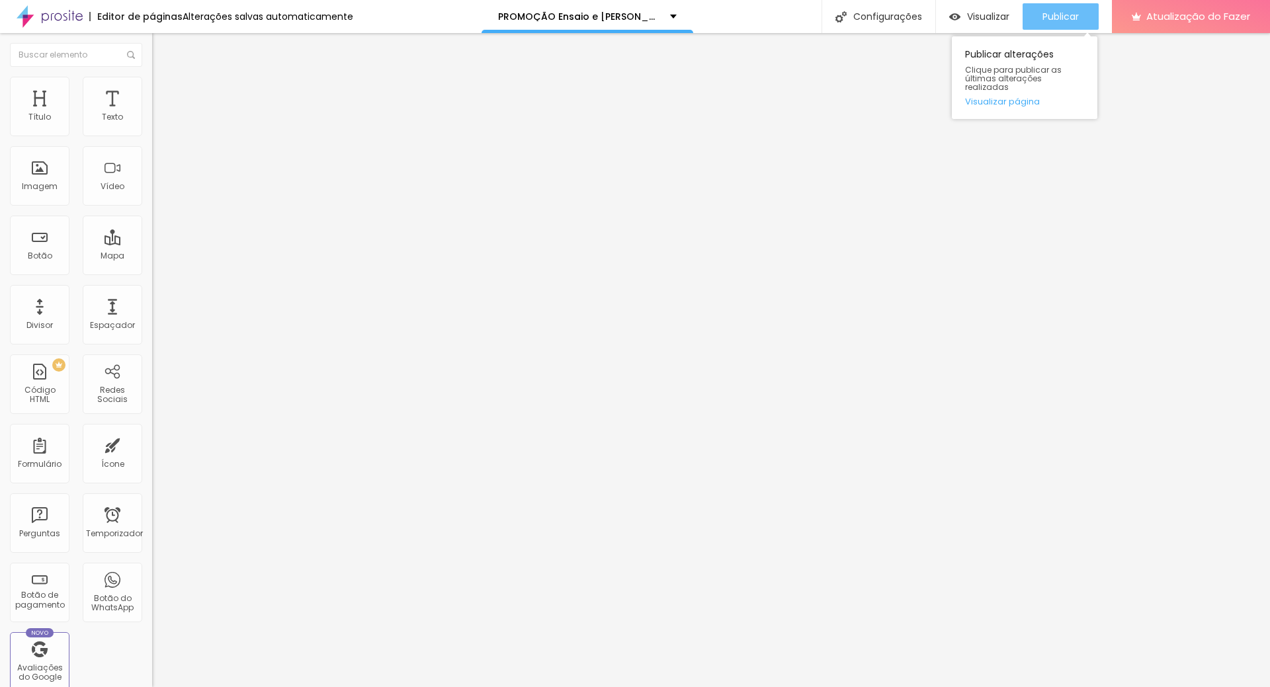
click at [1059, 21] on font "Publicar" at bounding box center [1060, 16] width 36 height 13
click at [152, 87] on li "Estilo" at bounding box center [228, 83] width 152 height 13
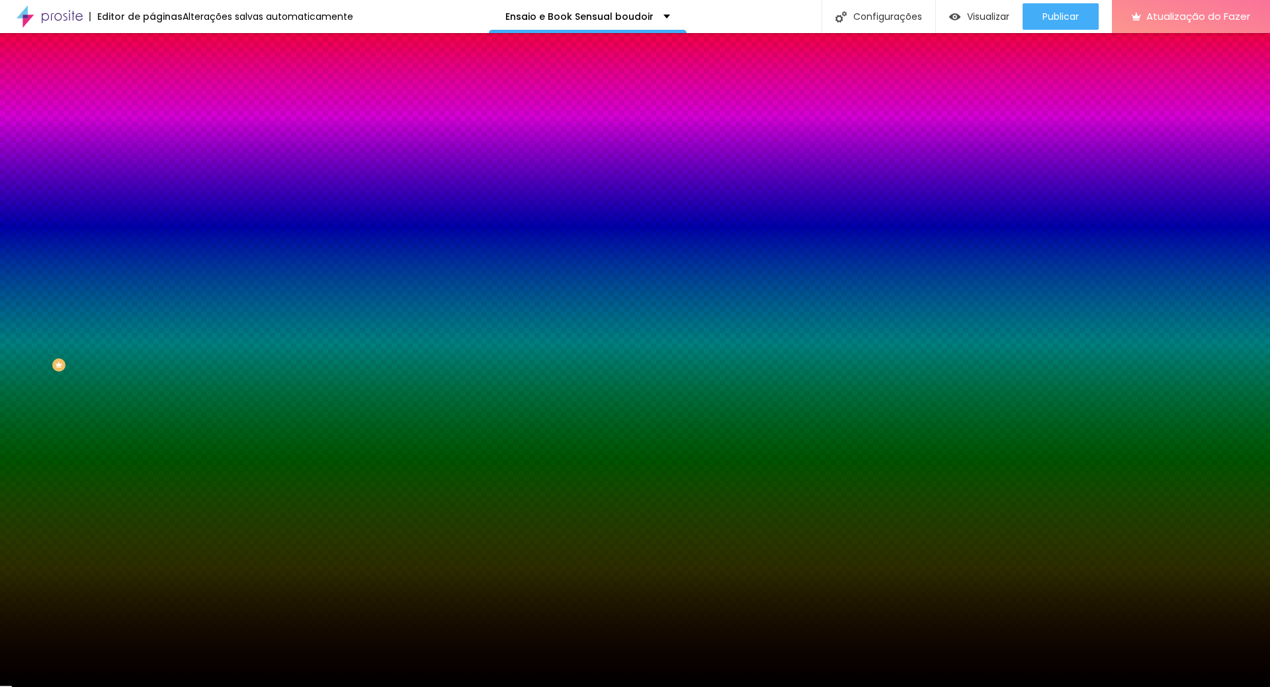
click at [152, 180] on div at bounding box center [228, 180] width 152 height 0
drag, startPoint x: 128, startPoint y: 276, endPoint x: 134, endPoint y: 369, distance: 92.7
click at [152, 369] on div "Editar nulo Conteúdo Estilo Avançado Imagem de fundo Adicionar imagem Efeito da…" at bounding box center [228, 360] width 152 height 654
click at [152, 193] on input "#000000" at bounding box center [231, 186] width 159 height 13
click at [152, 180] on div at bounding box center [228, 180] width 152 height 0
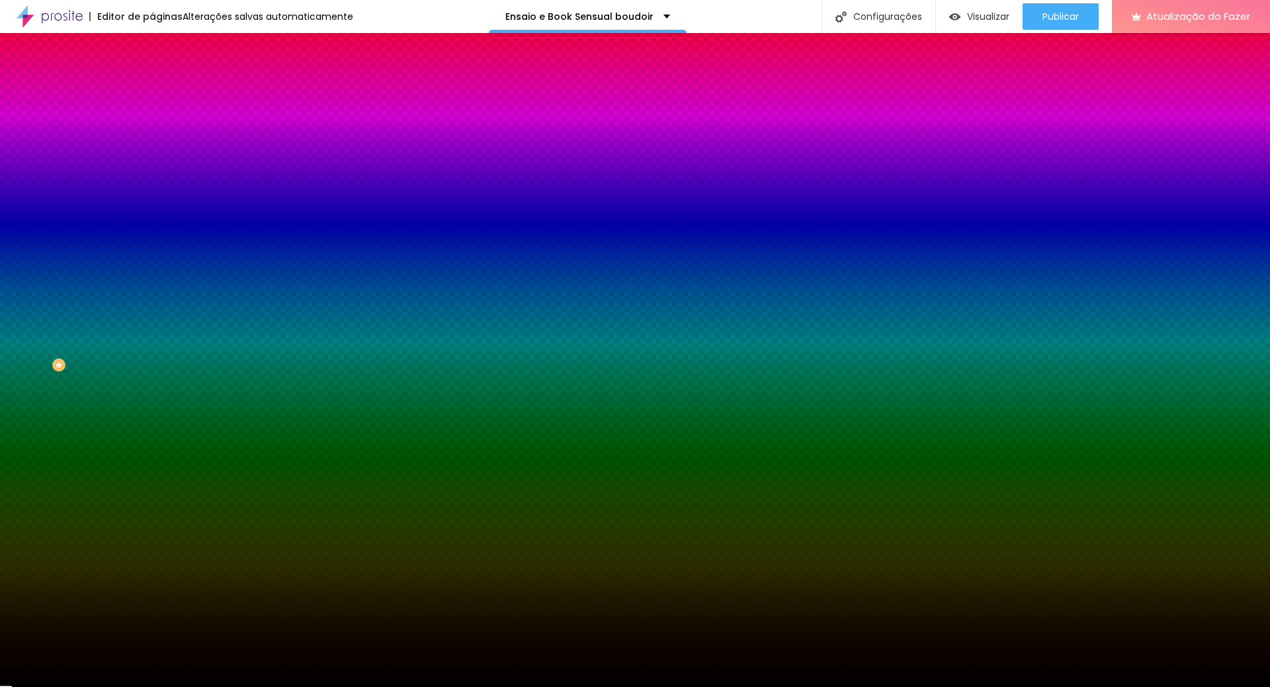
click at [152, 193] on input "#000000" at bounding box center [231, 186] width 159 height 13
click at [152, 180] on div at bounding box center [228, 180] width 152 height 0
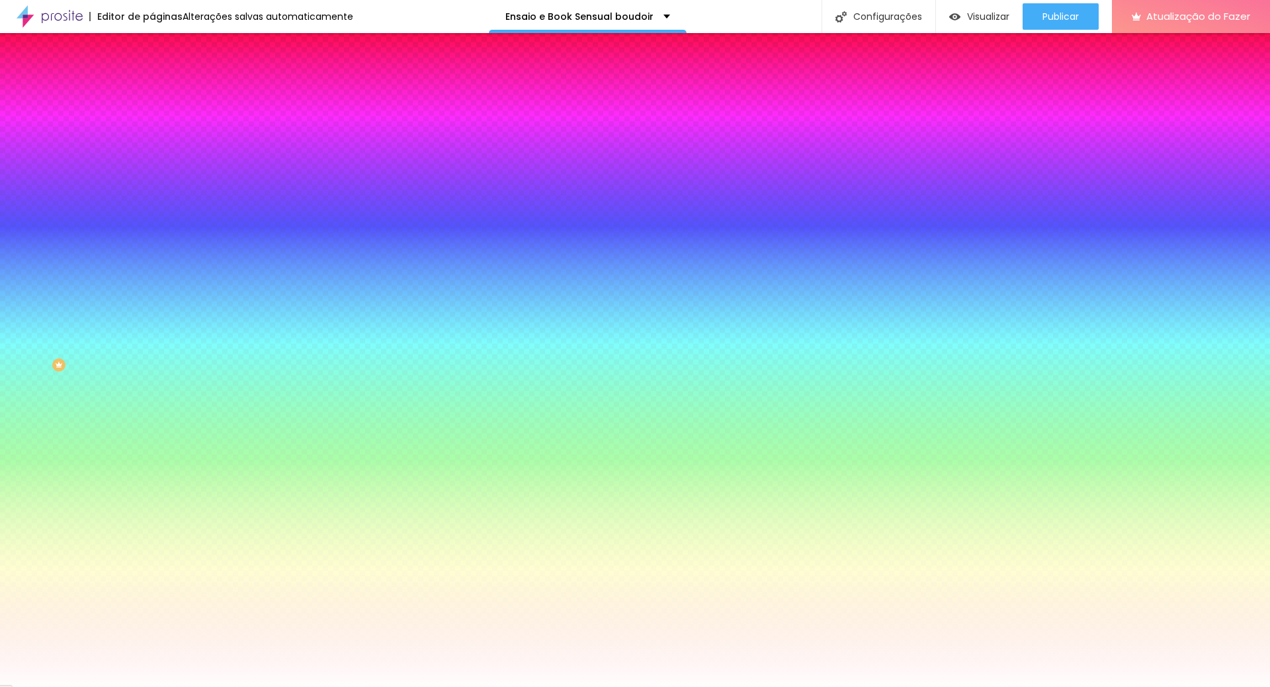
type input "#FFFFFF"
drag, startPoint x: 56, startPoint y: 288, endPoint x: 0, endPoint y: 251, distance: 66.8
click at [152, 251] on div "Imagem de fundo Adicionar imagem Efeito da Imagem Nenhum Nenhum Parallax Cor de…" at bounding box center [228, 188] width 152 height 171
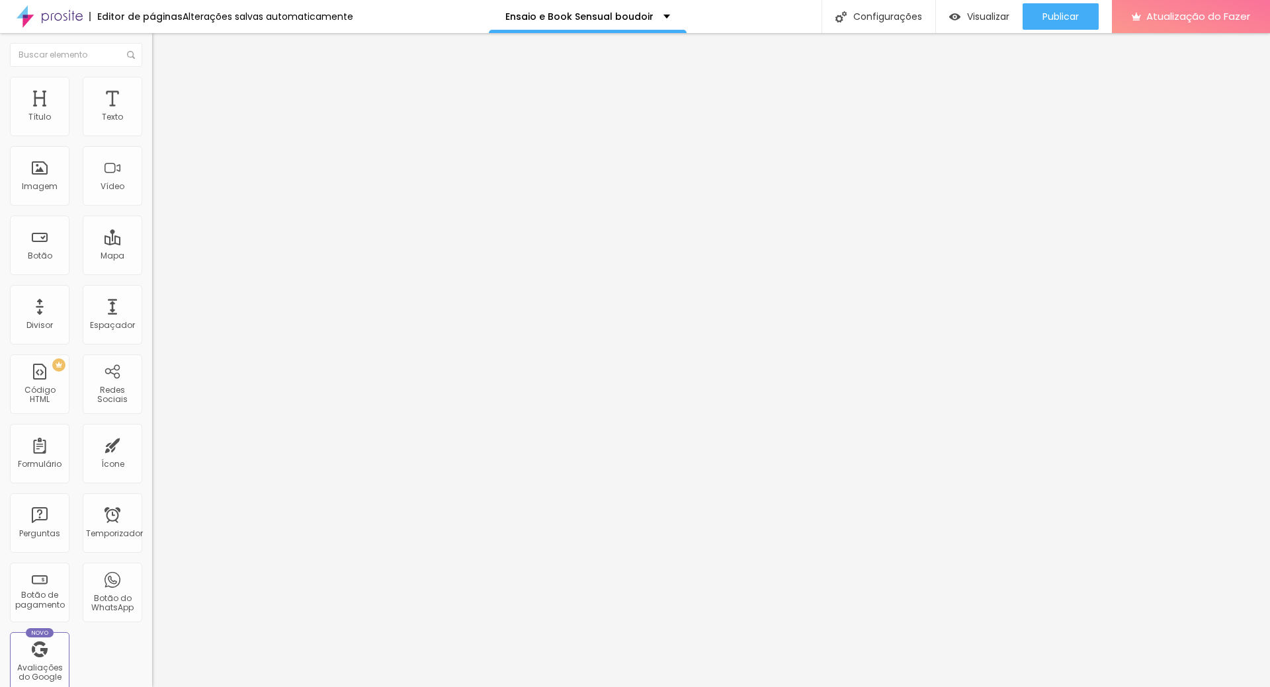
click at [152, 86] on li "Estilo" at bounding box center [228, 83] width 152 height 13
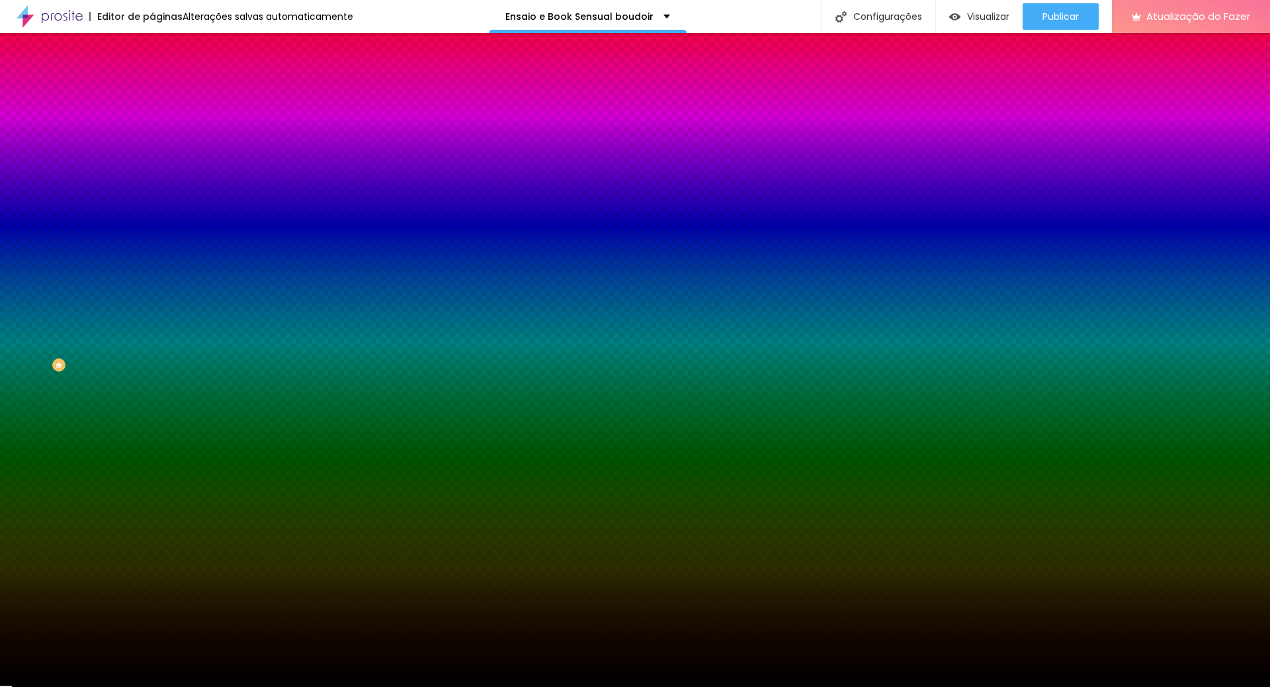
click at [152, 180] on div at bounding box center [228, 180] width 152 height 0
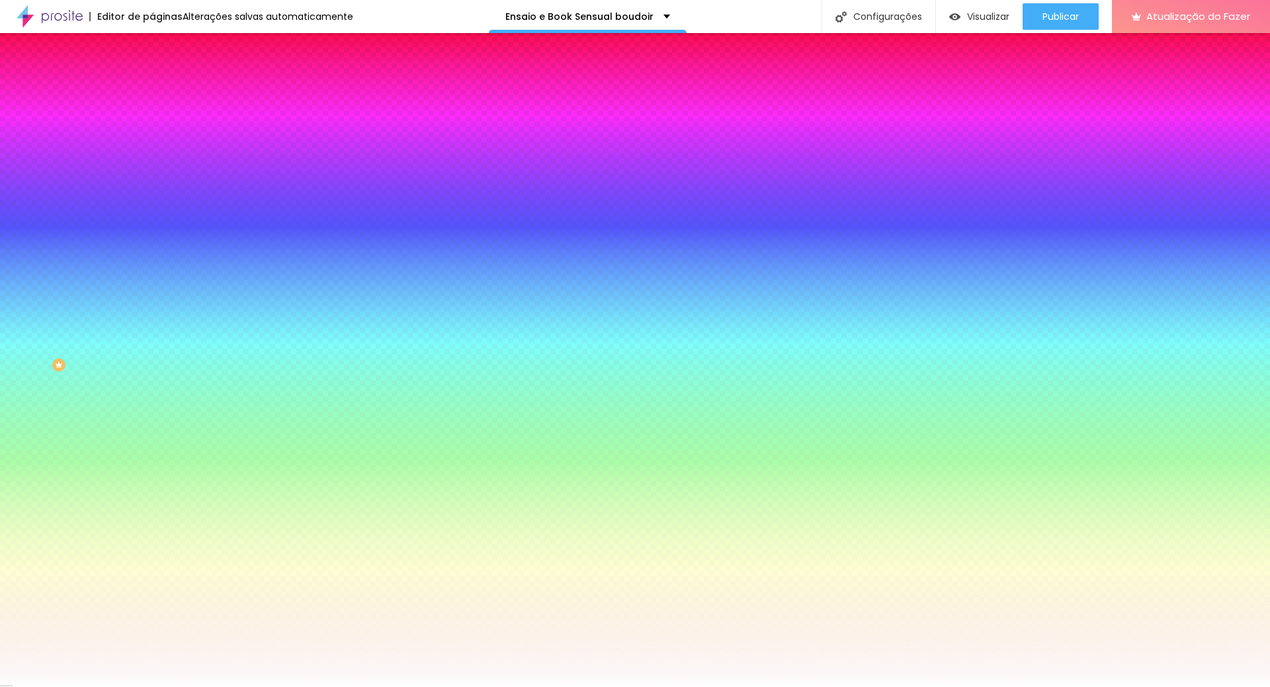
type input "#FFFFFF"
drag, startPoint x: 22, startPoint y: 263, endPoint x: 0, endPoint y: 241, distance: 30.9
click at [152, 241] on div "Imagem de fundo Adicionar imagem Efeito da Imagem Nenhum Nenhum Parallax Cor de…" at bounding box center [228, 188] width 152 height 171
click at [152, 384] on div "Editar nulo Conteúdo Estilo Avançado Imagem de fundo Adicionar imagem Efeito da…" at bounding box center [228, 360] width 152 height 654
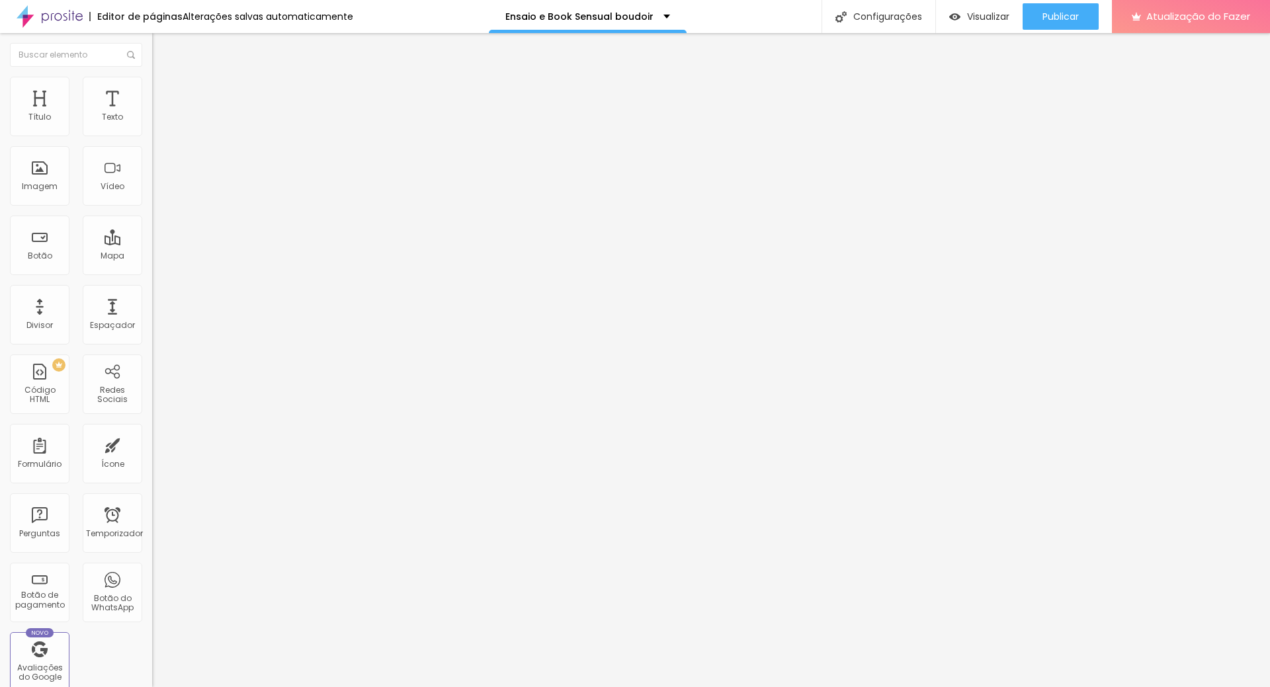
click at [152, 81] on img at bounding box center [158, 83] width 12 height 12
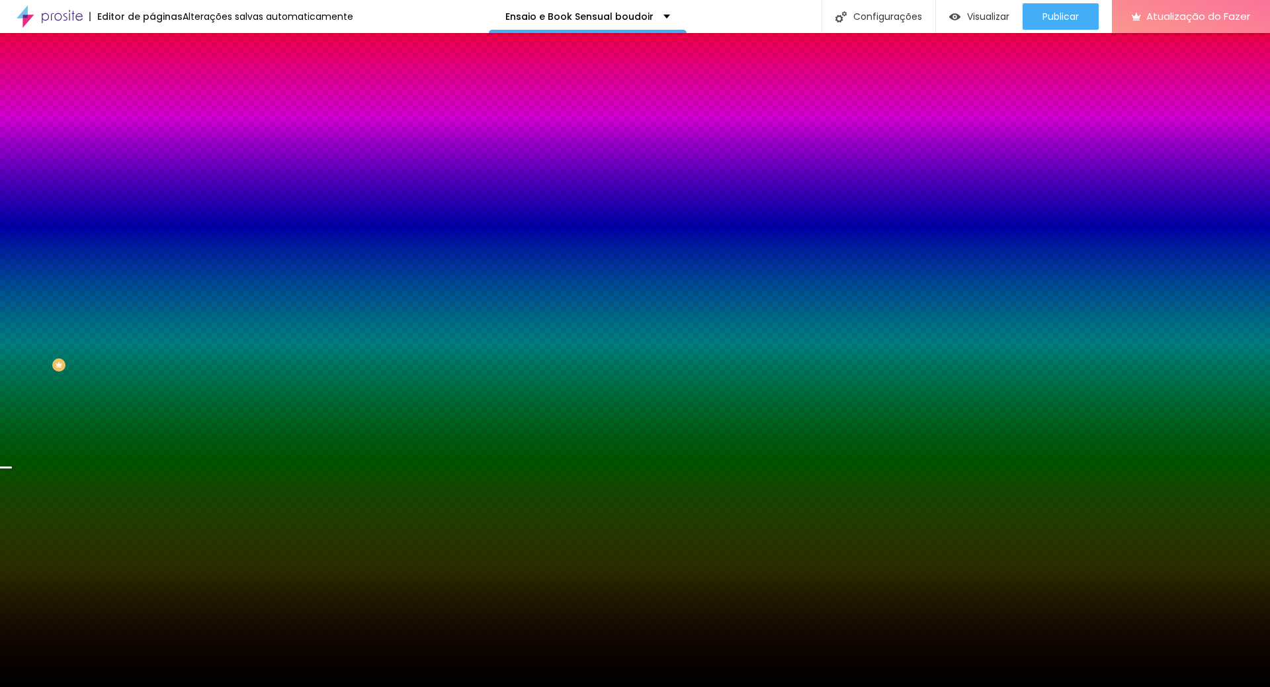
click at [152, 193] on input "#000000" at bounding box center [231, 186] width 159 height 13
click at [152, 180] on div at bounding box center [228, 180] width 152 height 0
drag, startPoint x: 135, startPoint y: 325, endPoint x: 134, endPoint y: 307, distance: 17.9
click at [12, 349] on div at bounding box center [5, 350] width 13 height 2
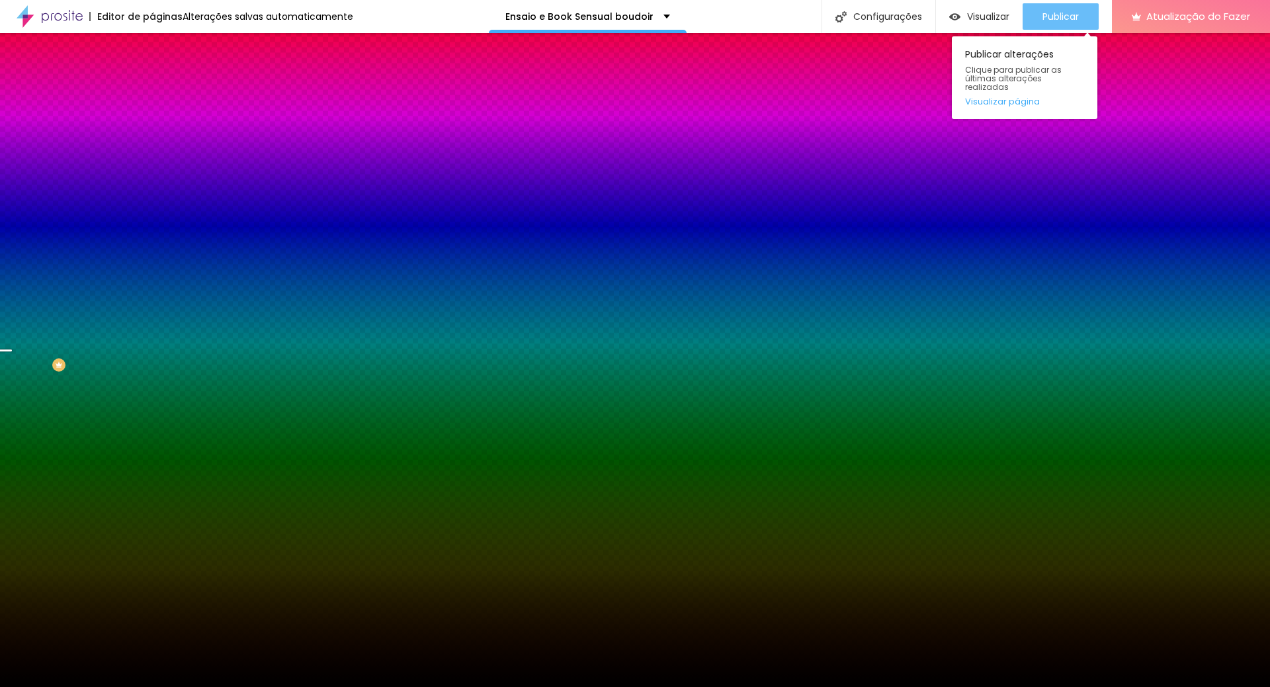
click at [1042, 21] on font "Publicar" at bounding box center [1060, 16] width 36 height 13
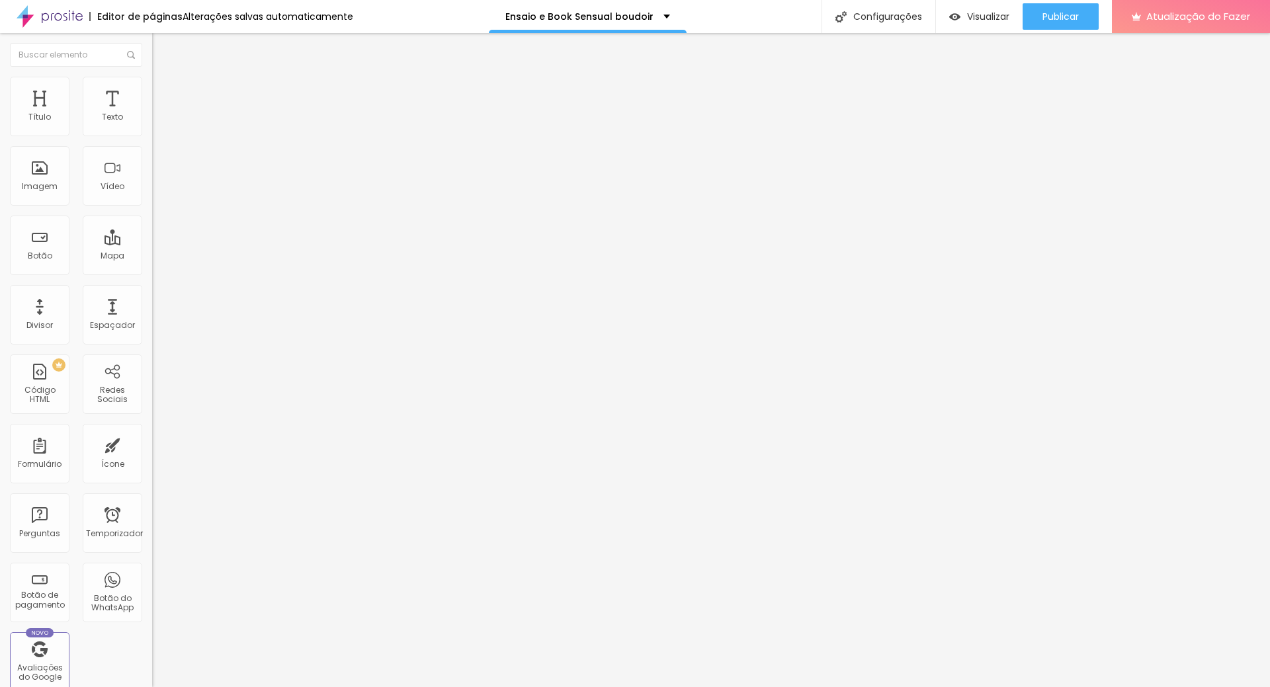
click at [152, 120] on font "Encaixotado" at bounding box center [178, 114] width 52 height 11
click at [152, 77] on li "Estilo" at bounding box center [228, 83] width 152 height 13
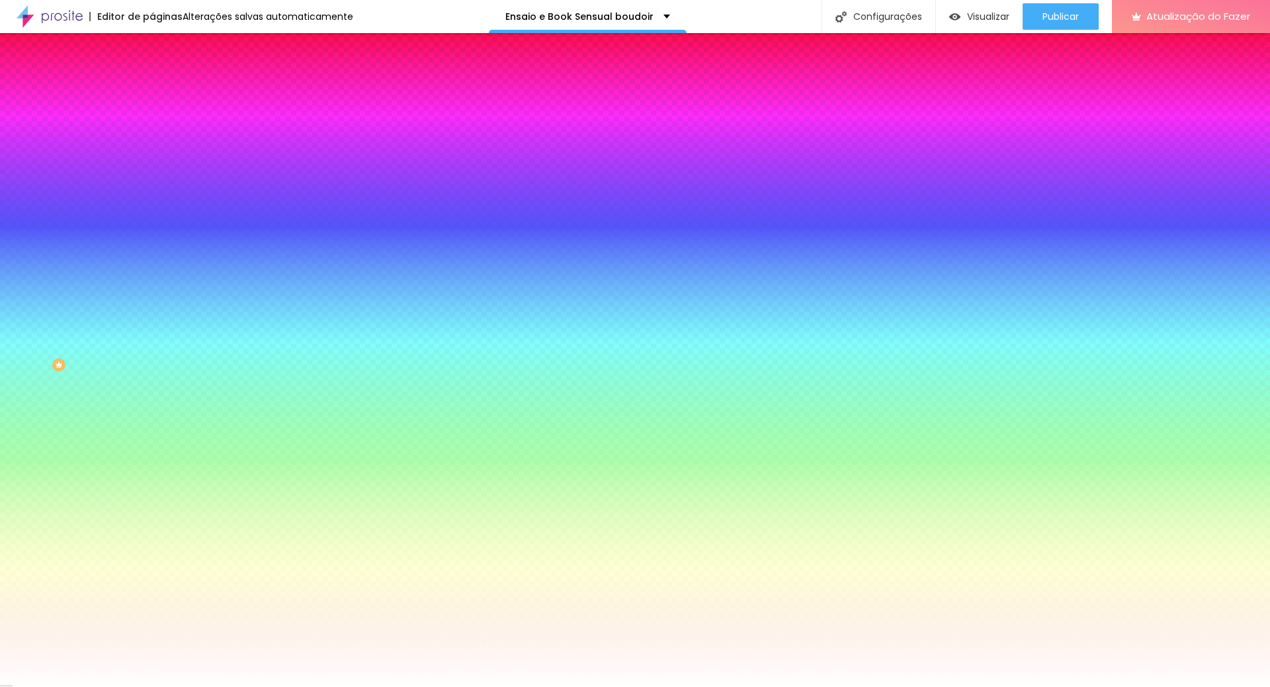
click at [152, 90] on li "Avançado" at bounding box center [228, 96] width 152 height 13
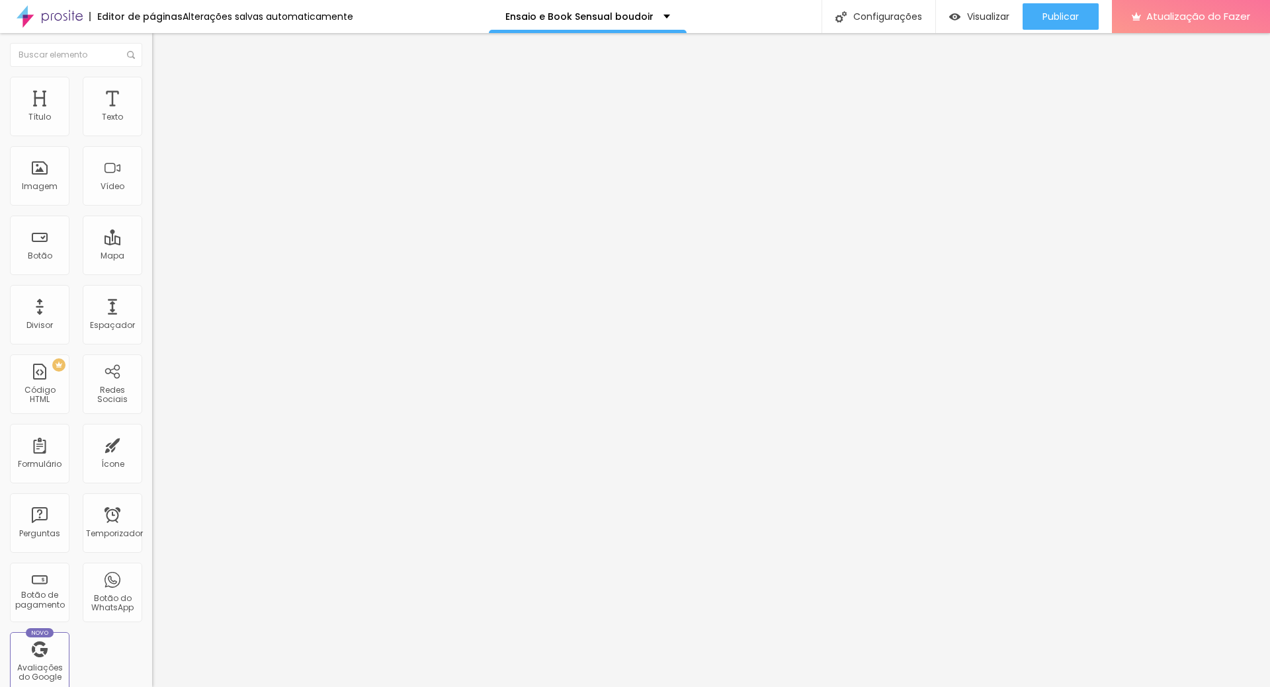
click at [152, 569] on div at bounding box center [228, 569] width 152 height 0
click at [152, 585] on div at bounding box center [228, 585] width 152 height 0
click at [152, 90] on li "Estilo" at bounding box center [228, 83] width 152 height 13
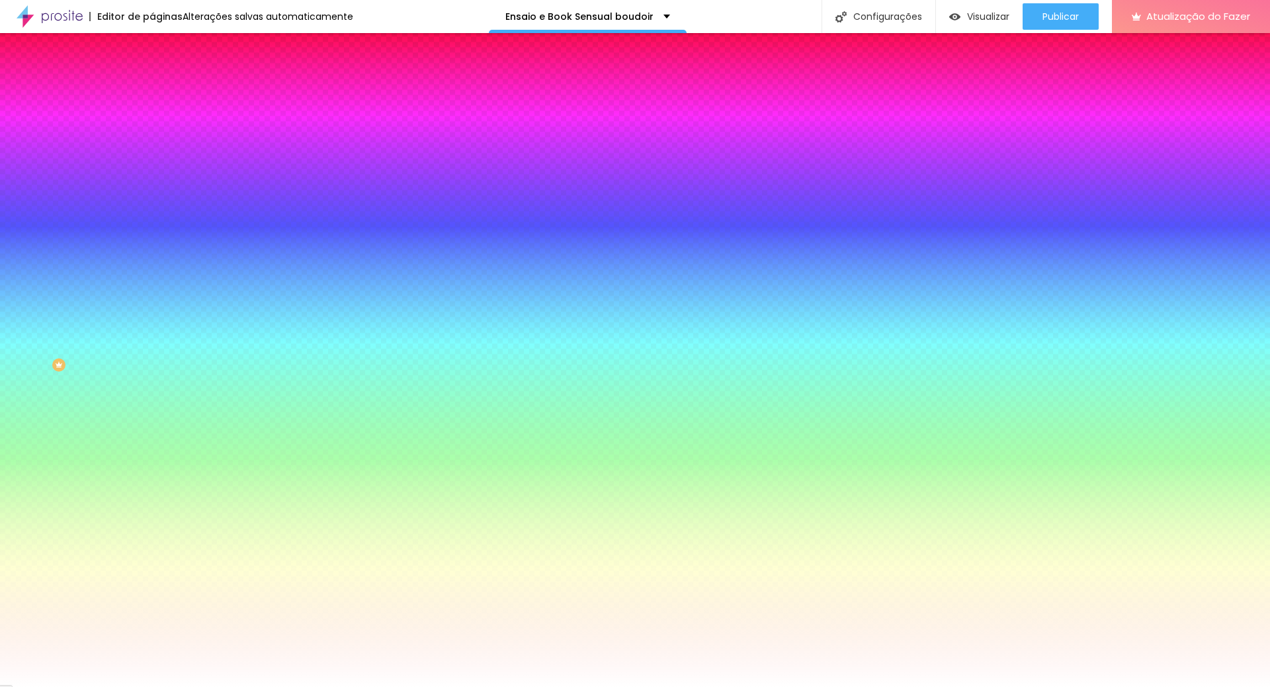
click at [160, 122] on font "Trocar imagem" at bounding box center [192, 115] width 64 height 11
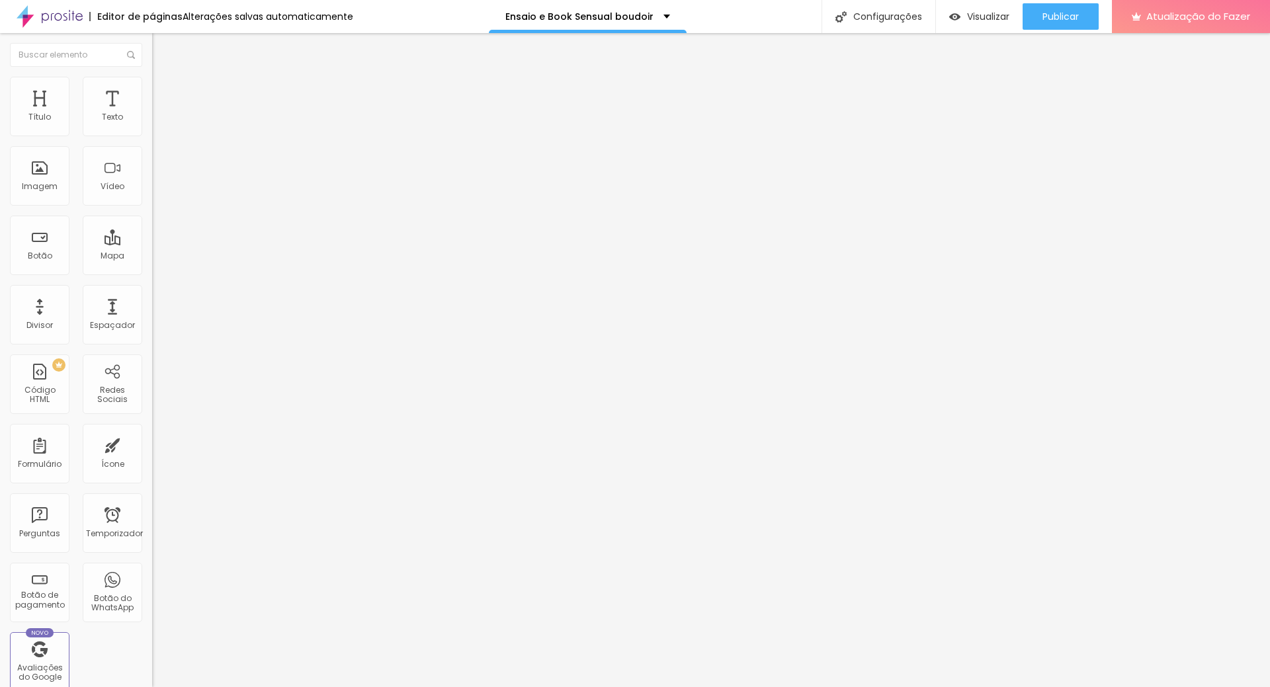
click at [164, 90] on font "Estilo" at bounding box center [174, 85] width 21 height 11
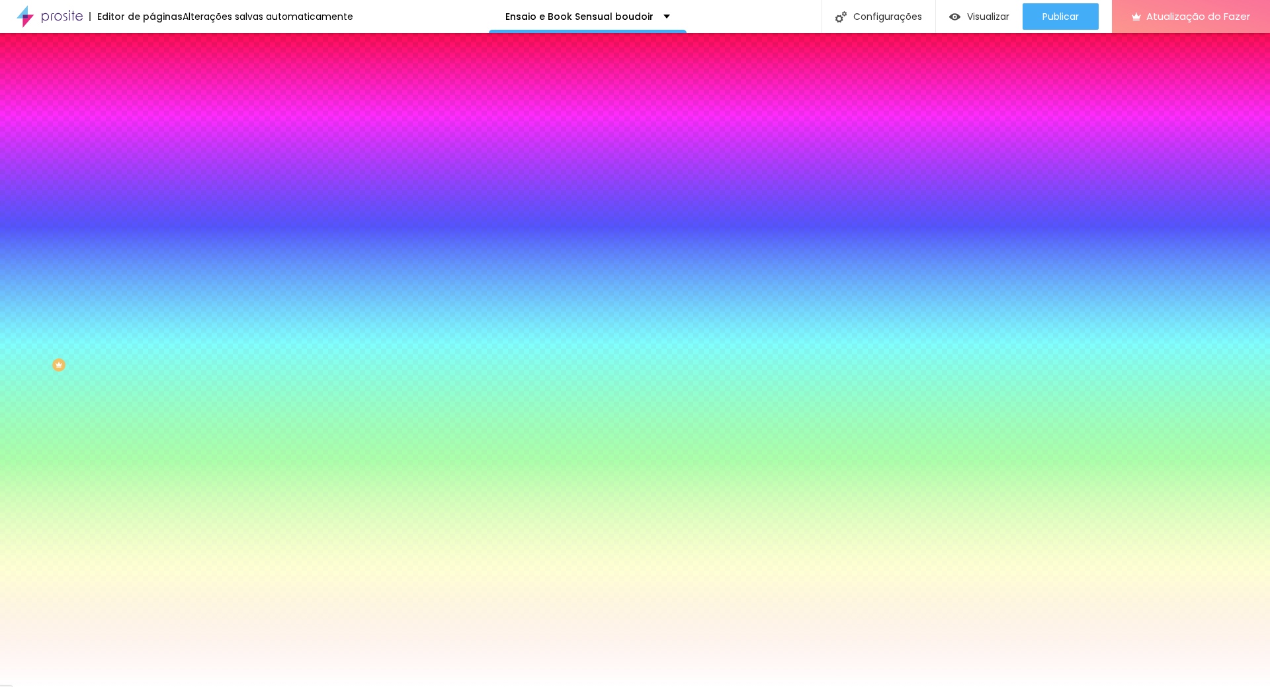
click at [160, 122] on font "Trocar imagem" at bounding box center [192, 115] width 64 height 11
drag, startPoint x: 1170, startPoint y: 632, endPoint x: 1163, endPoint y: 627, distance: 8.1
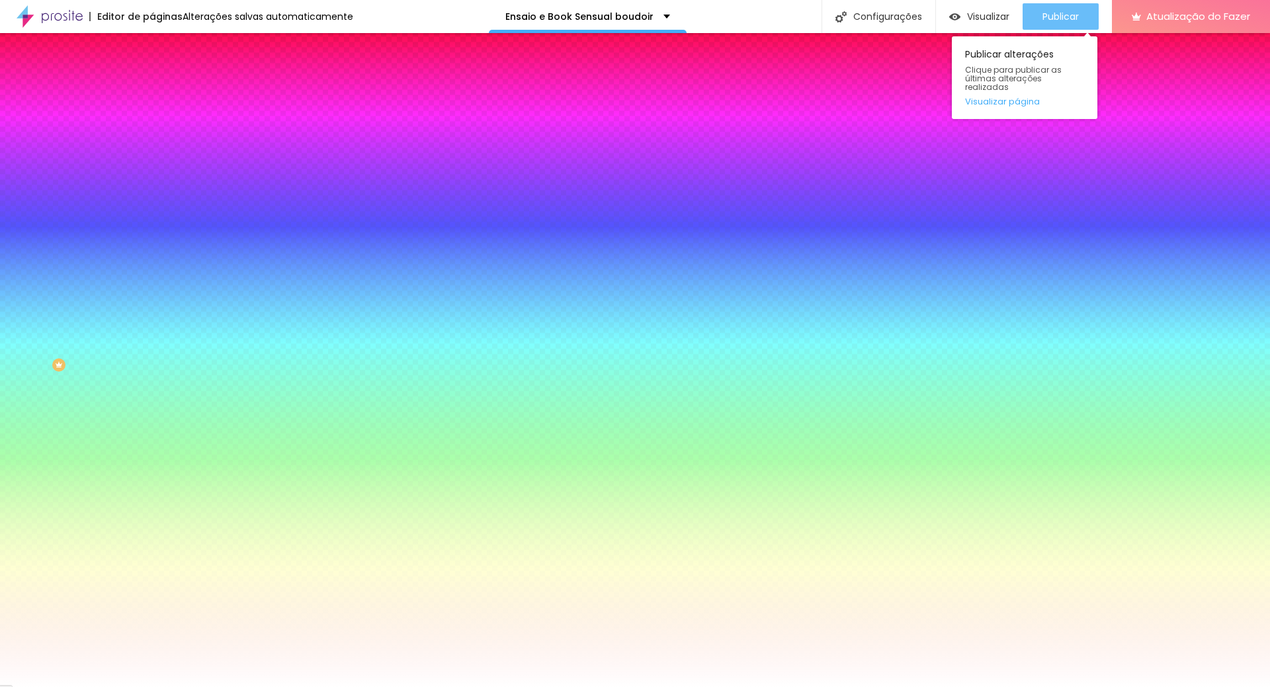
click at [1062, 13] on font "Publicar" at bounding box center [1060, 16] width 36 height 13
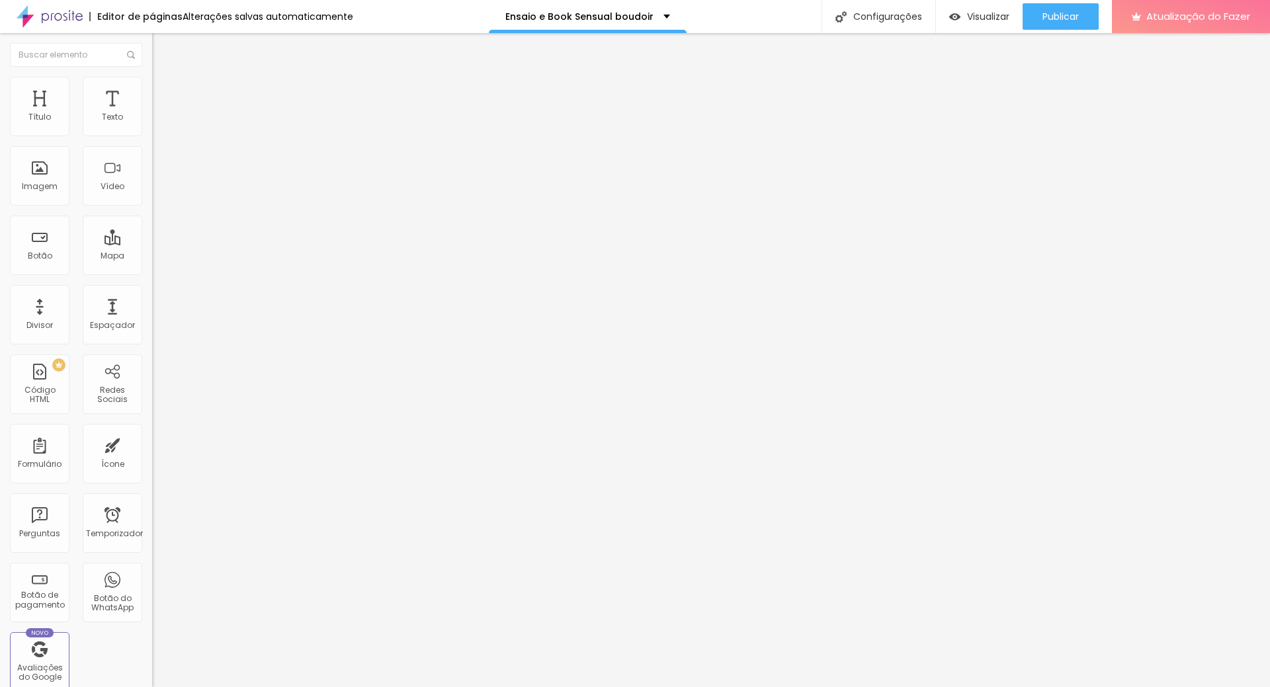
click at [152, 90] on li "Avançado" at bounding box center [228, 96] width 152 height 13
click at [152, 569] on div at bounding box center [228, 569] width 152 height 0
click at [152, 577] on div at bounding box center [228, 577] width 152 height 0
click at [164, 93] on font "Avançado" at bounding box center [186, 98] width 44 height 11
click at [152, 569] on div at bounding box center [228, 569] width 152 height 0
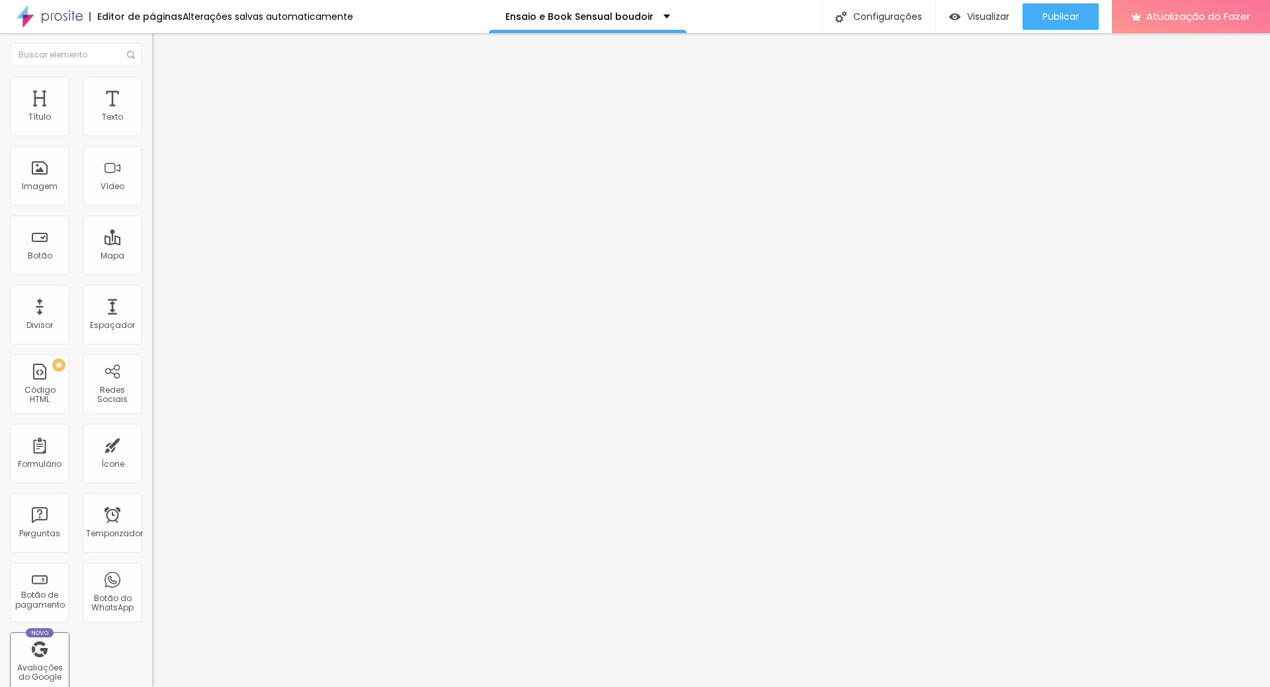
click at [152, 577] on li "Área de trabalho" at bounding box center [228, 581] width 152 height 8
click at [152, 585] on div at bounding box center [228, 585] width 152 height 0
click at [152, 82] on img at bounding box center [158, 83] width 12 height 12
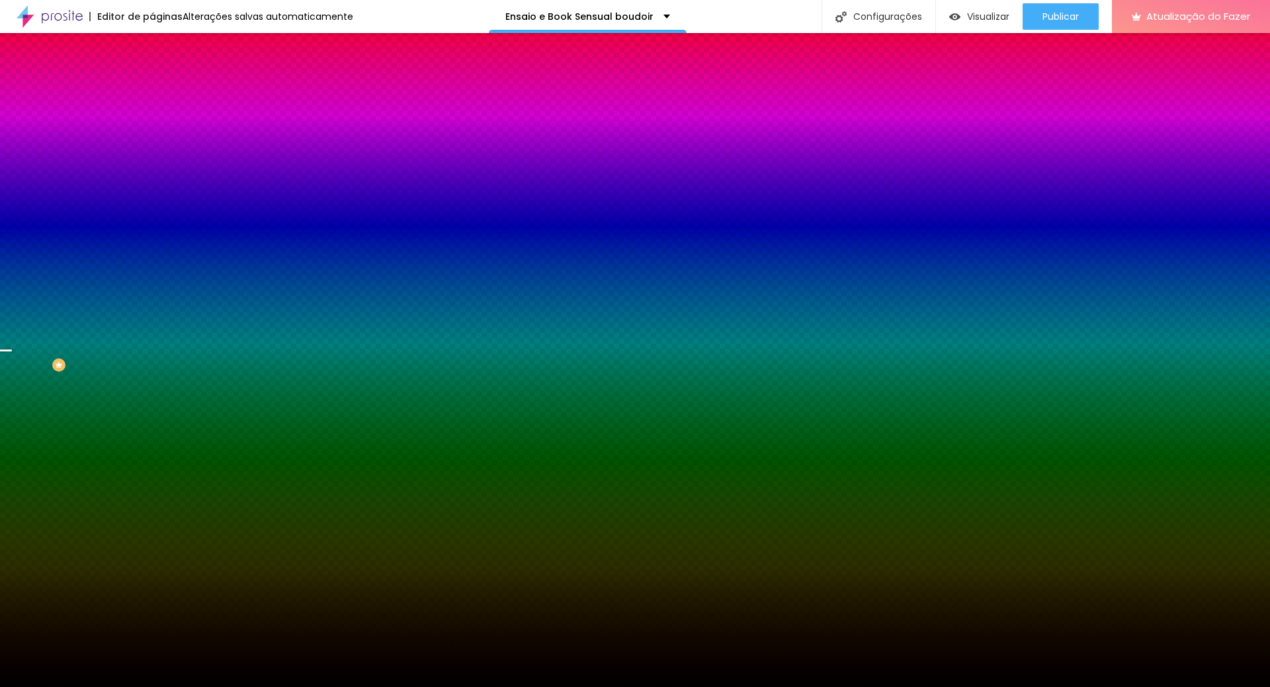
click at [160, 122] on font "Trocar imagem" at bounding box center [192, 115] width 64 height 11
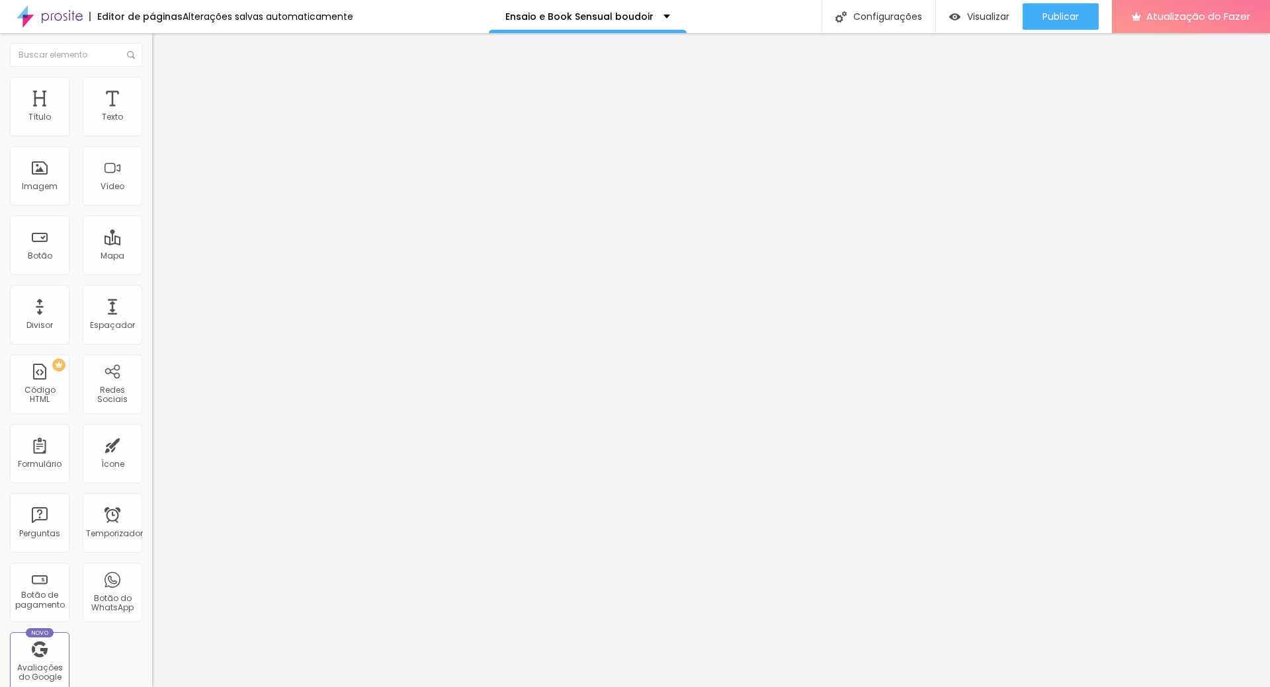
click at [152, 90] on li "Avançado" at bounding box center [228, 96] width 152 height 13
click at [152, 569] on div at bounding box center [228, 569] width 152 height 0
click at [152, 90] on li "Avançado" at bounding box center [228, 96] width 152 height 13
drag, startPoint x: 140, startPoint y: 318, endPoint x: 141, endPoint y: 339, distance: 20.5
click at [152, 577] on div at bounding box center [228, 577] width 152 height 0
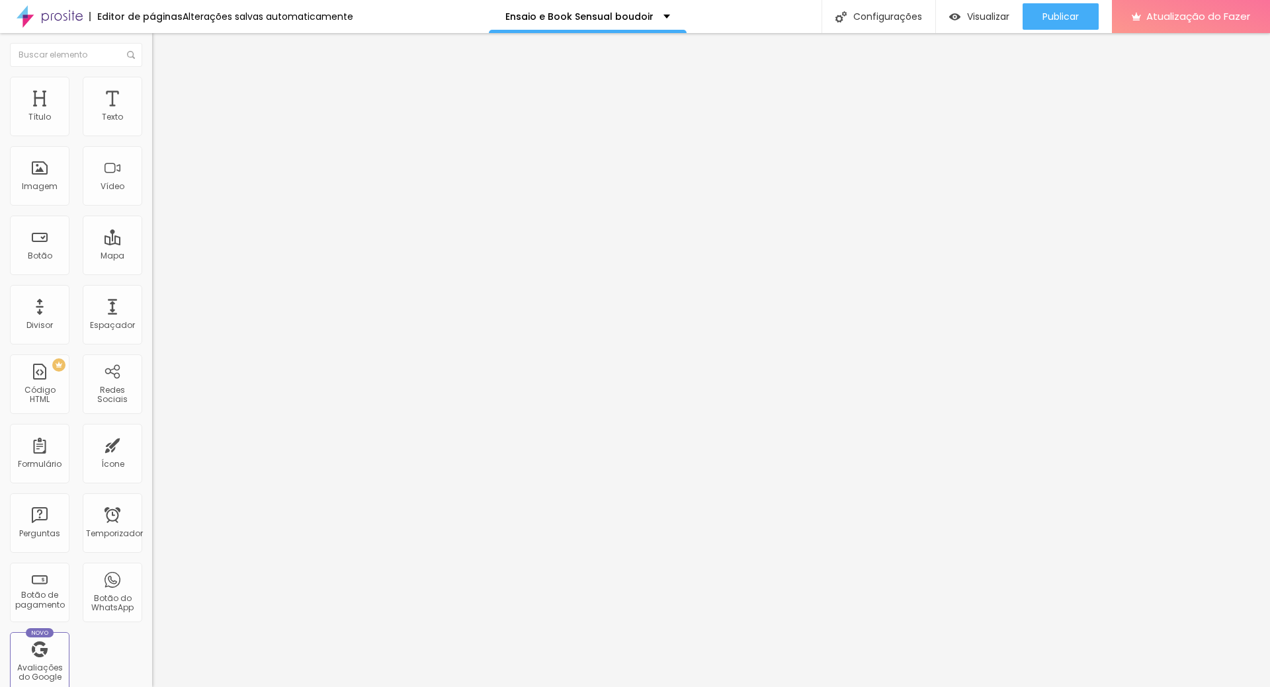
click at [152, 577] on li "Área de trabalho" at bounding box center [228, 581] width 152 height 8
click at [152, 585] on div at bounding box center [228, 585] width 152 height 0
click at [152, 77] on img at bounding box center [158, 83] width 12 height 12
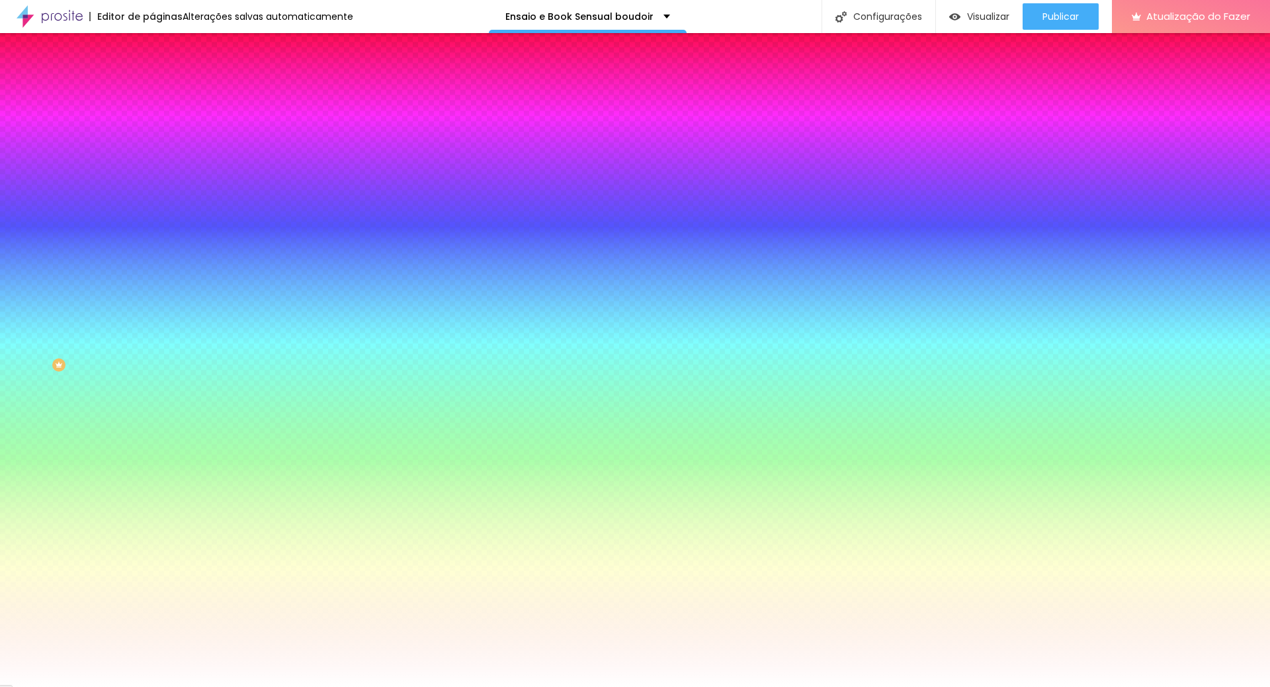
click at [160, 122] on font "Trocar imagem" at bounding box center [192, 115] width 64 height 11
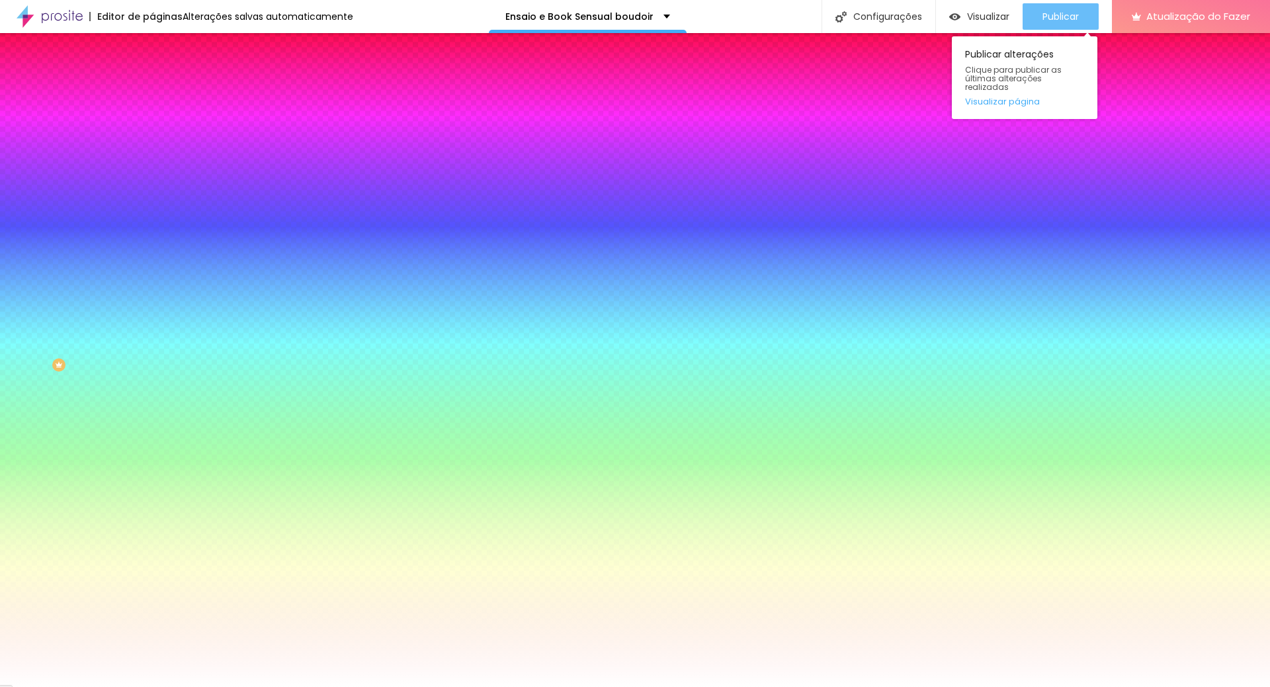
click at [1084, 17] on button "Publicar" at bounding box center [1061, 16] width 76 height 26
click at [1069, 26] on div "Publicar" at bounding box center [1060, 16] width 36 height 26
